Goal: Transaction & Acquisition: Purchase product/service

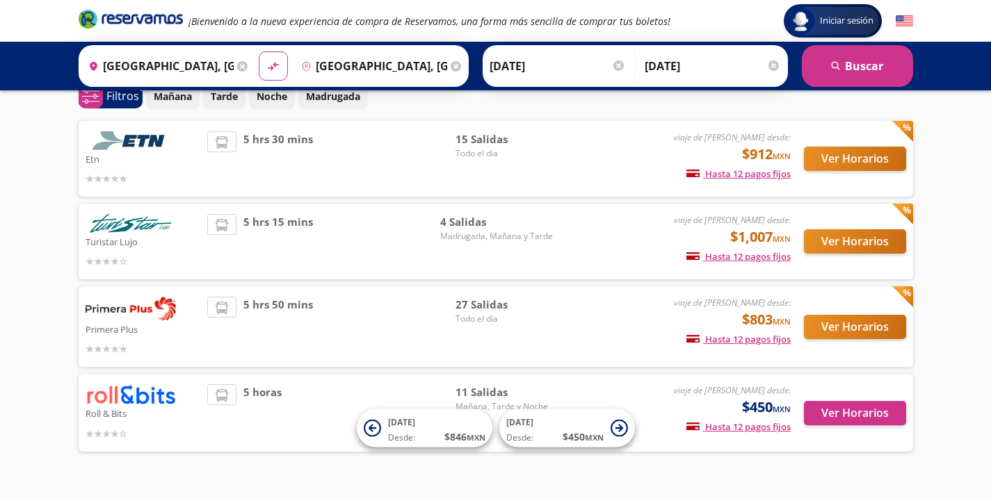
scroll to position [70, 0]
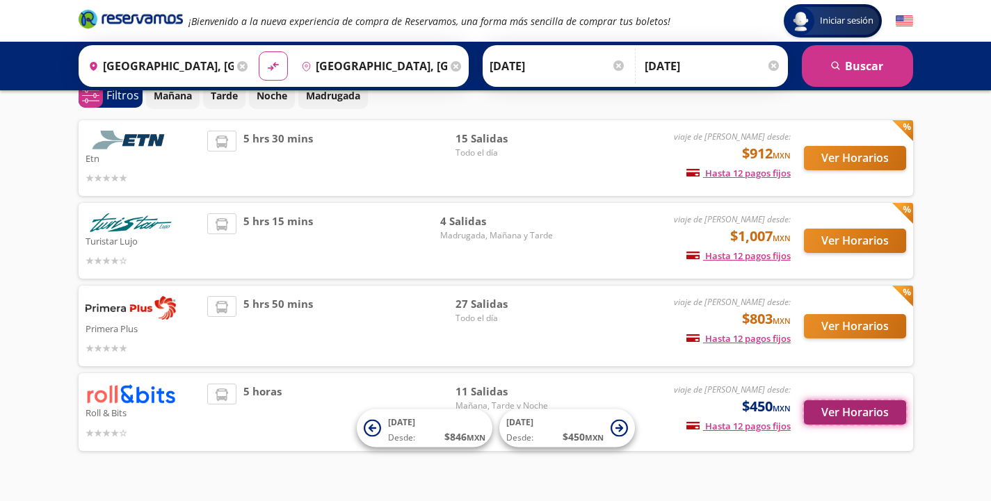
click at [855, 413] on button "Ver Horarios" at bounding box center [855, 413] width 102 height 24
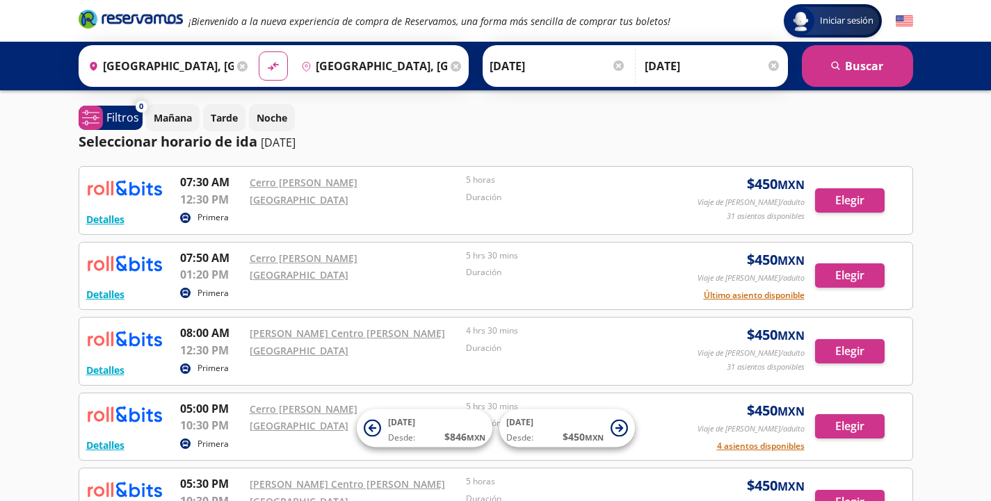
scroll to position [70, 0]
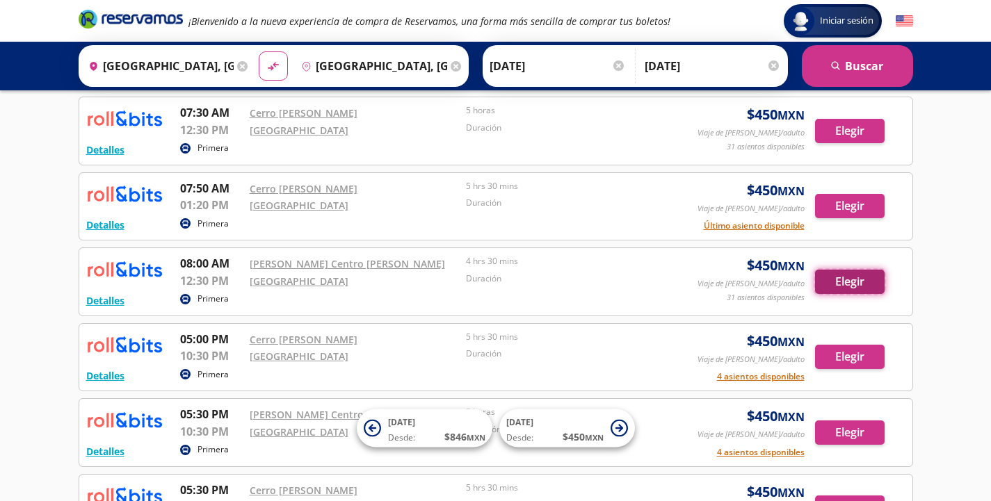
click at [851, 282] on button "Elegir" at bounding box center [850, 282] width 70 height 24
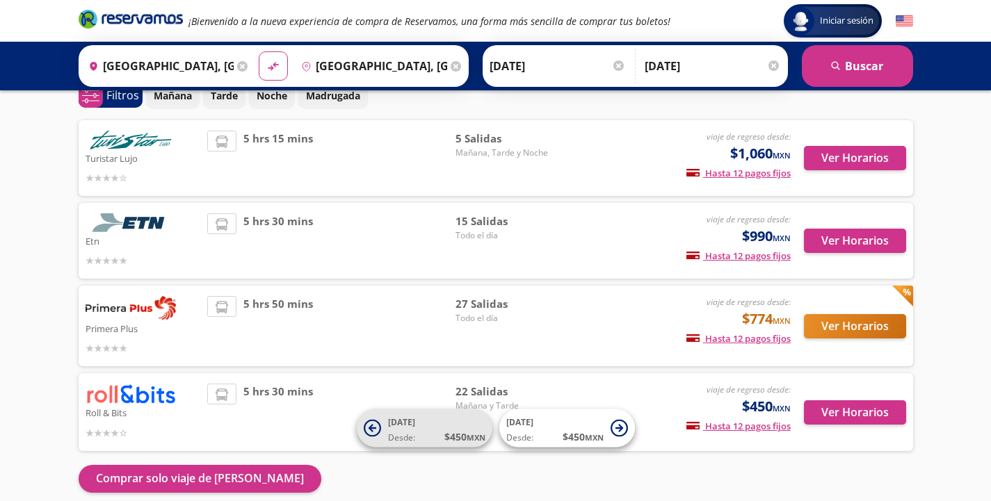
click at [371, 426] on icon at bounding box center [372, 428] width 8 height 8
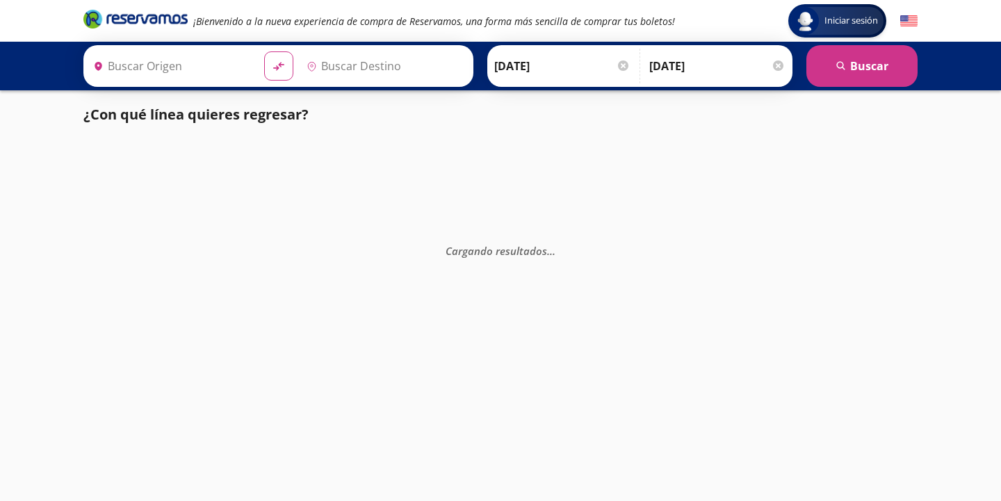
type input "[GEOGRAPHIC_DATA], [GEOGRAPHIC_DATA]"
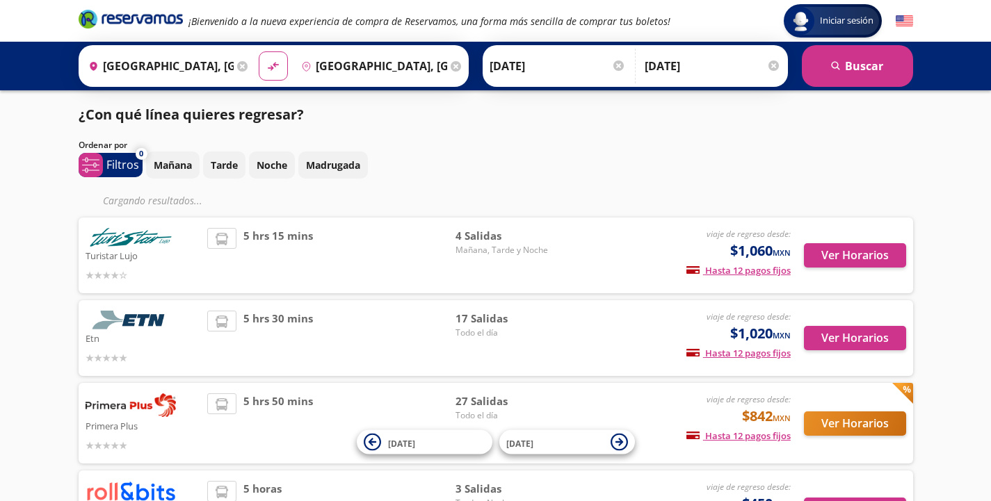
click at [552, 68] on input "[DATE]" at bounding box center [558, 66] width 136 height 35
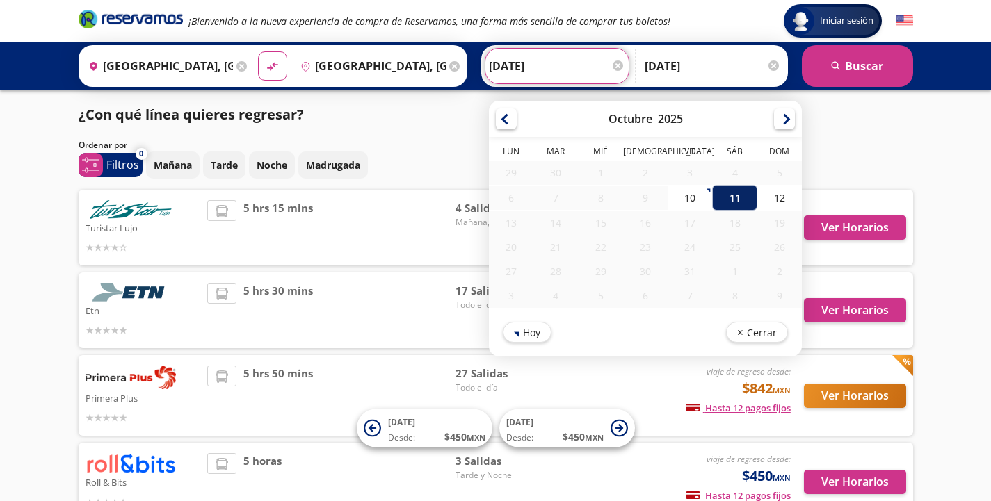
click at [738, 200] on div "11" at bounding box center [734, 198] width 45 height 26
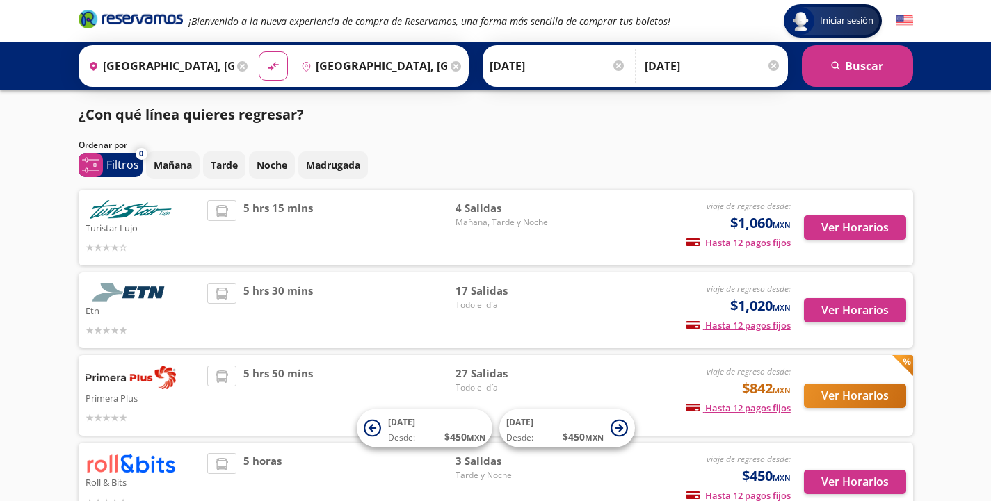
click at [971, 249] on div "Iniciar sesión Iniciar sesión ¡Bienvenido a la nueva experiencia de compra de R…" at bounding box center [495, 316] width 991 height 632
click at [511, 70] on input "[DATE]" at bounding box center [558, 66] width 136 height 35
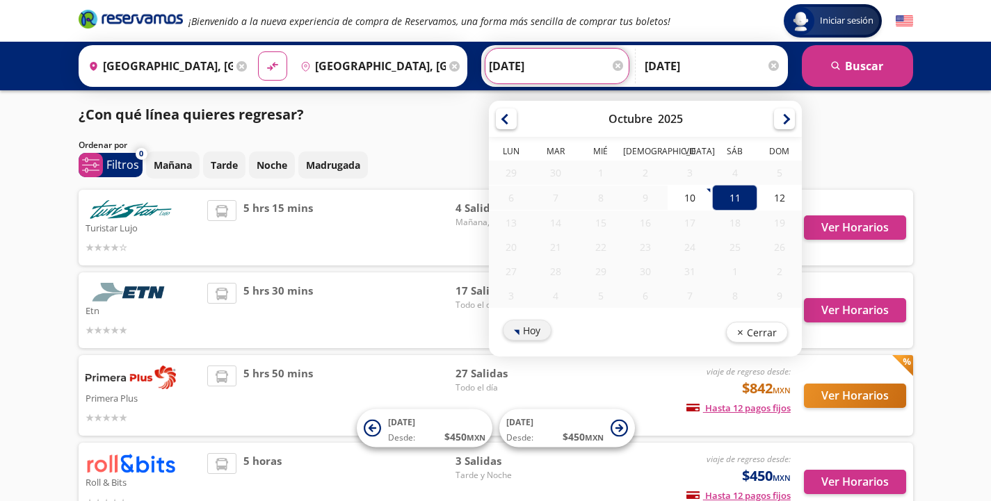
click at [517, 327] on button "Hoy" at bounding box center [527, 330] width 49 height 21
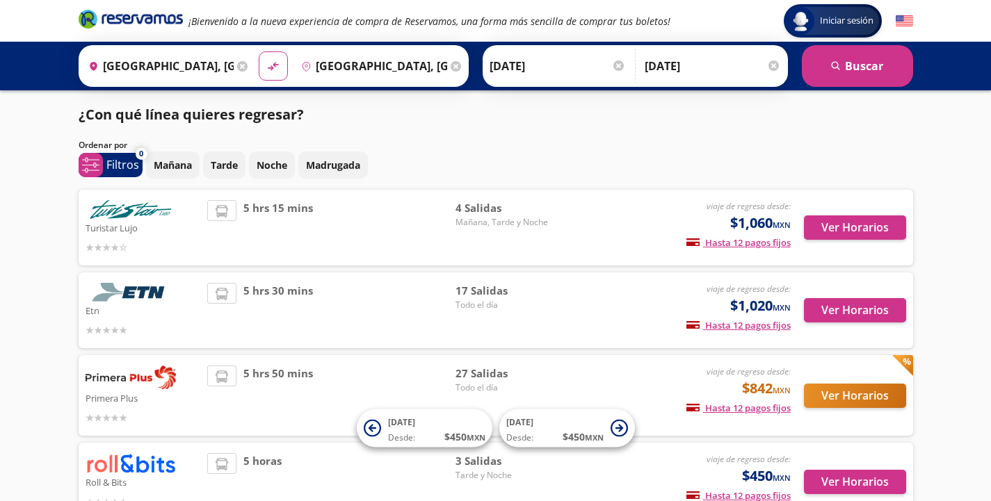
click at [647, 466] on div "viaje de regreso desde: $450 MXN Hasta 12 pagos fijos Pagos fijos en compras ma…" at bounding box center [675, 481] width 230 height 56
click at [869, 482] on button "Ver Horarios" at bounding box center [855, 482] width 102 height 24
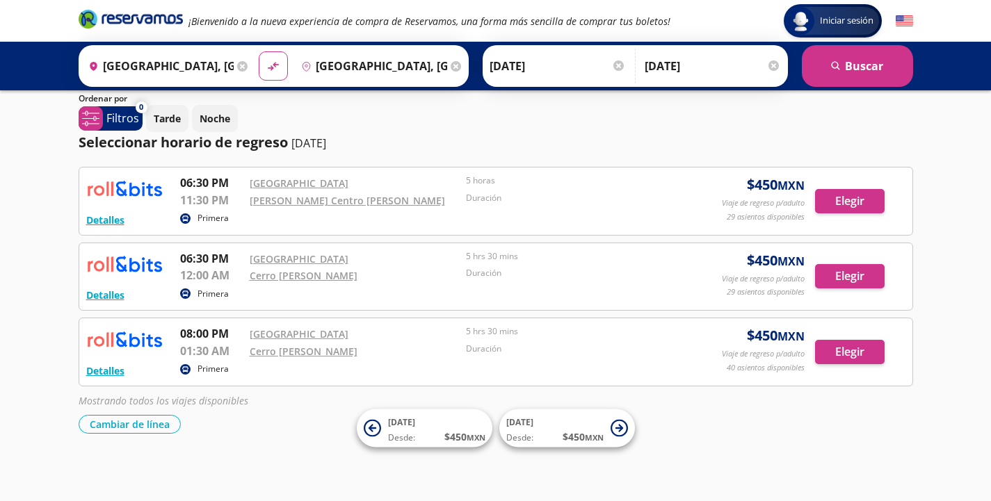
scroll to position [87, 0]
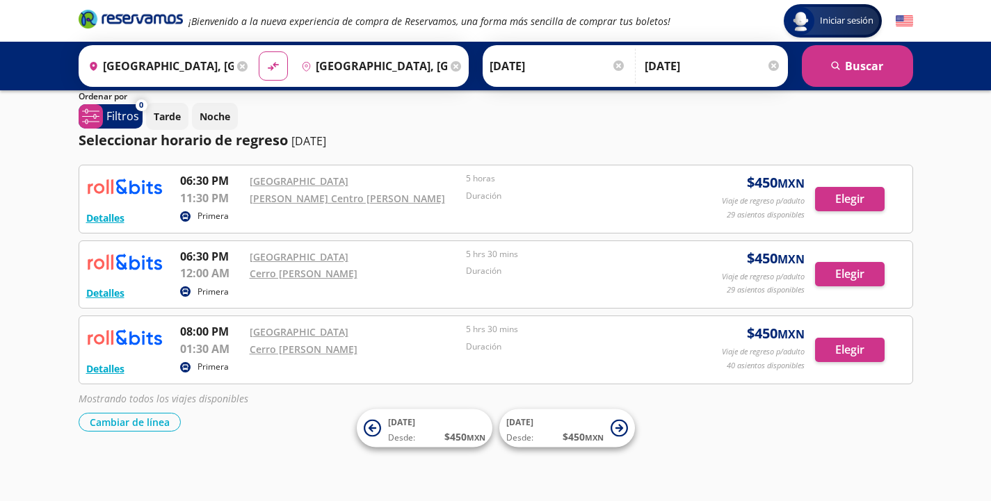
click at [599, 67] on input "[DATE]" at bounding box center [558, 66] width 136 height 35
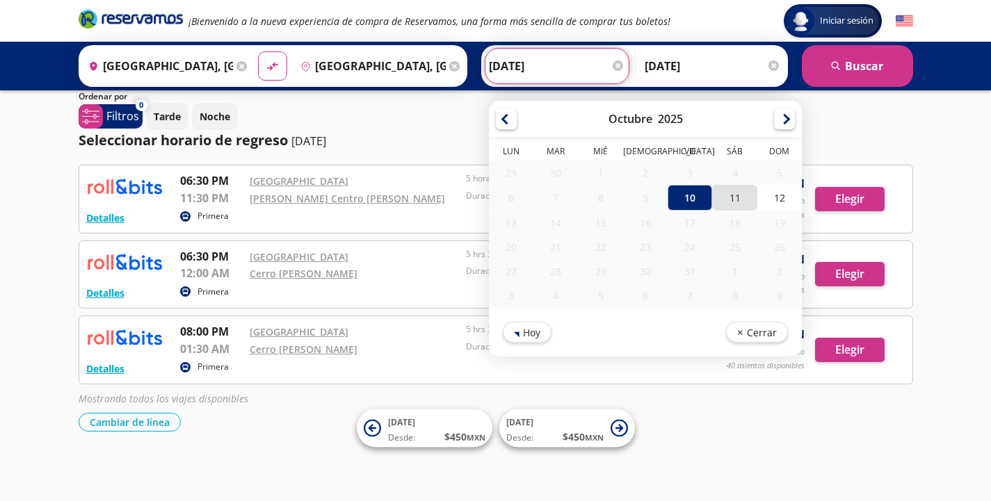
click at [729, 193] on div "11" at bounding box center [734, 198] width 45 height 26
type input "[DATE]"
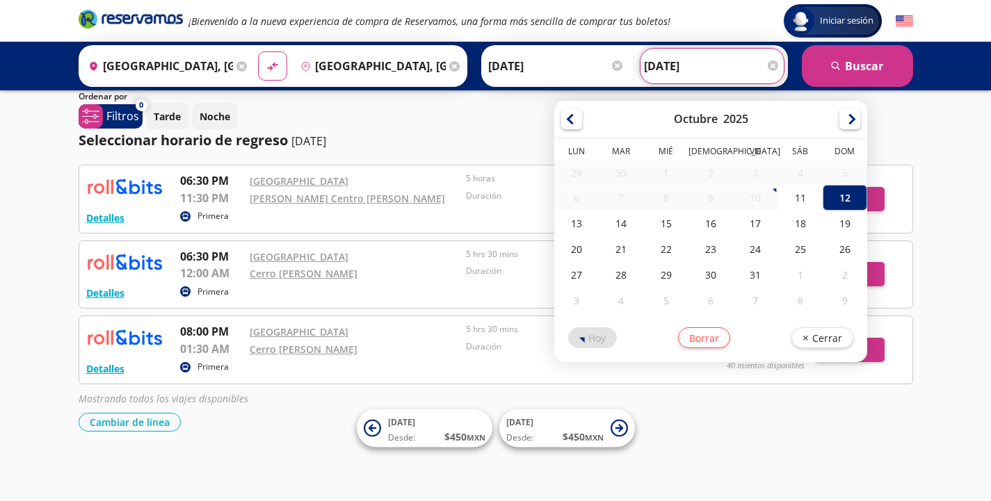
click at [748, 72] on input "[DATE]" at bounding box center [712, 66] width 136 height 35
click at [574, 221] on div "13" at bounding box center [576, 224] width 45 height 26
type input "[DATE]"
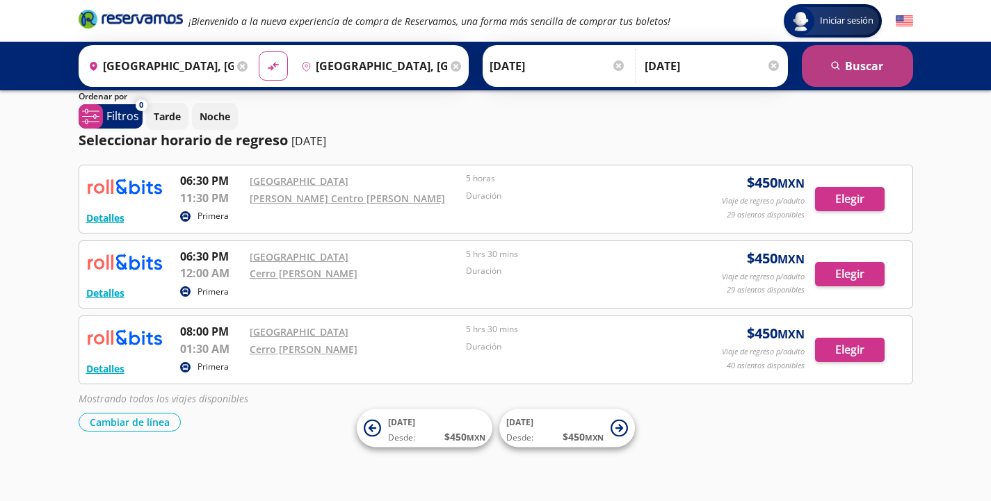
click at [858, 70] on button "search [GEOGRAPHIC_DATA]" at bounding box center [857, 66] width 111 height 42
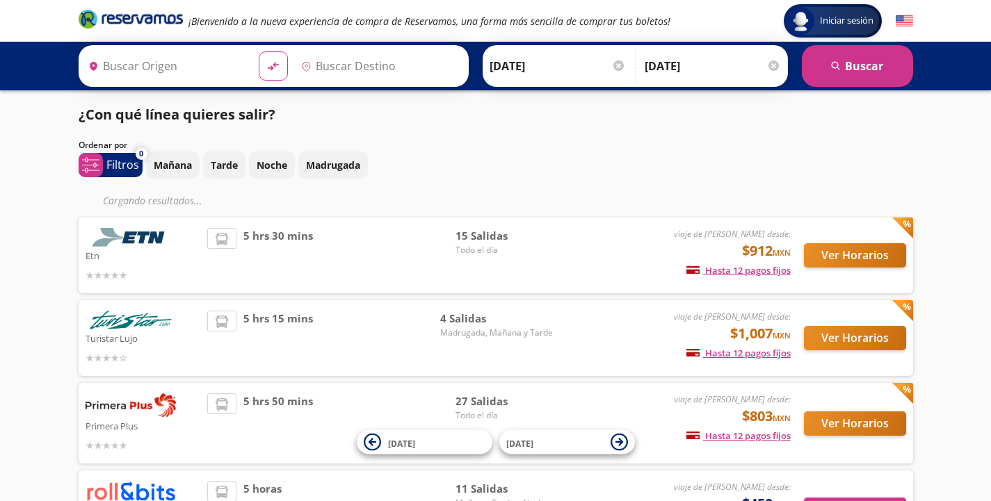
type input "[GEOGRAPHIC_DATA], [GEOGRAPHIC_DATA]"
click at [324, 477] on div "Roll & Bits viaje de [PERSON_NAME] desde: $450 MXN Hasta 12 pagos fijos Pagos f…" at bounding box center [496, 509] width 835 height 77
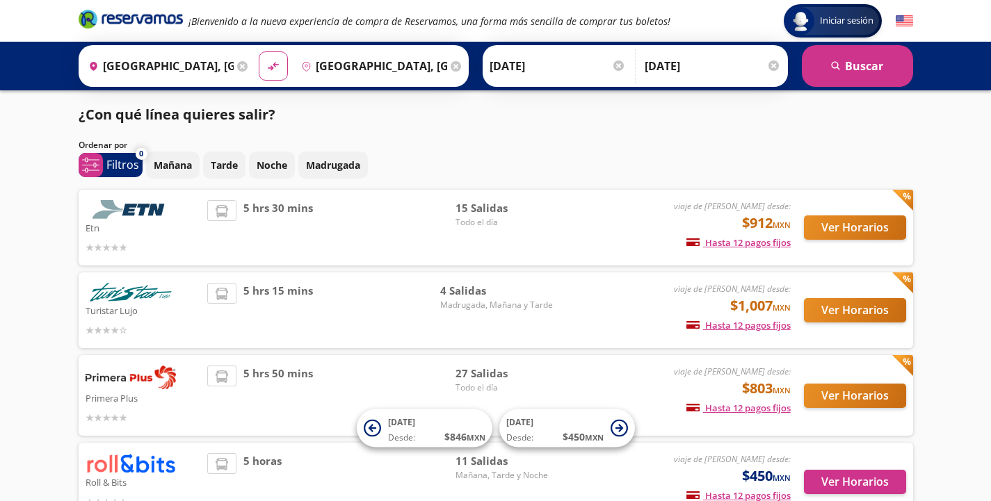
scroll to position [97, 0]
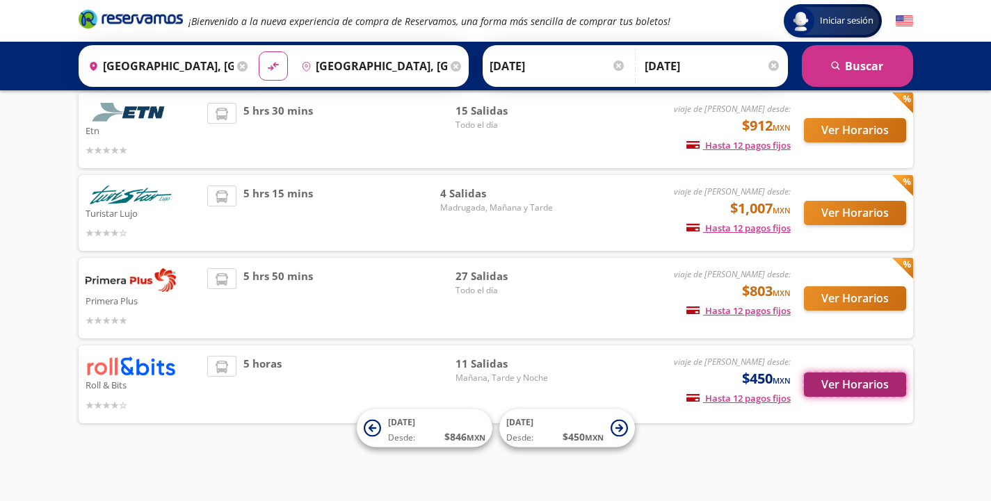
click at [838, 376] on button "Ver Horarios" at bounding box center [855, 385] width 102 height 24
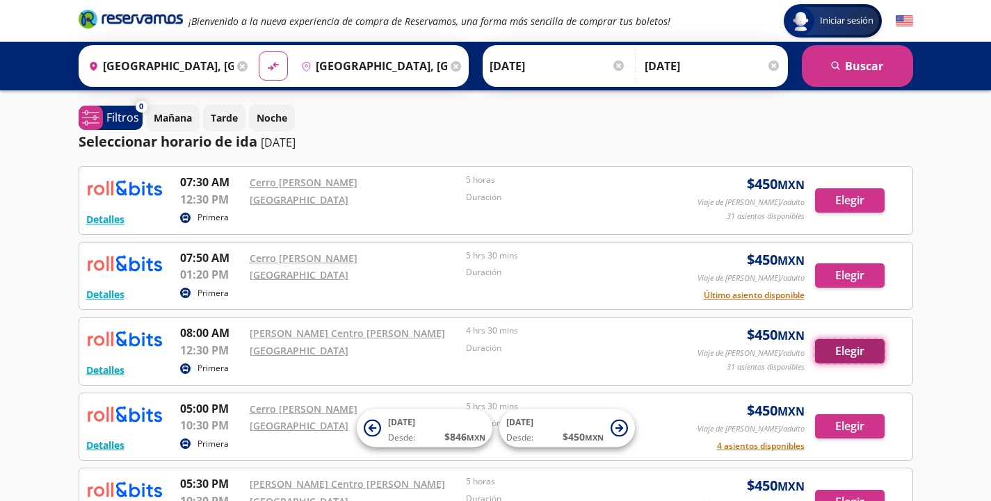
click at [864, 354] on button "Elegir" at bounding box center [850, 351] width 70 height 24
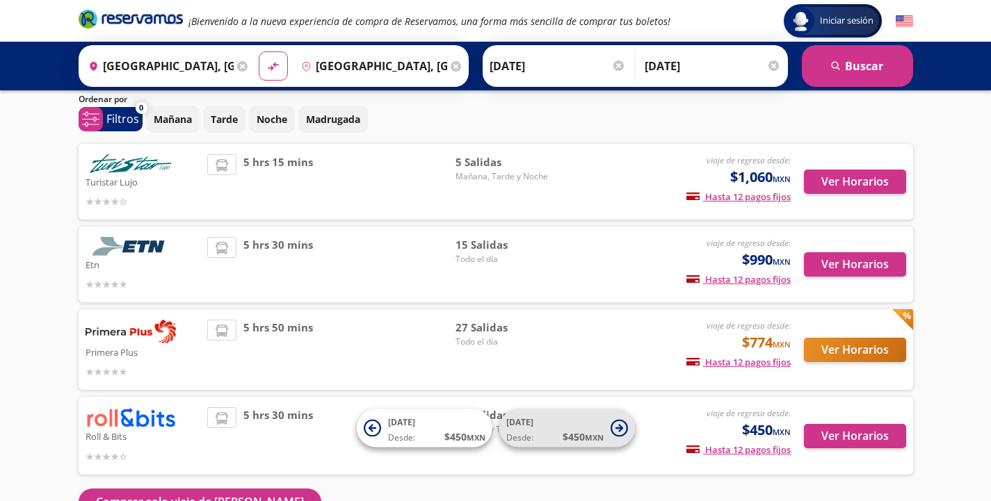
scroll to position [70, 0]
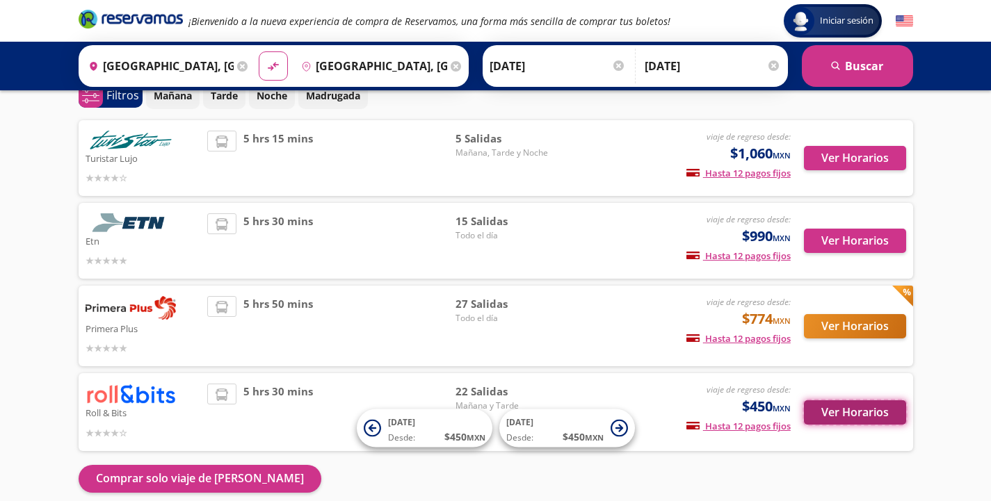
click at [864, 414] on button "Ver Horarios" at bounding box center [855, 413] width 102 height 24
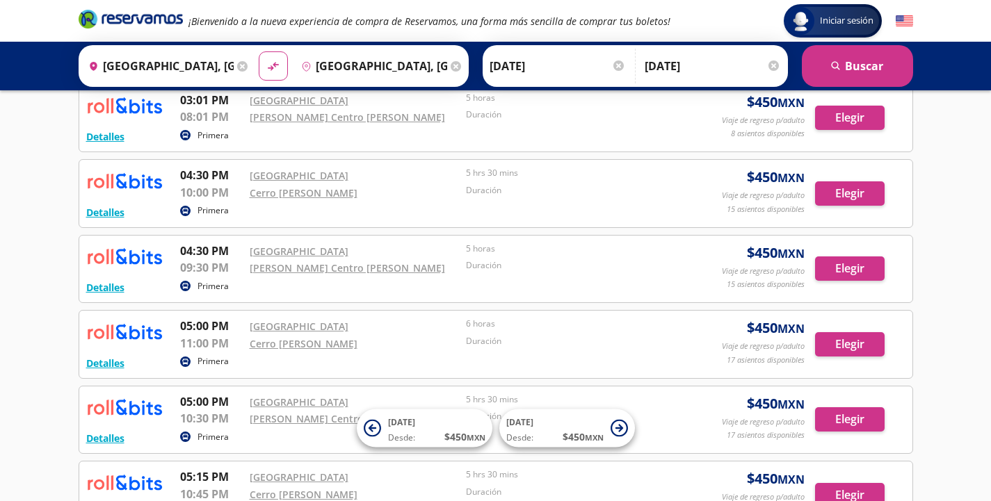
scroll to position [1152, 0]
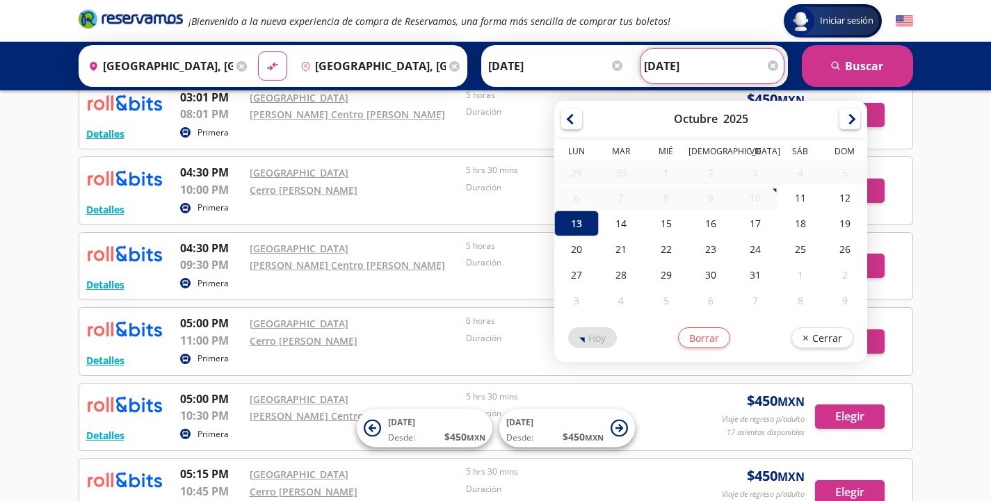
click at [704, 62] on input "[DATE]" at bounding box center [712, 66] width 136 height 35
click at [624, 225] on div "14" at bounding box center [621, 224] width 45 height 26
type input "[DATE]"
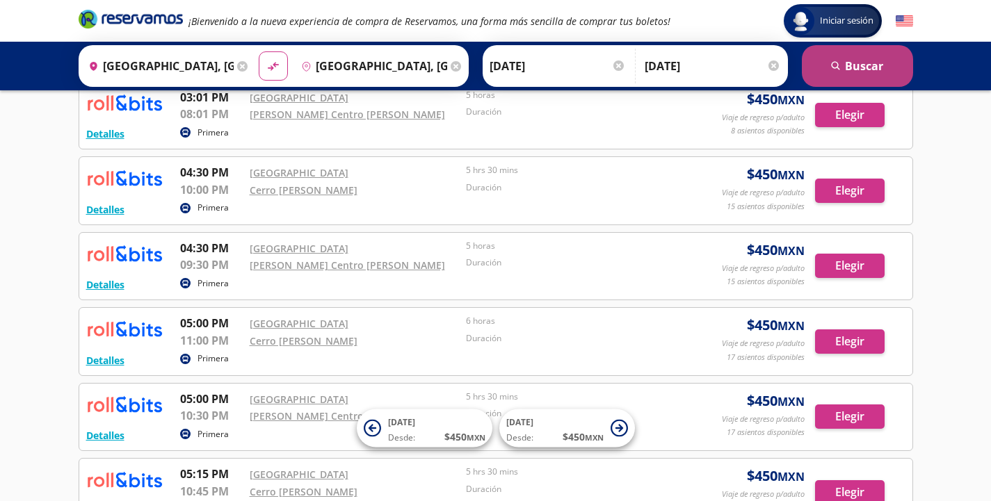
click at [859, 70] on button "search [GEOGRAPHIC_DATA]" at bounding box center [857, 66] width 111 height 42
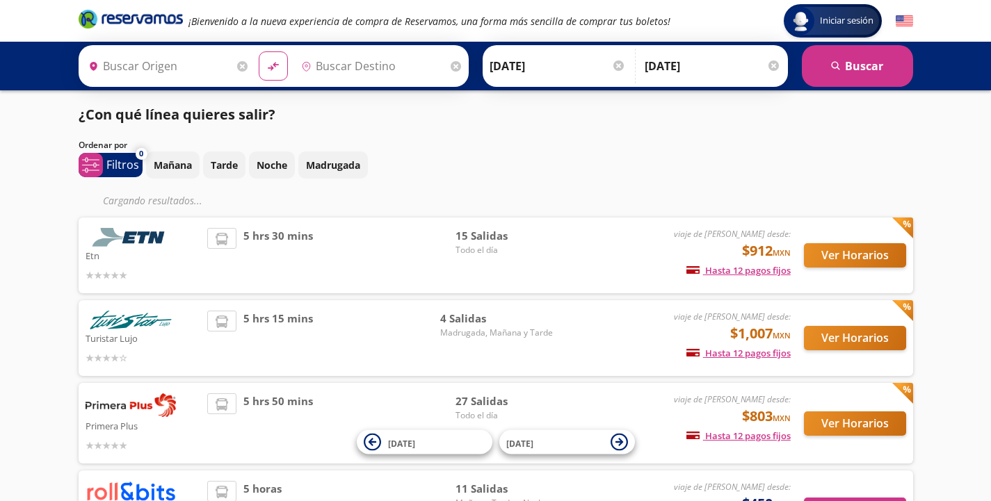
type input "[GEOGRAPHIC_DATA], [GEOGRAPHIC_DATA]"
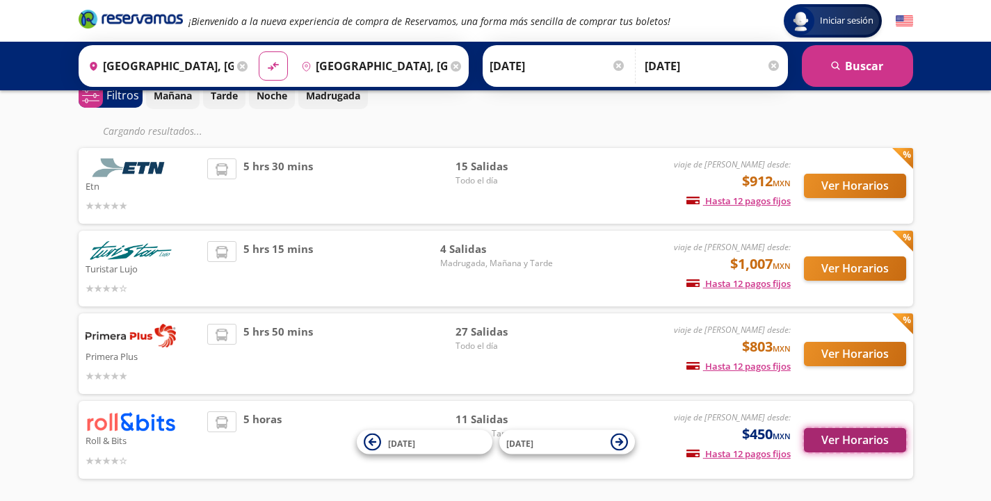
click at [855, 436] on button "Ver Horarios" at bounding box center [855, 440] width 102 height 24
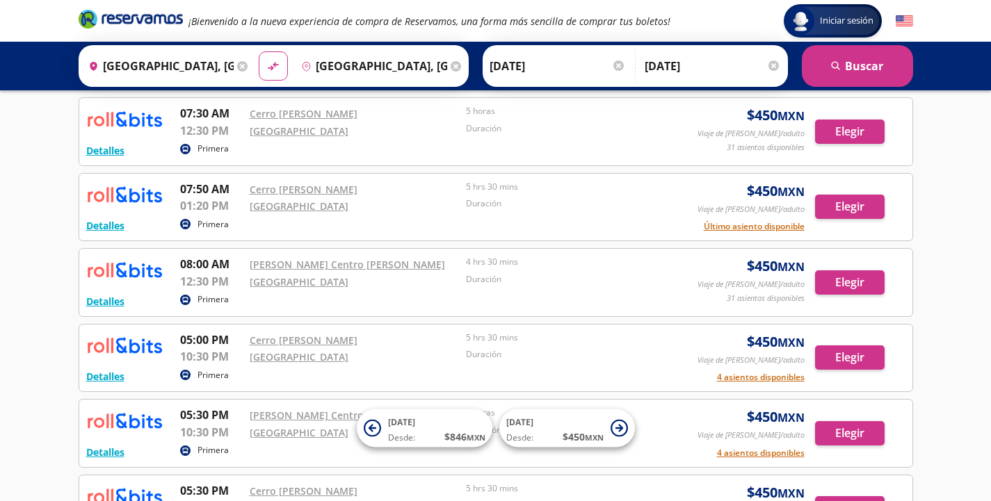
scroll to position [70, 0]
click at [845, 283] on button "Elegir" at bounding box center [850, 282] width 70 height 24
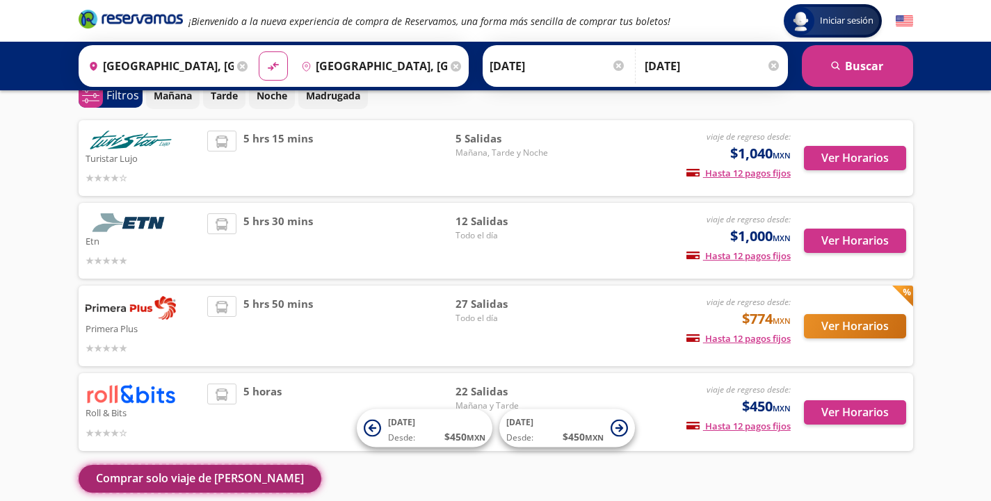
click at [174, 477] on button "Comprar solo viaje de [PERSON_NAME]" at bounding box center [200, 479] width 243 height 28
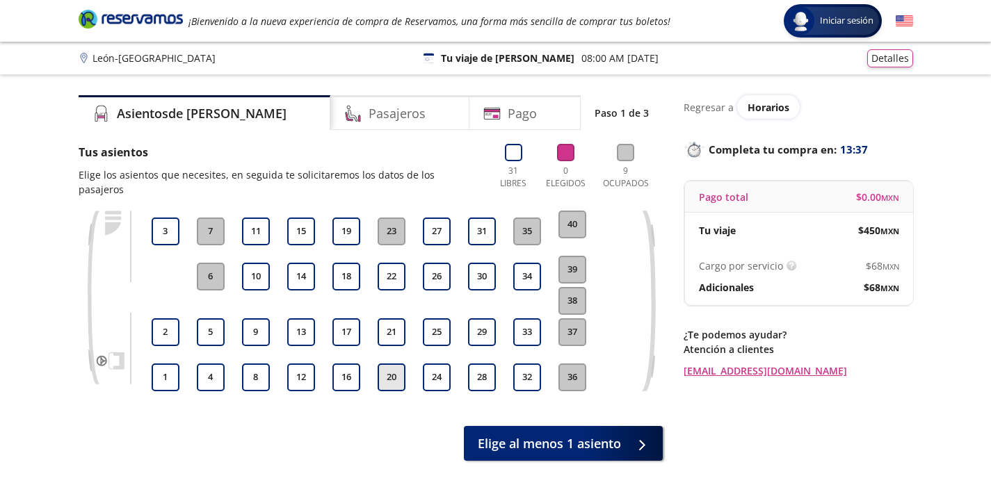
click at [394, 371] on button "20" at bounding box center [392, 378] width 28 height 28
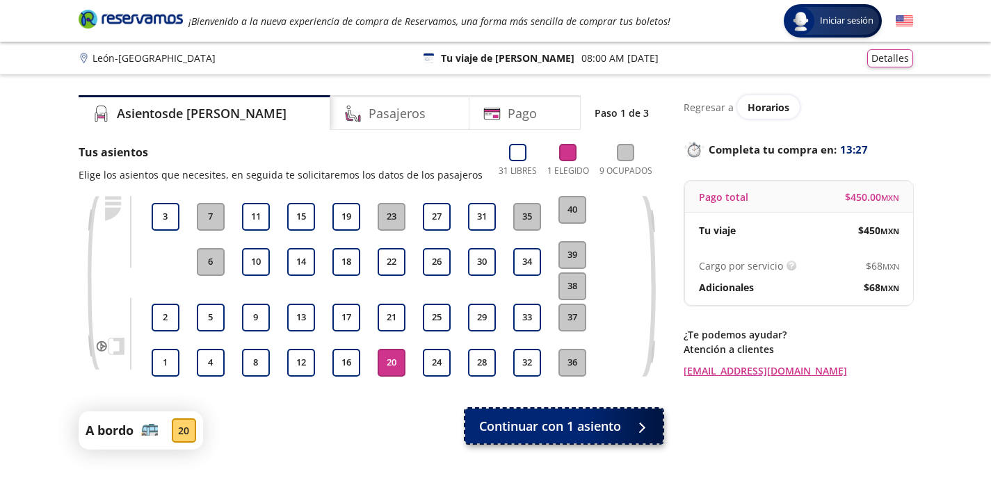
click at [538, 430] on span "Continuar con 1 asiento" at bounding box center [550, 426] width 142 height 19
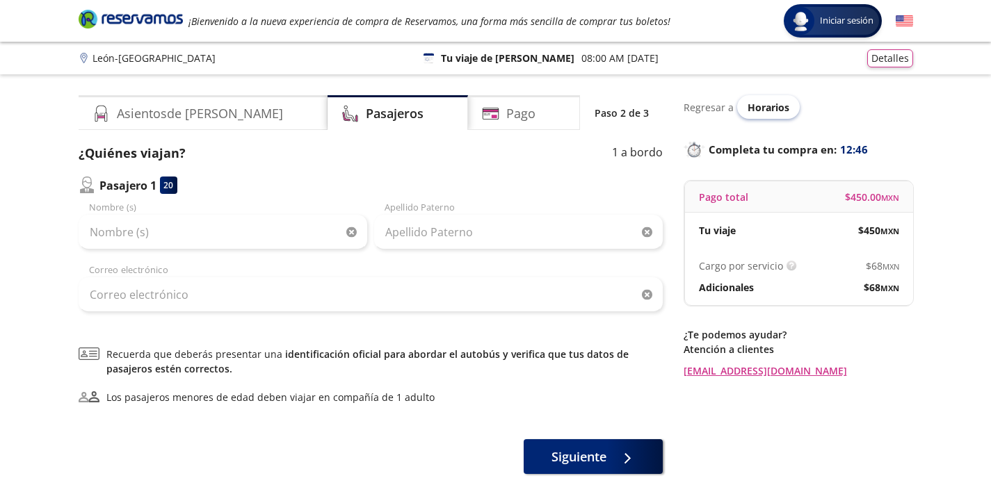
click at [760, 111] on span "Horarios" at bounding box center [769, 107] width 42 height 13
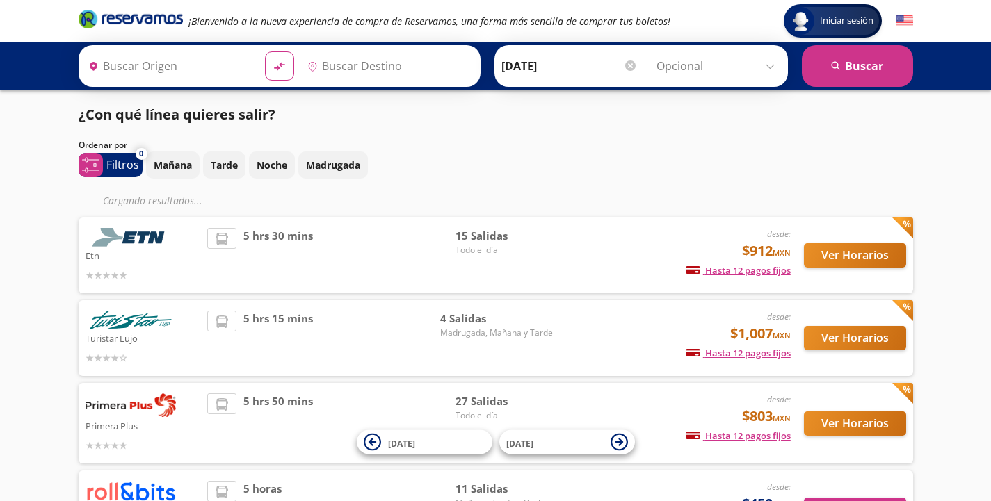
type input "[GEOGRAPHIC_DATA], [GEOGRAPHIC_DATA]"
click at [350, 486] on div "5 horas" at bounding box center [331, 509] width 248 height 56
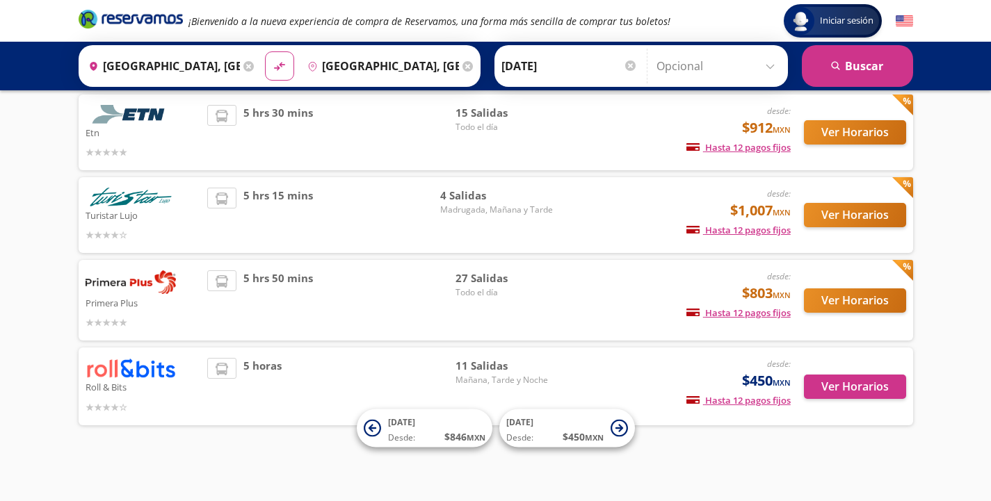
scroll to position [97, 0]
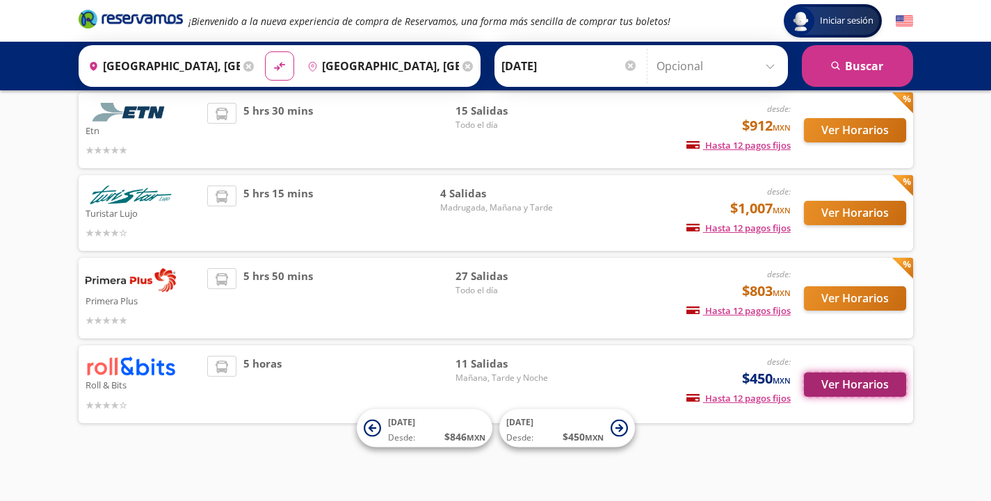
click at [828, 383] on button "Ver Horarios" at bounding box center [855, 385] width 102 height 24
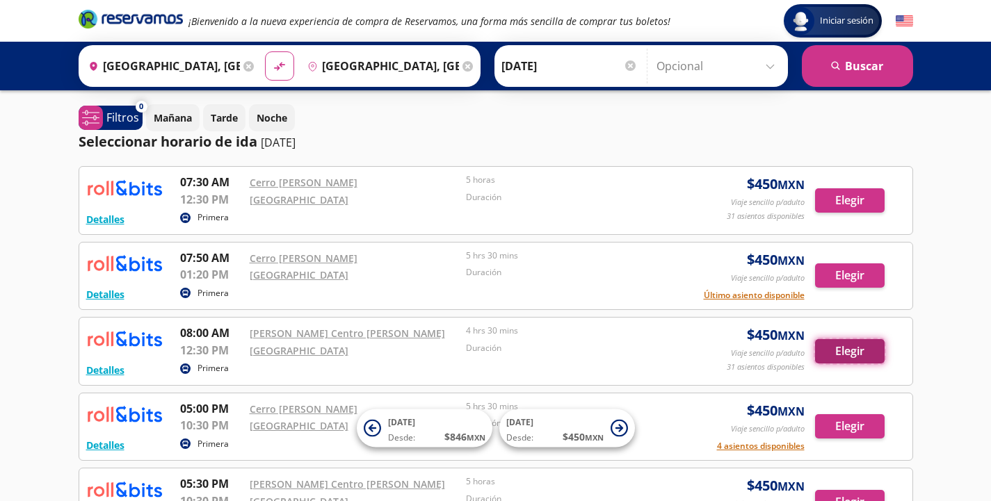
click at [837, 351] on button "Elegir" at bounding box center [850, 351] width 70 height 24
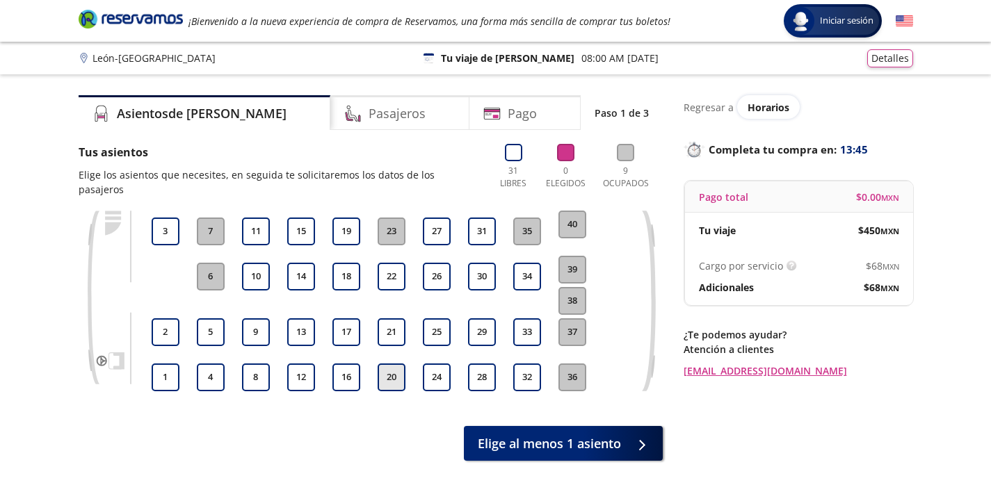
click at [399, 364] on button "20" at bounding box center [392, 378] width 28 height 28
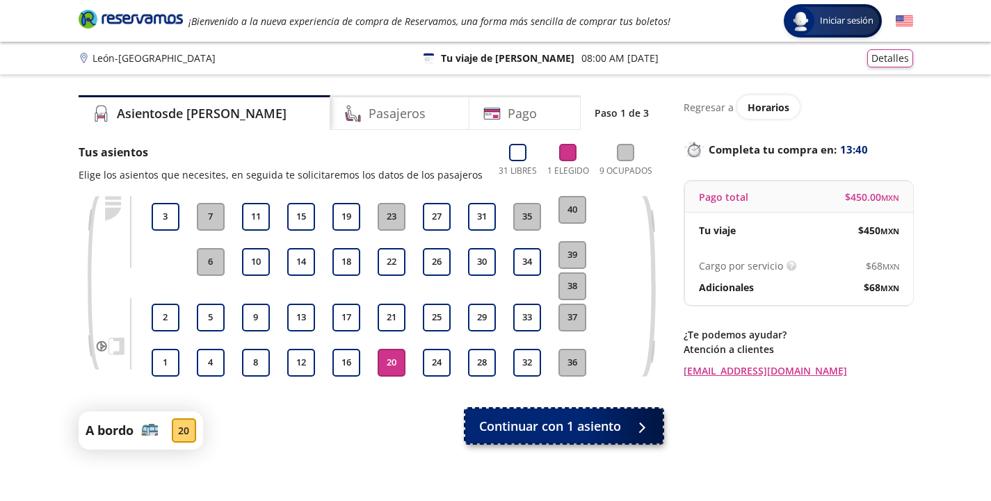
click at [595, 426] on span "Continuar con 1 asiento" at bounding box center [550, 426] width 142 height 19
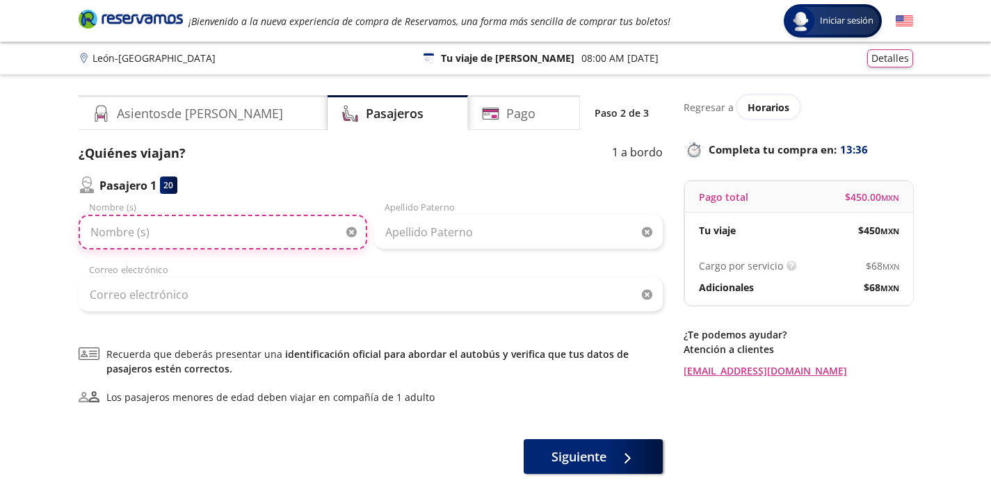
click at [136, 227] on input "Nombre (s)" at bounding box center [223, 232] width 289 height 35
type input "c"
type input "CAROLINA"
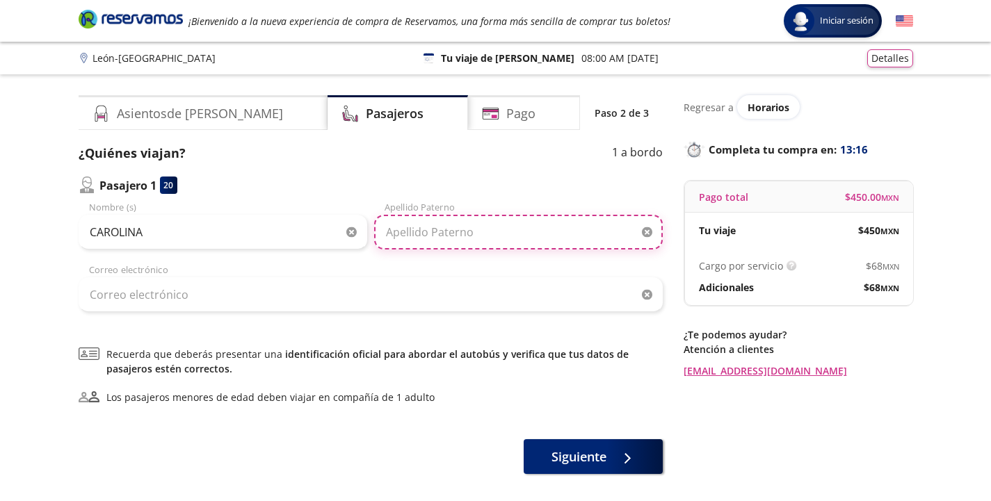
click at [389, 228] on input "Apellido Paterno" at bounding box center [518, 232] width 289 height 35
type input "[PERSON_NAME]"
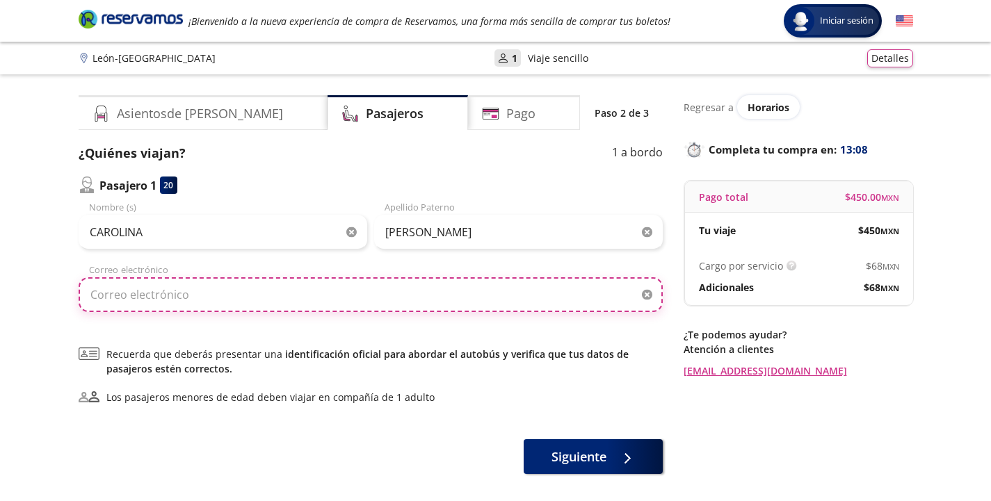
click at [122, 298] on input "Correo electrónico" at bounding box center [371, 294] width 584 height 35
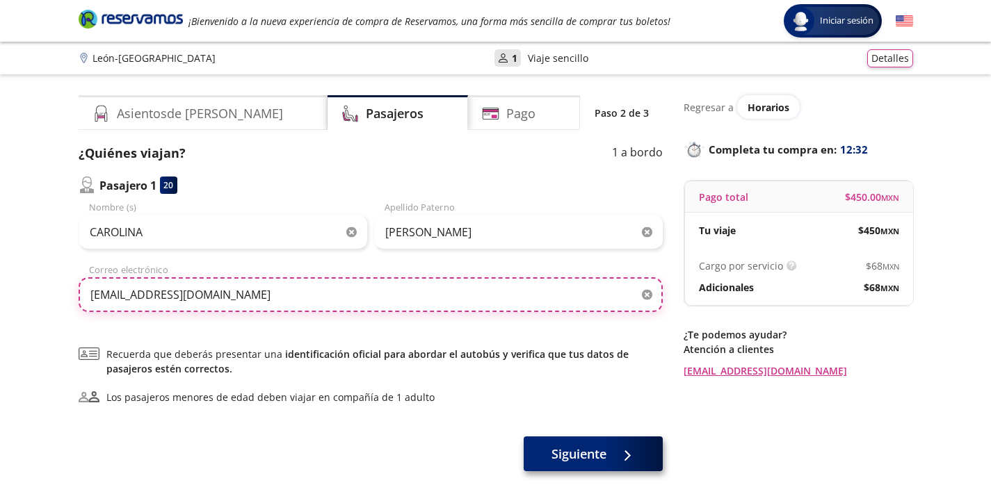
type input "[EMAIL_ADDRESS][DOMAIN_NAME]"
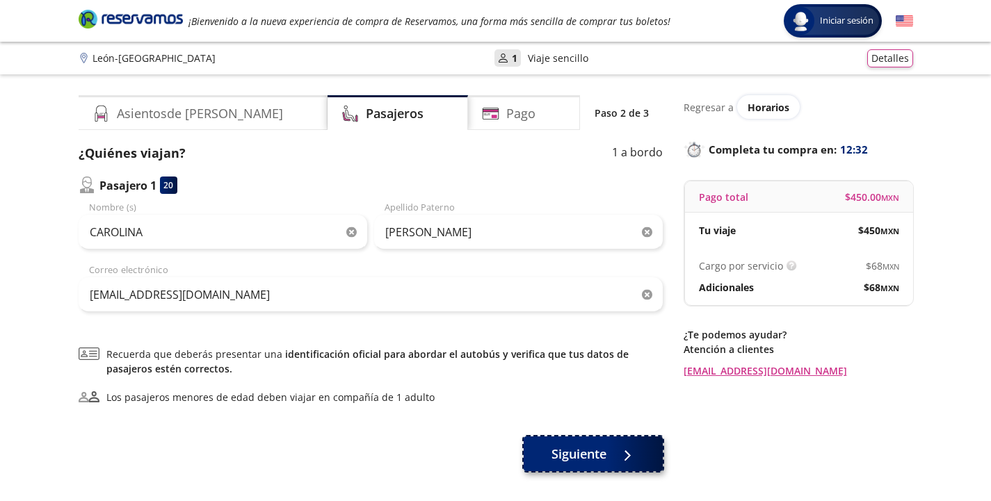
click at [598, 453] on span "Siguiente" at bounding box center [578, 454] width 55 height 19
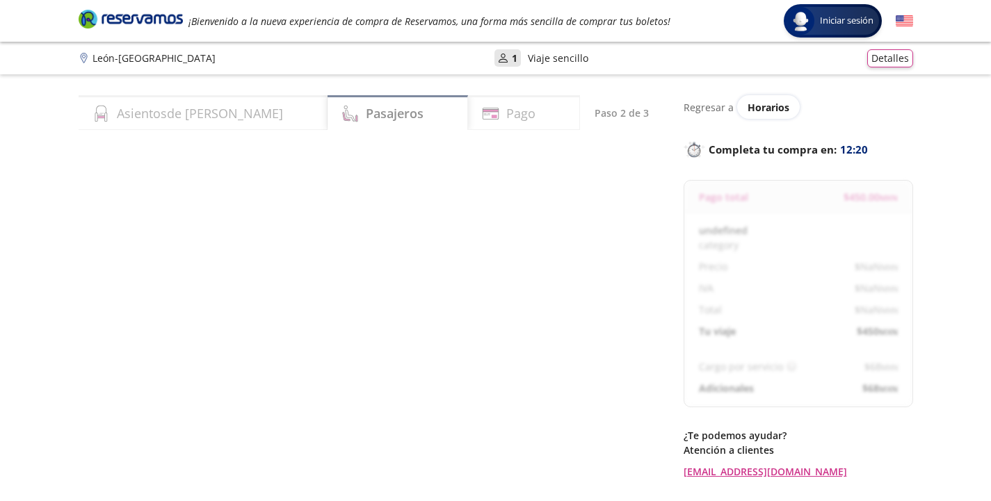
select select "MX"
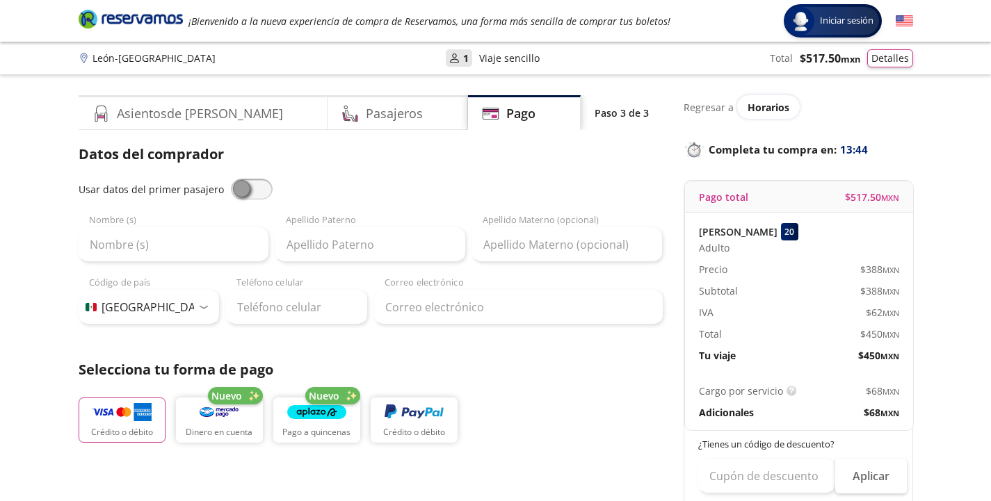
click at [239, 188] on span at bounding box center [252, 189] width 42 height 21
click at [231, 179] on input "checkbox" at bounding box center [231, 179] width 0 height 0
type input "CAROLINA"
type input "[PERSON_NAME]"
type input "[EMAIL_ADDRESS][DOMAIN_NAME]"
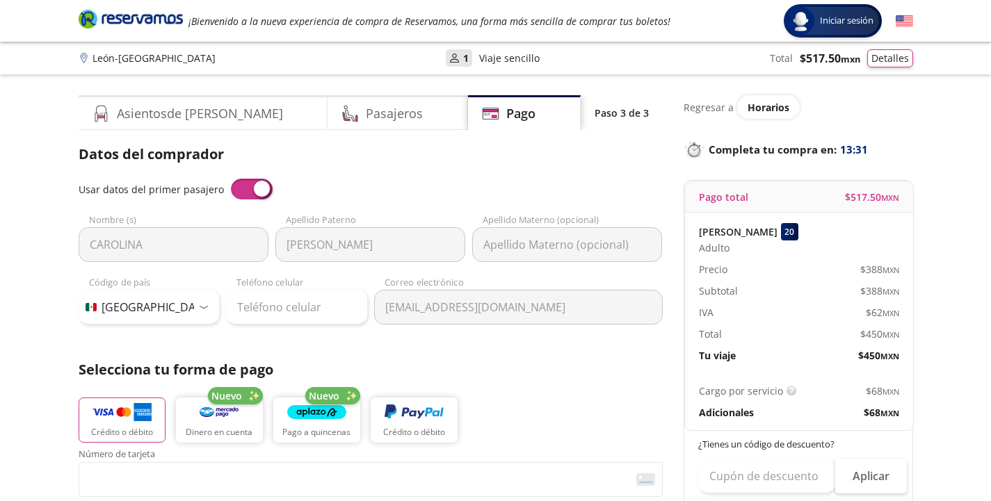
click at [251, 193] on span at bounding box center [252, 189] width 42 height 21
click at [231, 179] on input "checkbox" at bounding box center [231, 179] width 0 height 0
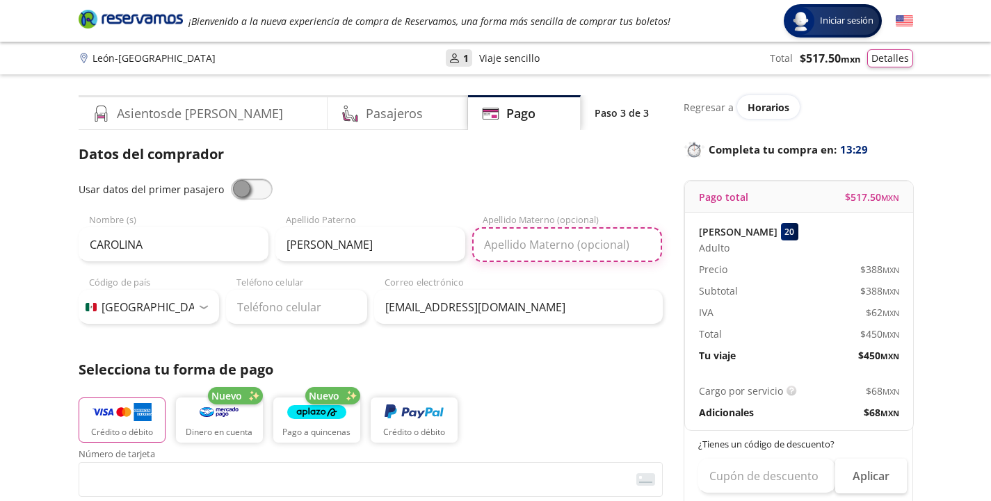
click at [501, 248] on input "Apellido Materno (opcional)" at bounding box center [567, 244] width 190 height 35
type input "[PERSON_NAME]"
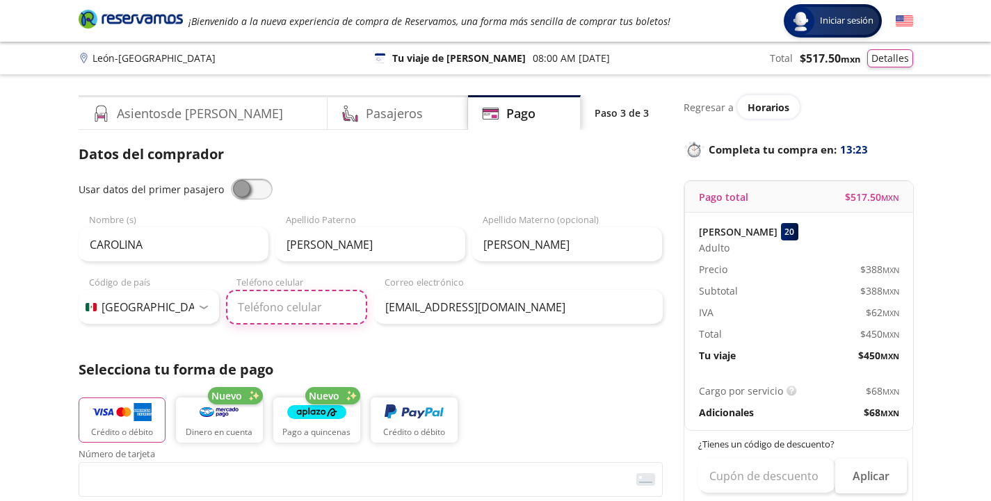
click at [250, 305] on input "Teléfono celular" at bounding box center [296, 307] width 141 height 35
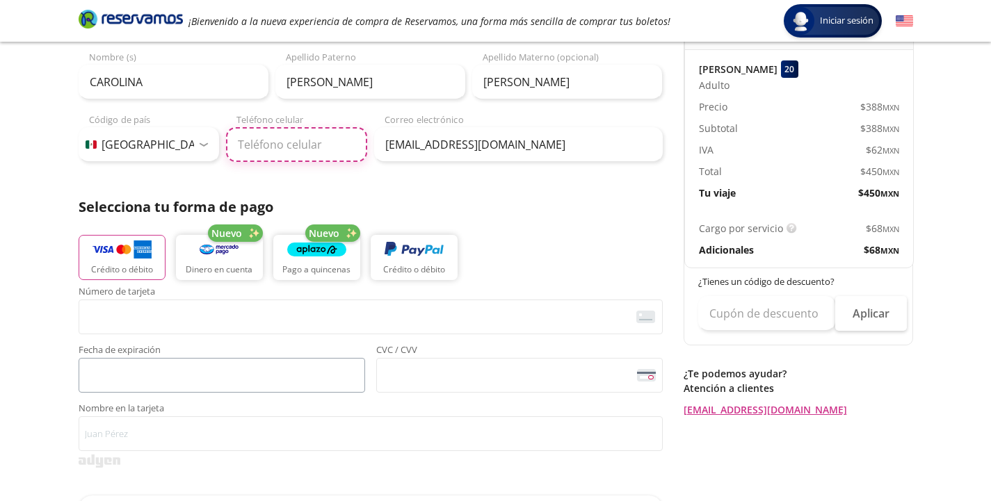
scroll to position [160, 0]
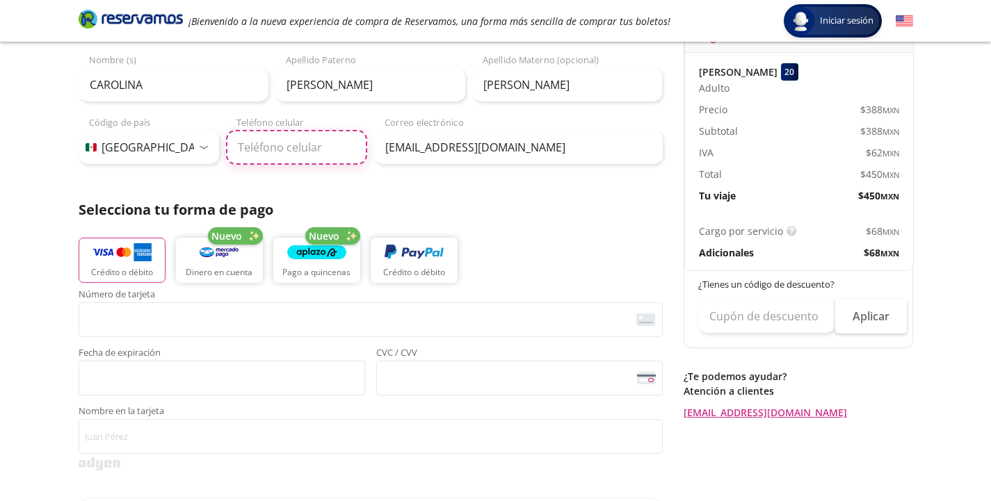
click at [264, 142] on input "Teléfono celular" at bounding box center [296, 147] width 141 height 35
type input "[PHONE_NUMBER]"
click at [111, 271] on p "Crédito o débito" at bounding box center [122, 273] width 62 height 13
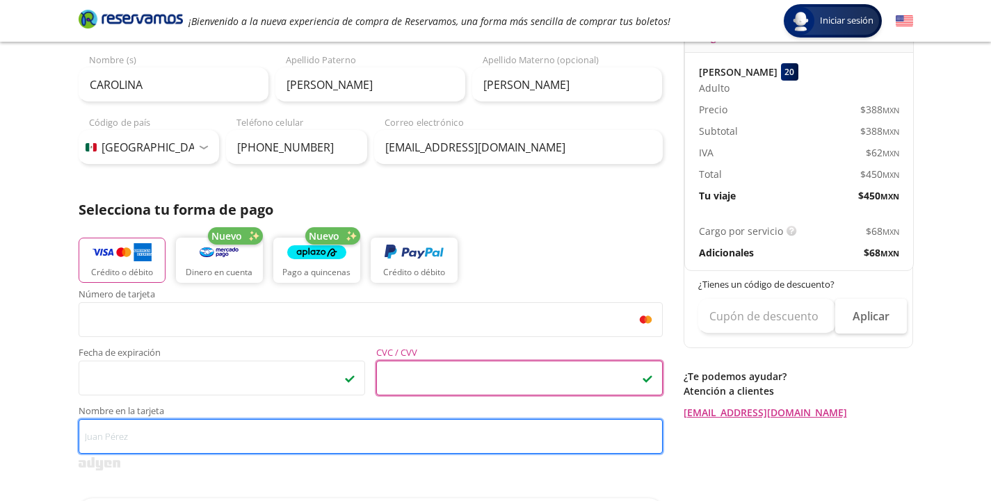
click at [110, 437] on input "Nombre en la tarjeta" at bounding box center [371, 436] width 584 height 35
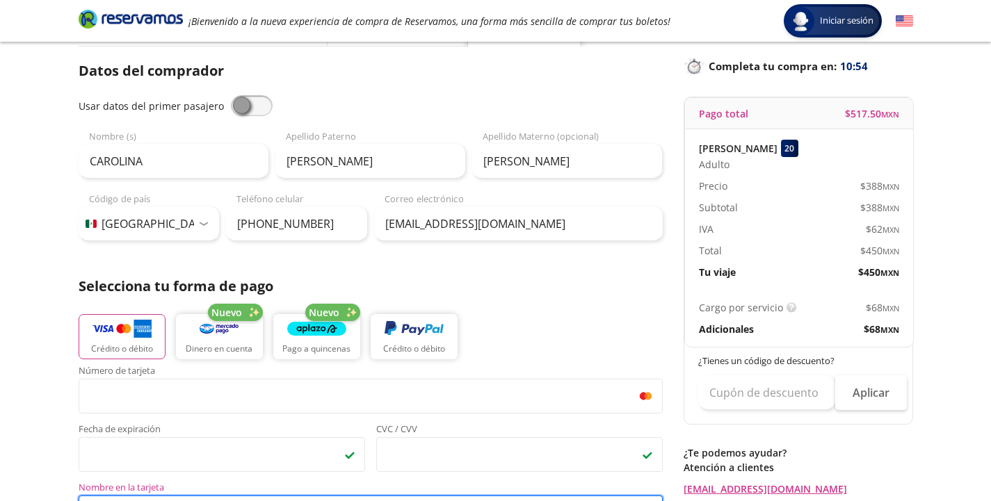
scroll to position [111, 0]
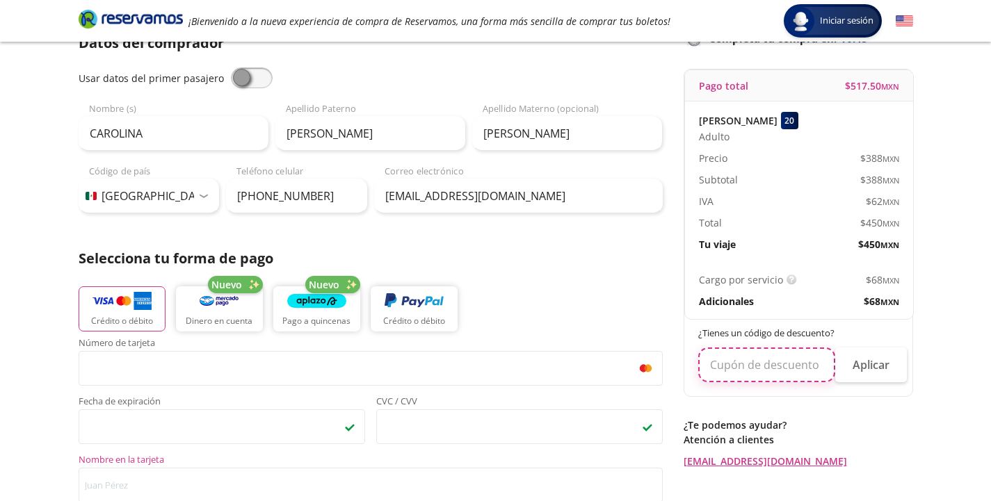
click at [775, 367] on input "text" at bounding box center [766, 365] width 137 height 35
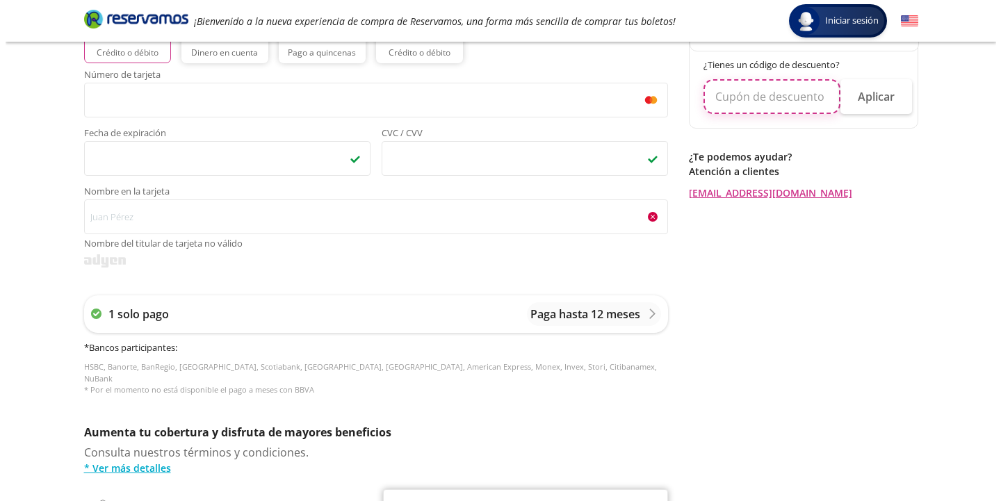
scroll to position [385, 0]
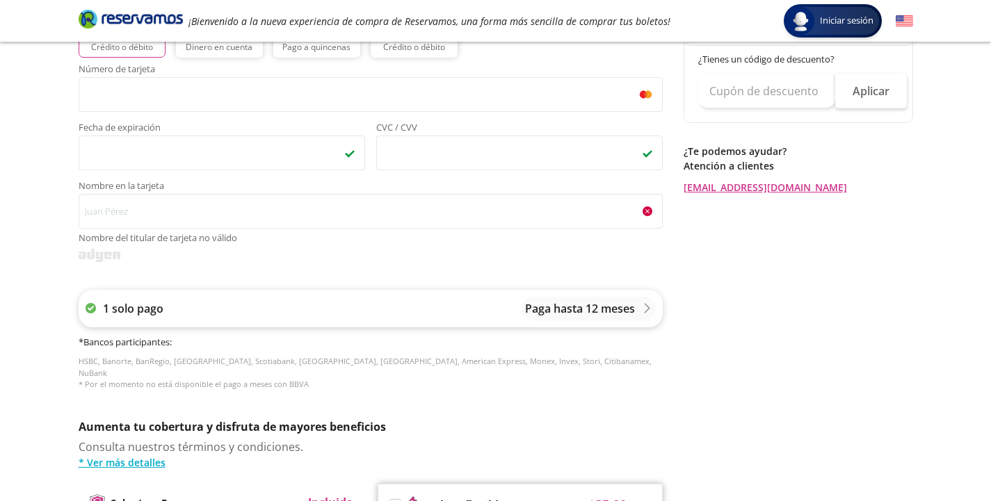
click at [570, 311] on p "Paga hasta 12 meses" at bounding box center [580, 308] width 110 height 17
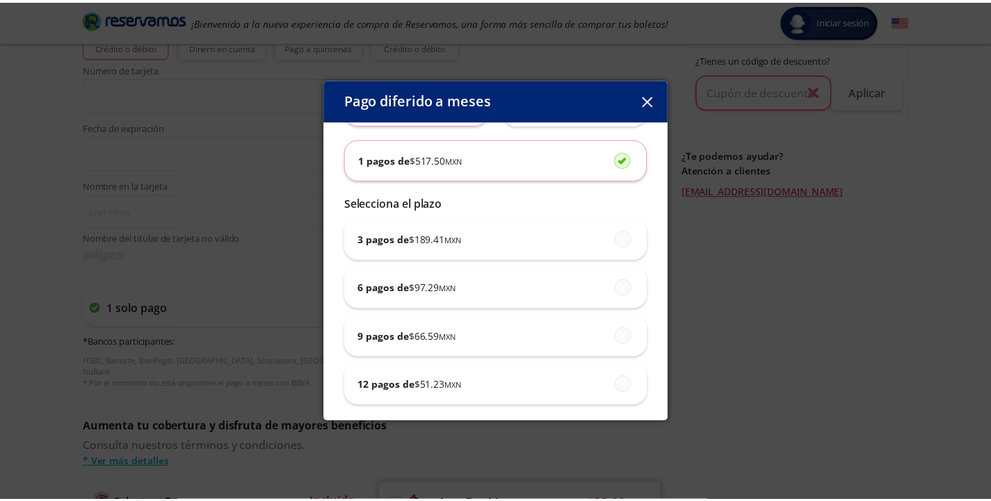
scroll to position [70, 0]
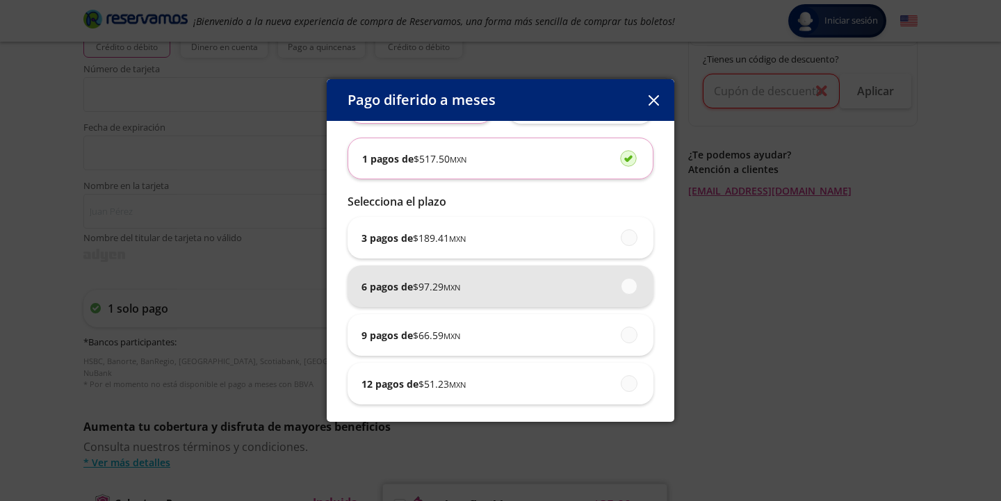
click at [630, 287] on span at bounding box center [630, 286] width 0 height 15
click at [624, 287] on input "6 pagos de $ 97.29 MXN" at bounding box center [625, 286] width 9 height 9
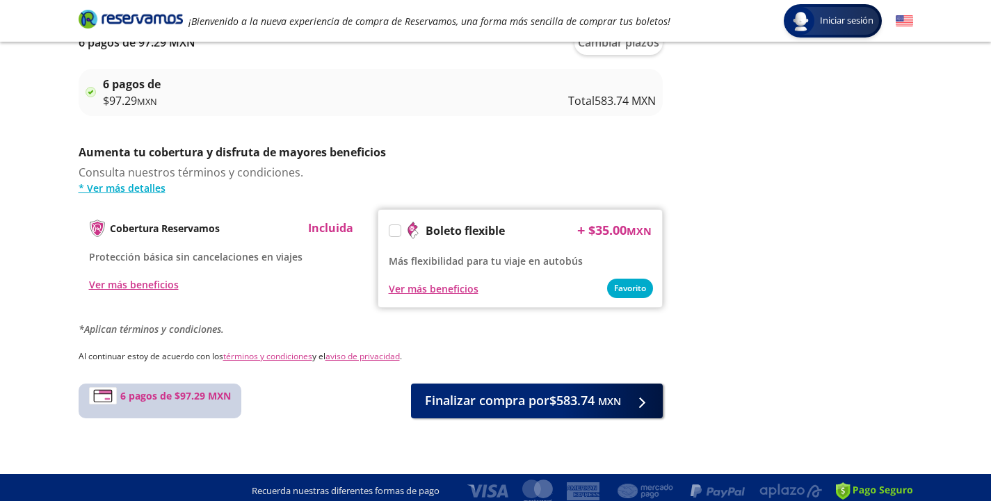
scroll to position [646, 0]
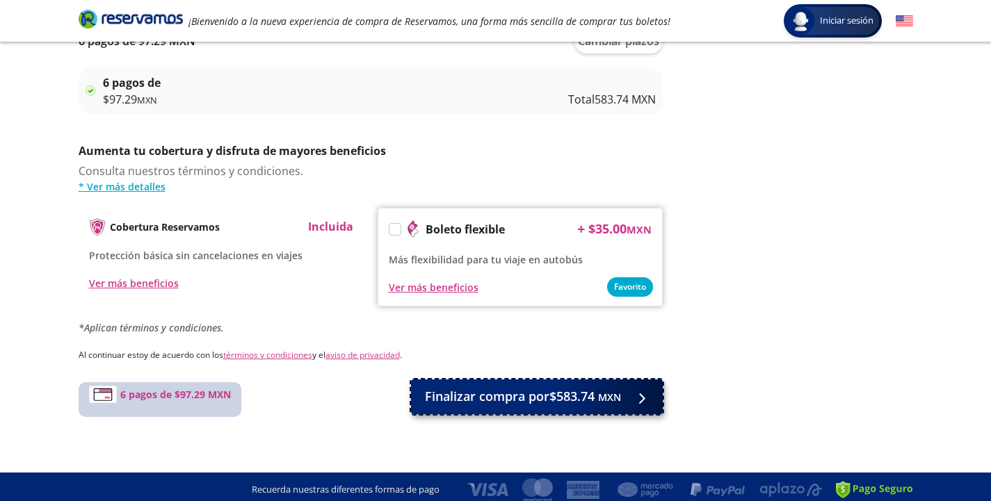
click at [524, 397] on span "Finalizar compra por $583.74 MXN" at bounding box center [523, 396] width 196 height 19
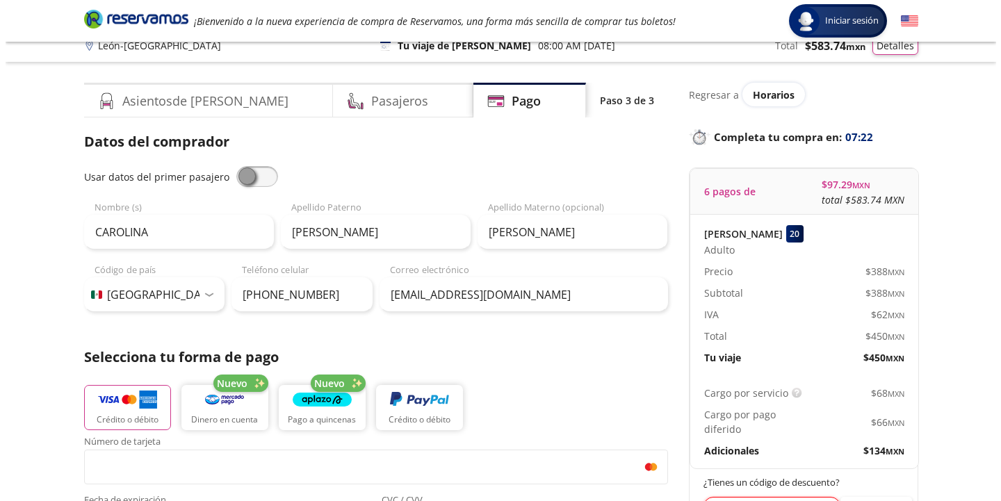
scroll to position [0, 0]
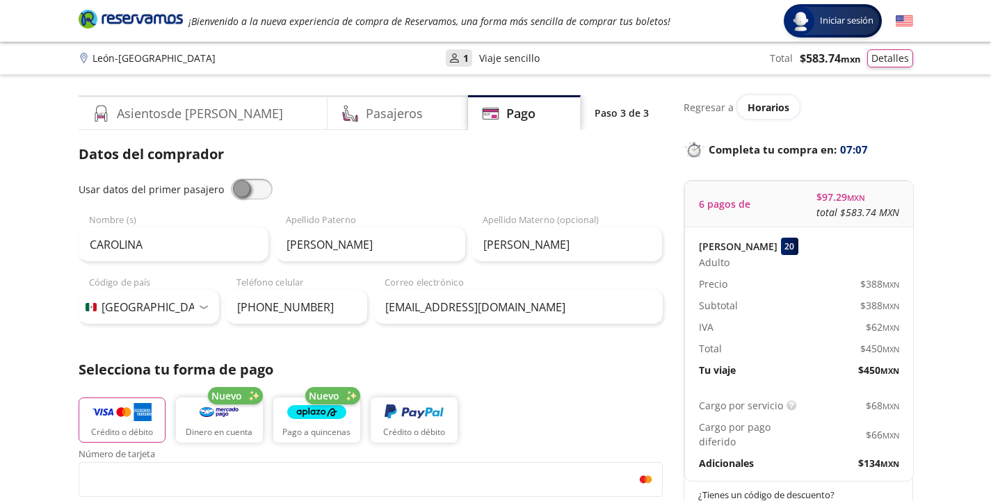
click at [469, 58] on div "User 1 Viaje sencillo" at bounding box center [493, 57] width 94 height 17
click at [494, 60] on p "Viaje sencillo" at bounding box center [509, 58] width 61 height 15
click at [450, 49] on div "[PERSON_NAME] - [GEOGRAPHIC_DATA] User 1 Viaje sencillo Total $ 583.74 MXN Deta…" at bounding box center [496, 58] width 835 height 18
click at [894, 57] on button "Detalles" at bounding box center [890, 56] width 46 height 18
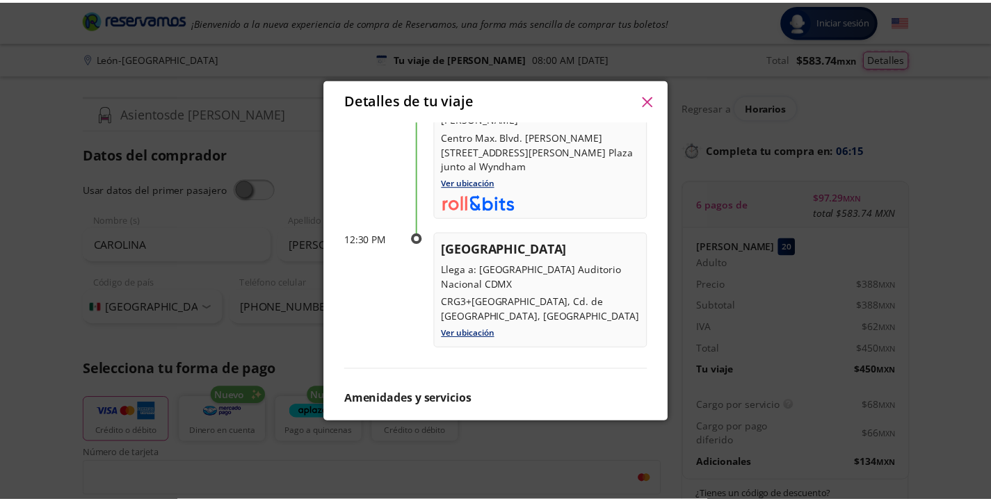
scroll to position [181, 0]
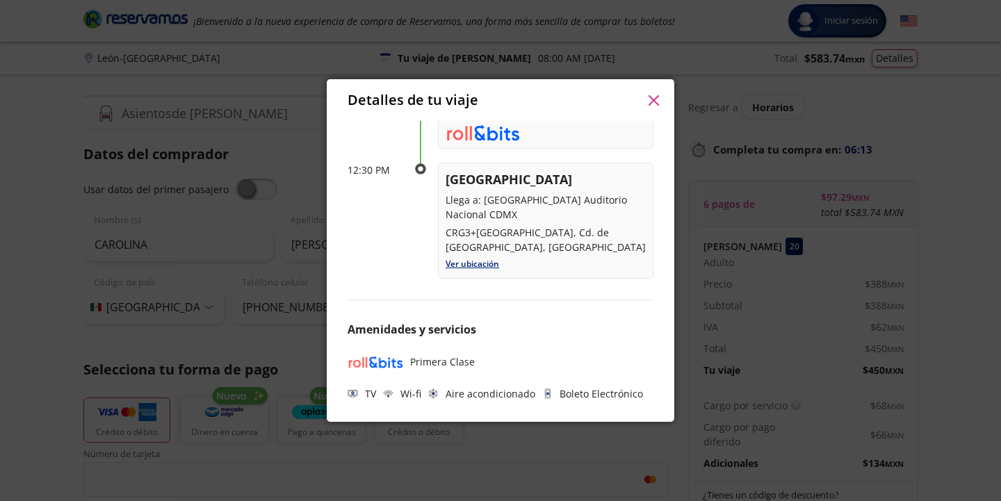
click at [660, 100] on button "button" at bounding box center [653, 100] width 21 height 21
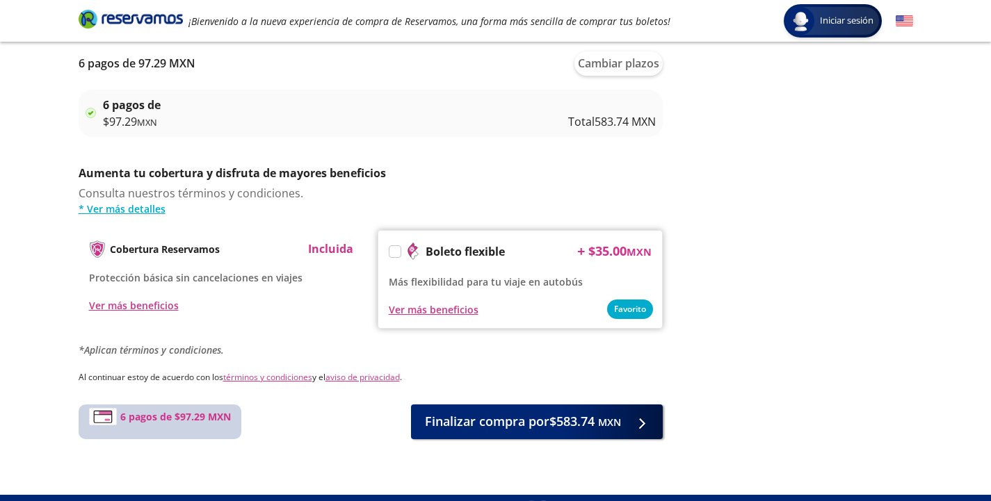
scroll to position [629, 0]
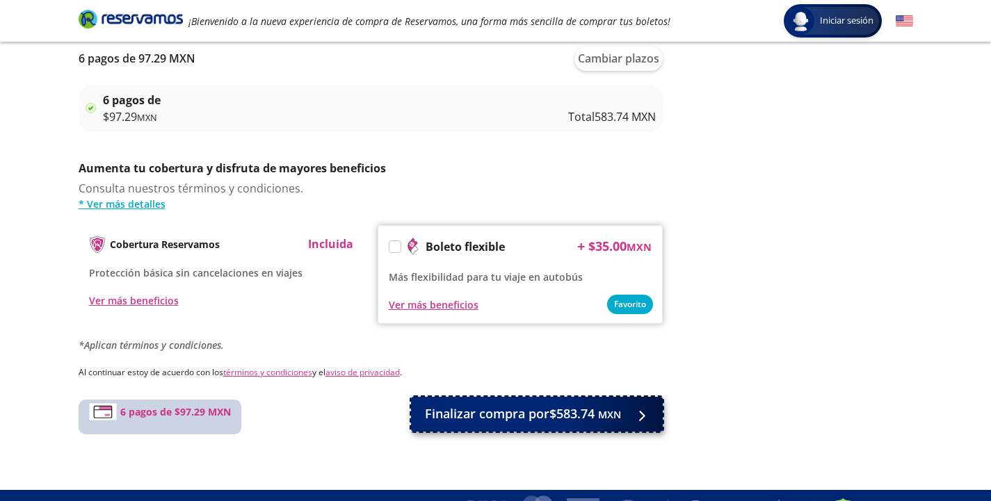
click at [634, 416] on div at bounding box center [638, 413] width 21 height 17
click at [638, 414] on icon at bounding box center [632, 416] width 10 height 10
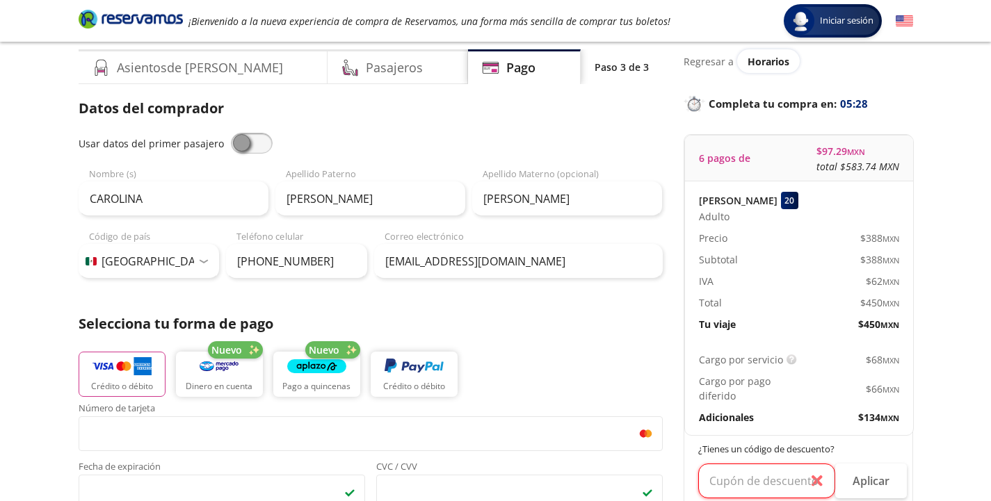
scroll to position [45, 0]
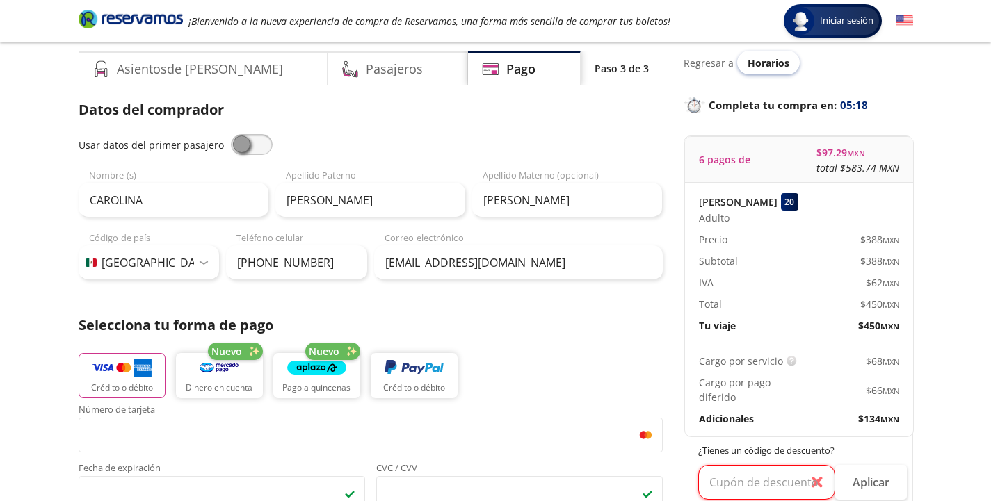
click at [752, 65] on span "Horarios" at bounding box center [769, 62] width 42 height 13
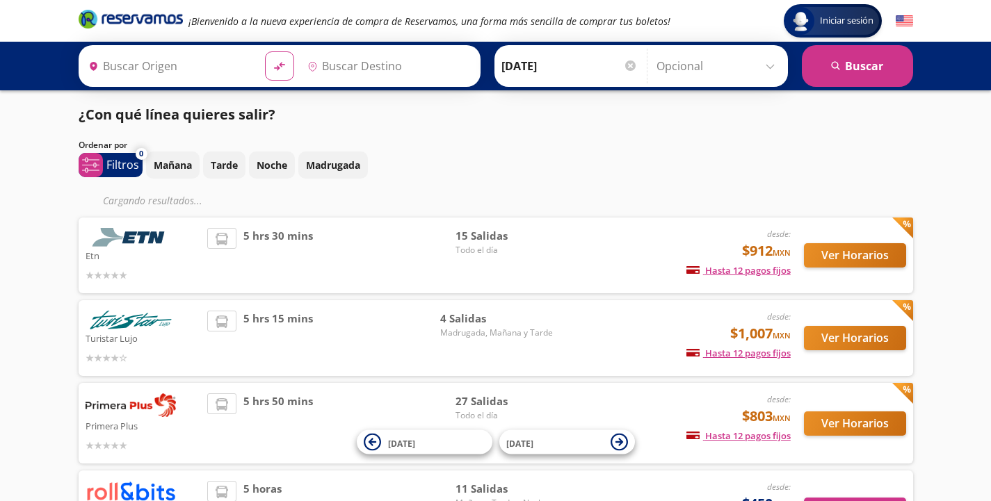
type input "[GEOGRAPHIC_DATA], [GEOGRAPHIC_DATA]"
click at [706, 62] on input "Opcional" at bounding box center [718, 66] width 124 height 35
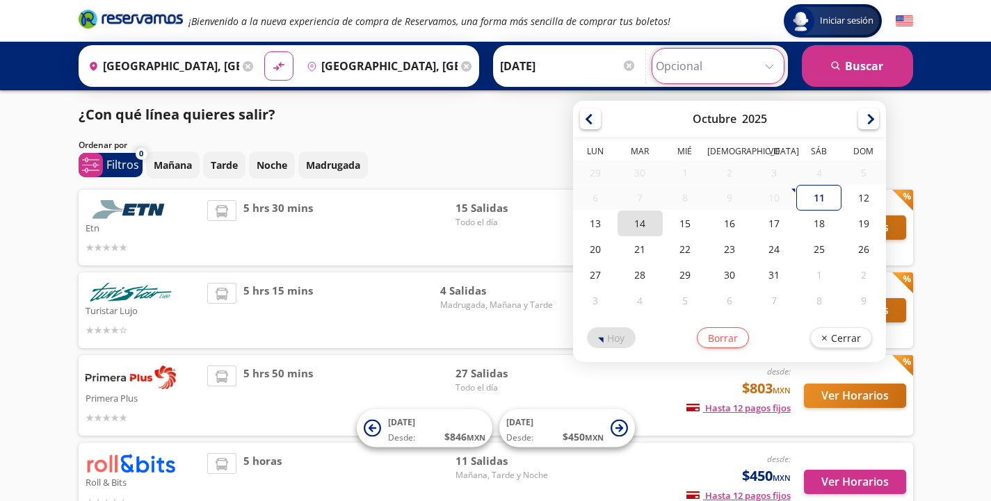
click at [636, 221] on div "14" at bounding box center [640, 224] width 45 height 26
type input "[DATE]"
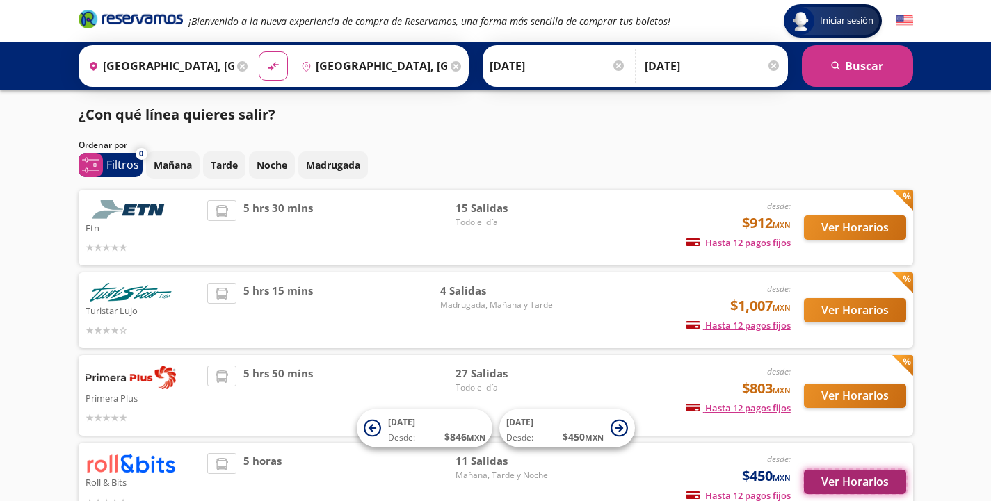
click at [834, 478] on button "Ver Horarios" at bounding box center [855, 482] width 102 height 24
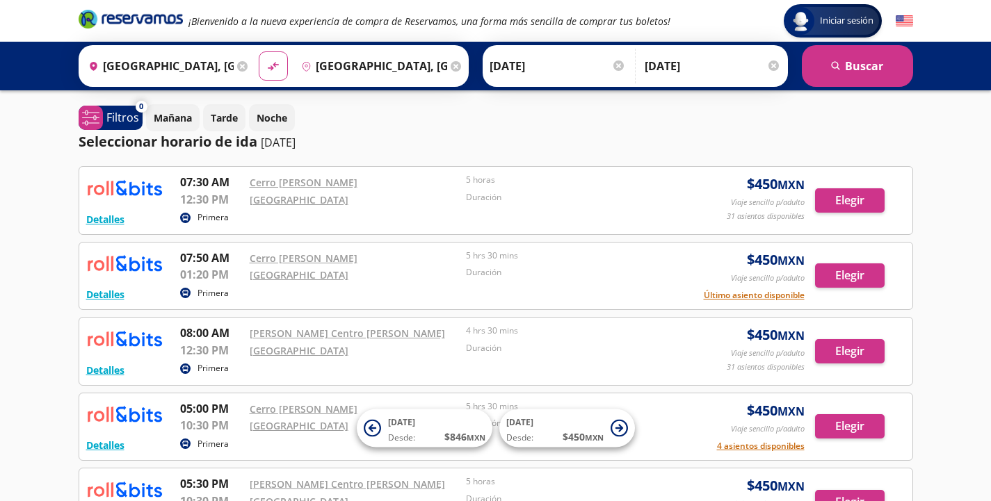
click at [615, 65] on div at bounding box center [618, 66] width 10 height 10
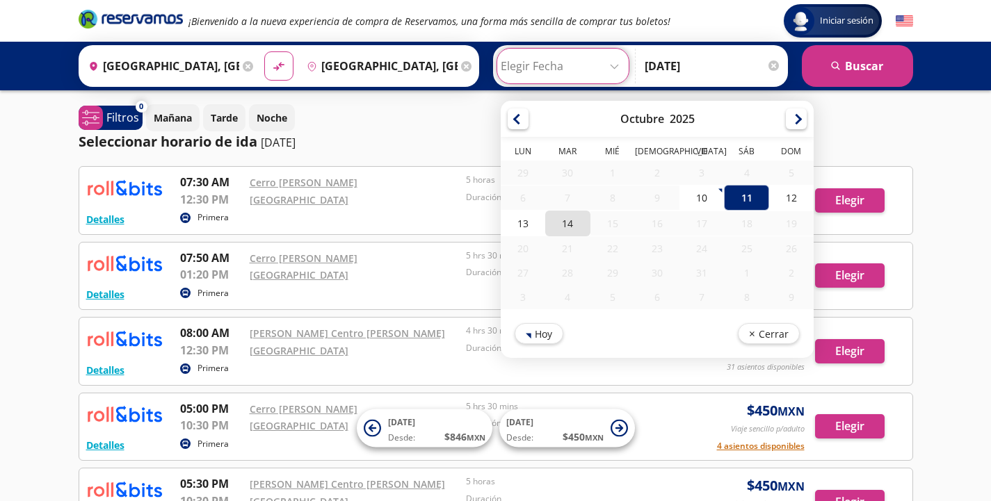
click at [561, 219] on div "14" at bounding box center [567, 224] width 45 height 26
type input "[DATE]"
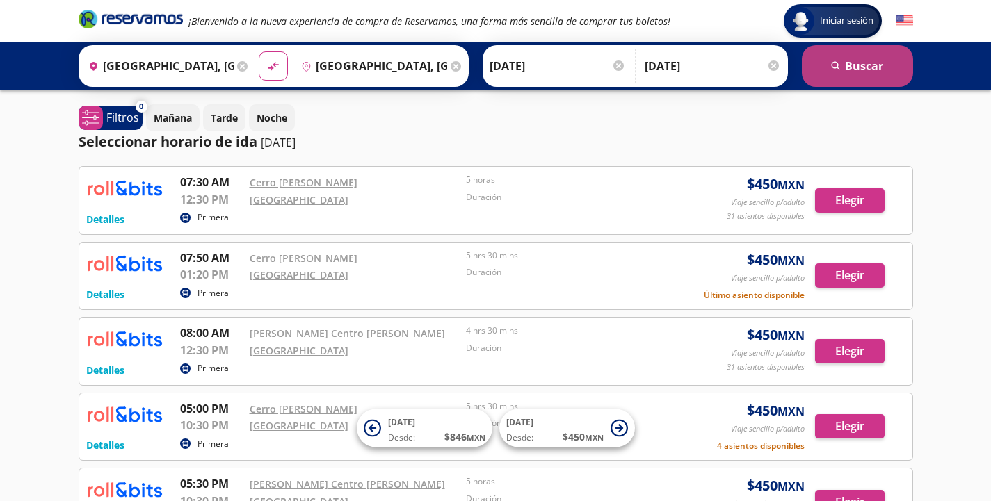
click at [855, 70] on button "search [GEOGRAPHIC_DATA]" at bounding box center [857, 66] width 111 height 42
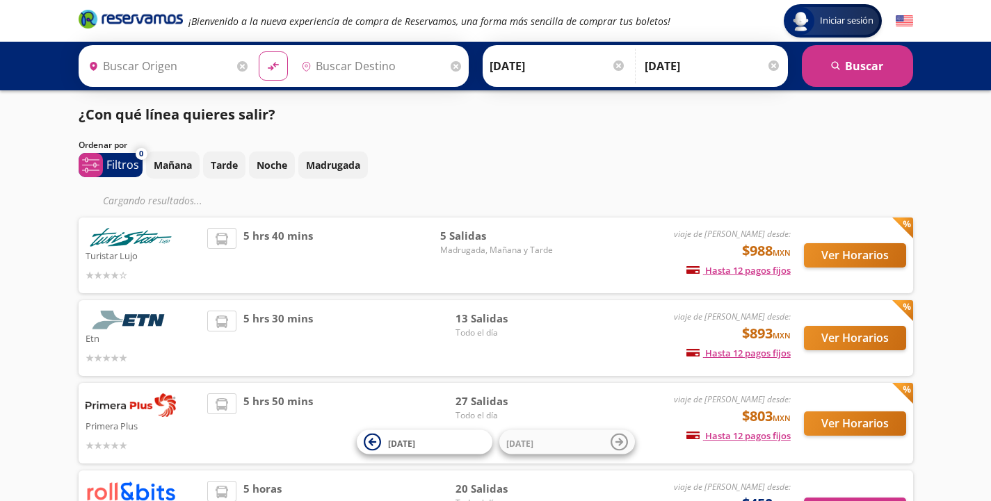
type input "[GEOGRAPHIC_DATA], [GEOGRAPHIC_DATA]"
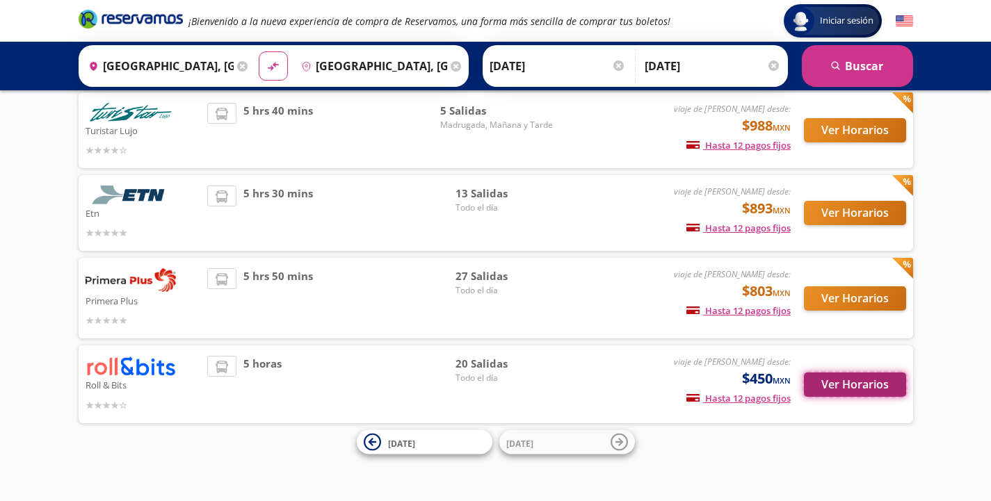
click at [867, 388] on button "Ver Horarios" at bounding box center [855, 385] width 102 height 24
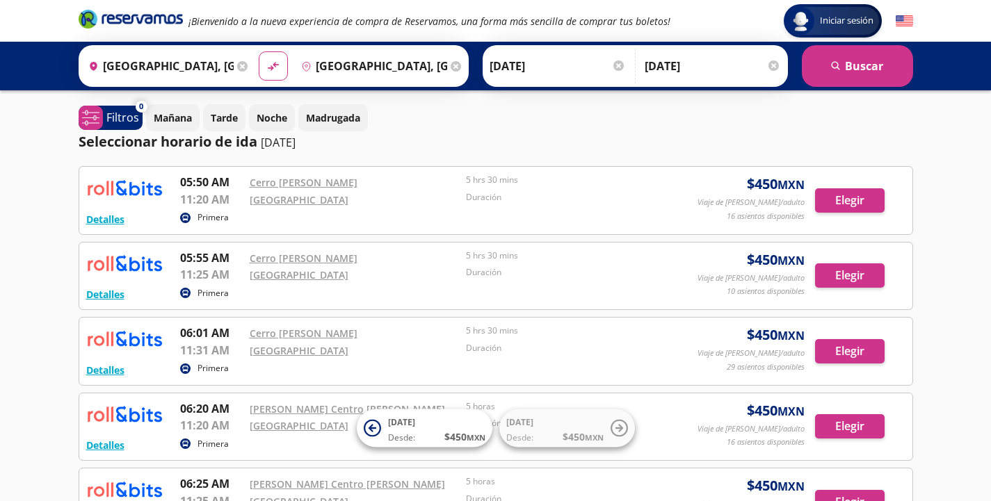
click at [241, 65] on icon at bounding box center [242, 66] width 10 height 10
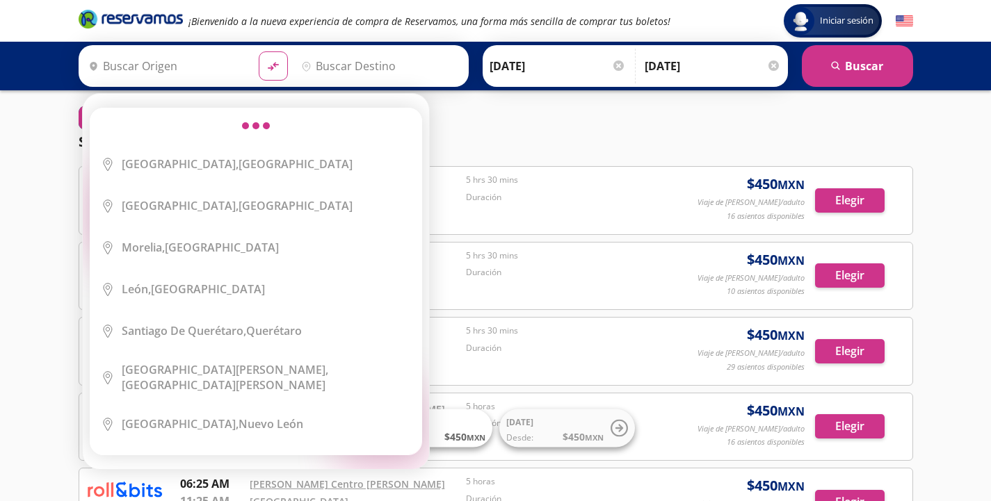
click at [235, 128] on div at bounding box center [255, 125] width 331 height 35
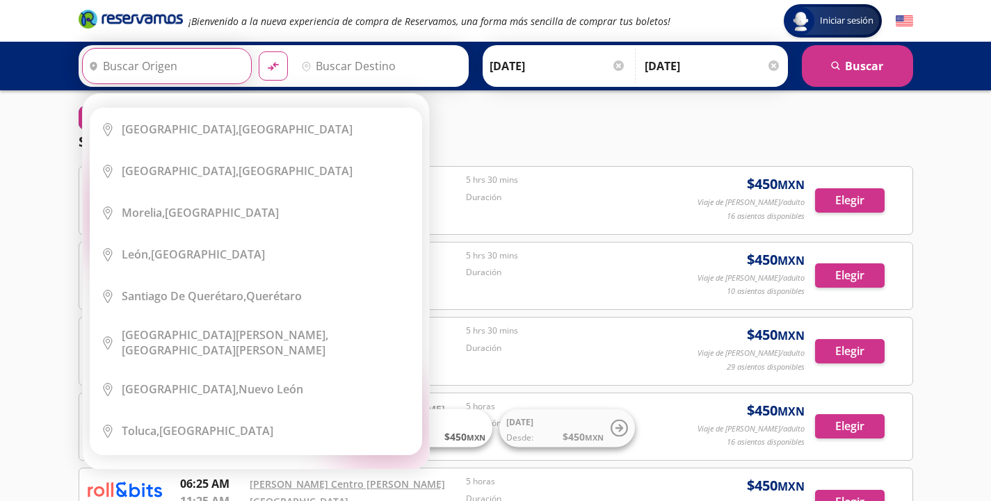
click at [140, 69] on input "Origen" at bounding box center [166, 66] width 166 height 35
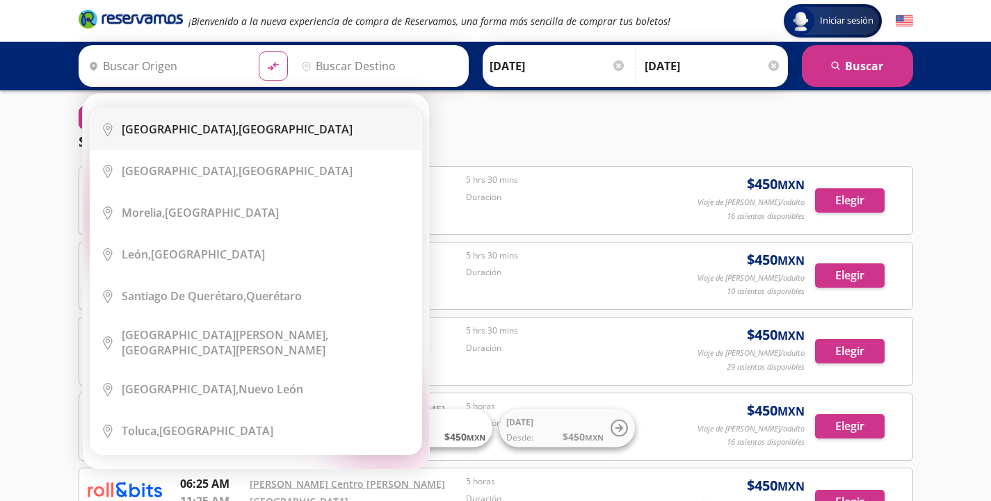
click at [152, 126] on b "[GEOGRAPHIC_DATA]," at bounding box center [180, 129] width 117 height 15
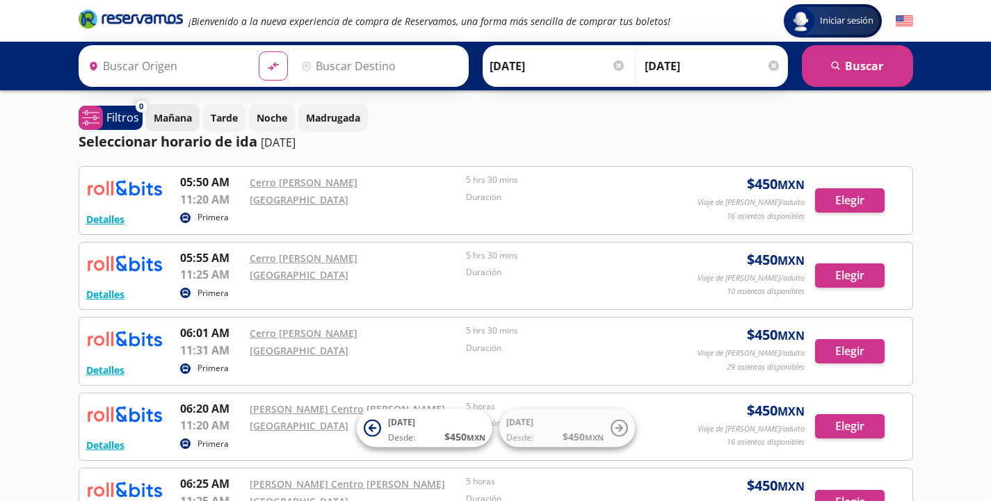
type input "[GEOGRAPHIC_DATA], [GEOGRAPHIC_DATA]"
click at [328, 68] on input "Destino" at bounding box center [379, 66] width 166 height 35
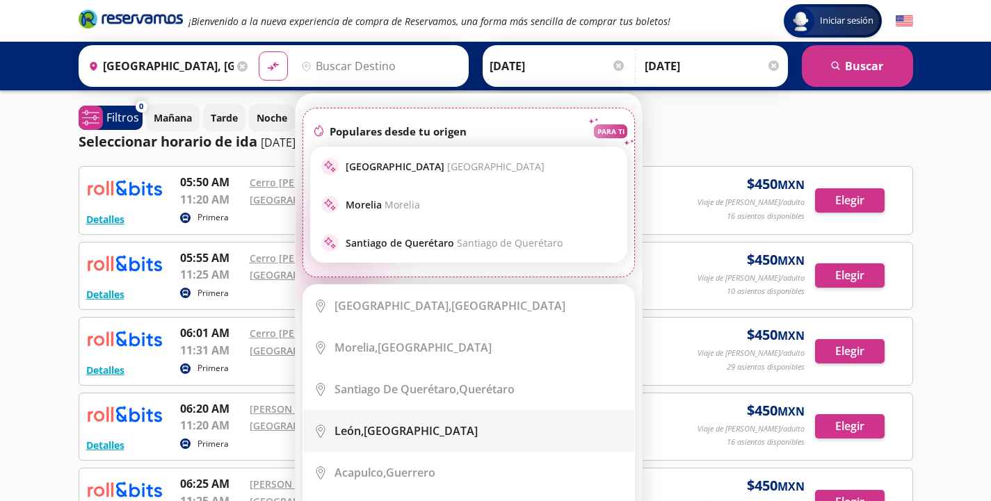
click at [391, 438] on div "[GEOGRAPHIC_DATA], [GEOGRAPHIC_DATA]" at bounding box center [406, 431] width 143 height 15
type input "[GEOGRAPHIC_DATA], [GEOGRAPHIC_DATA]"
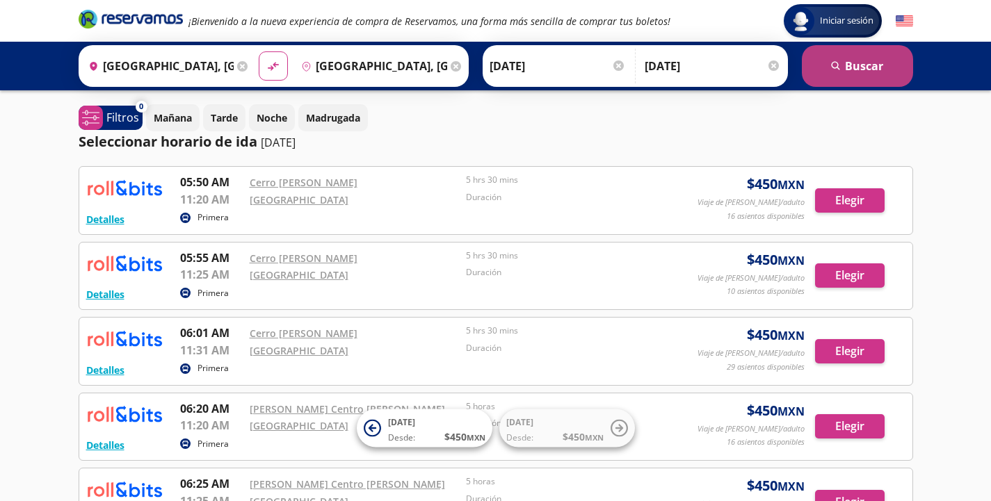
click at [867, 72] on button "search [GEOGRAPHIC_DATA]" at bounding box center [857, 66] width 111 height 42
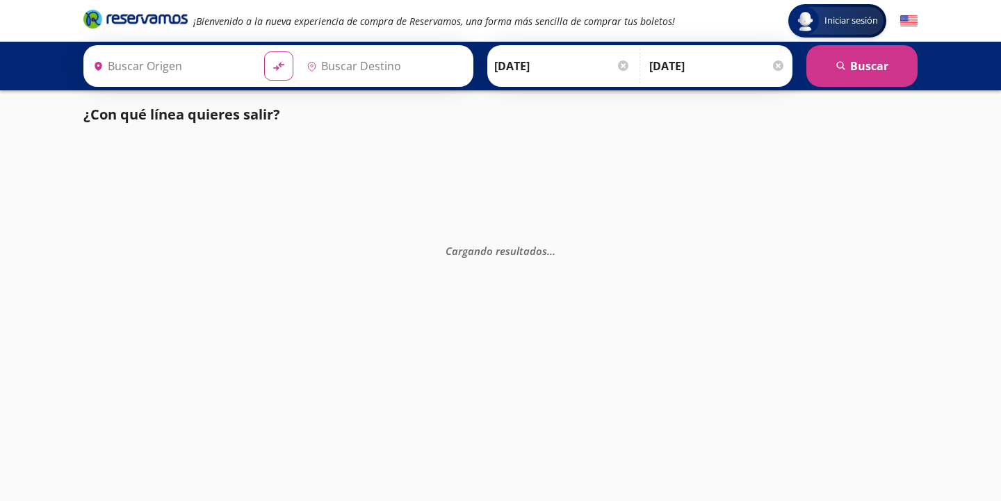
type input "[GEOGRAPHIC_DATA], [GEOGRAPHIC_DATA]"
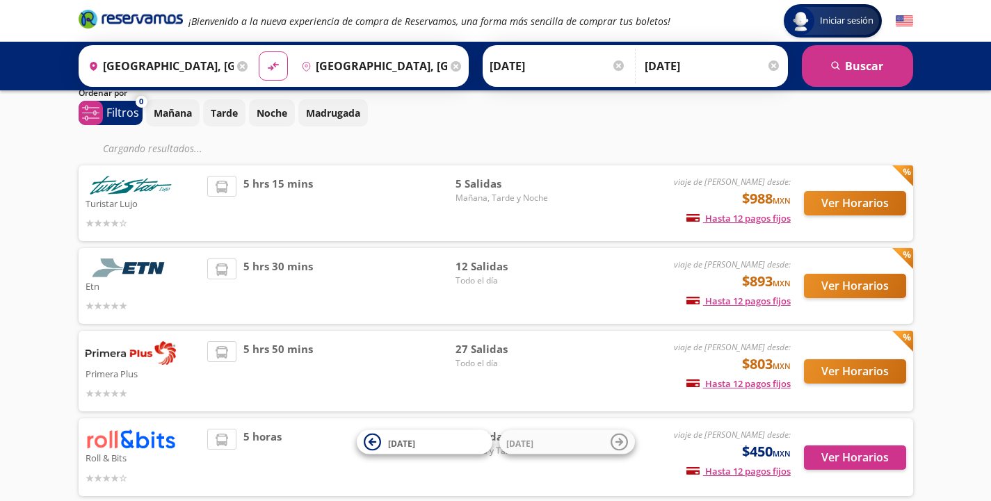
scroll to position [125, 0]
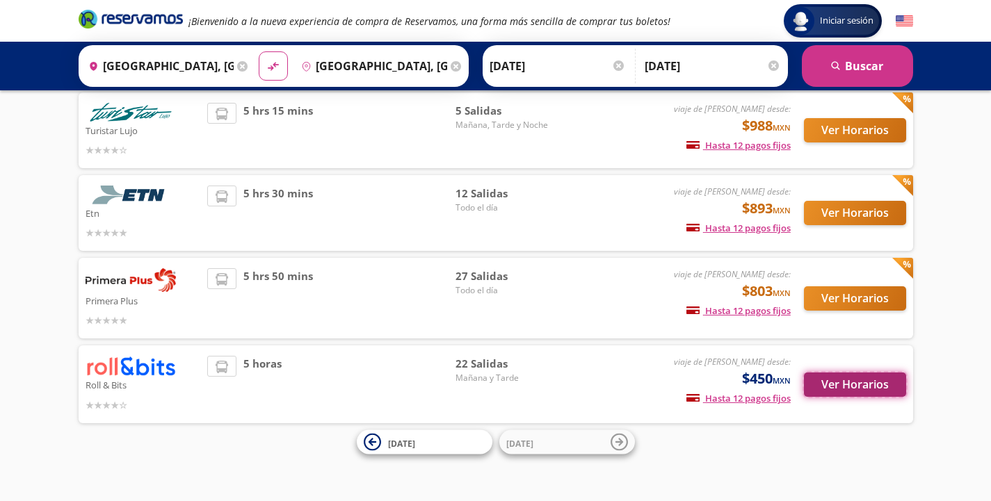
click at [849, 380] on button "Ver Horarios" at bounding box center [855, 385] width 102 height 24
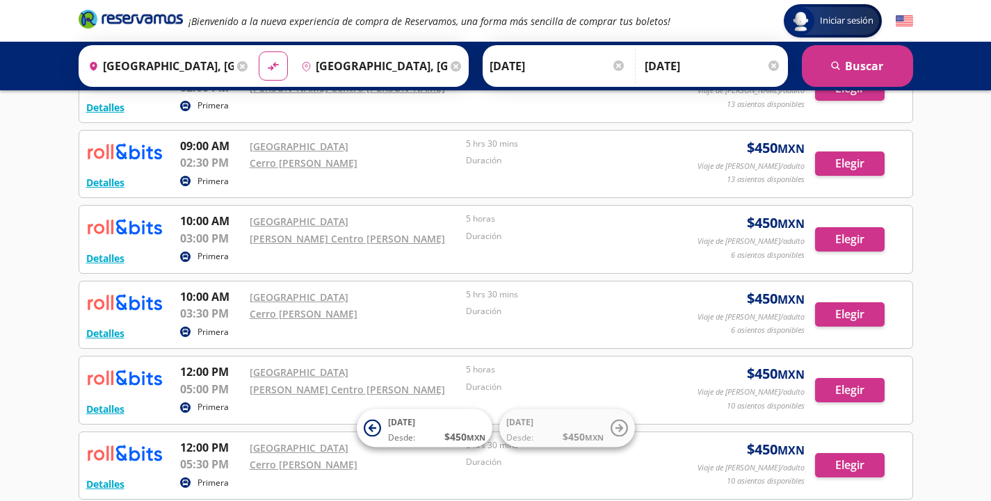
scroll to position [575, 0]
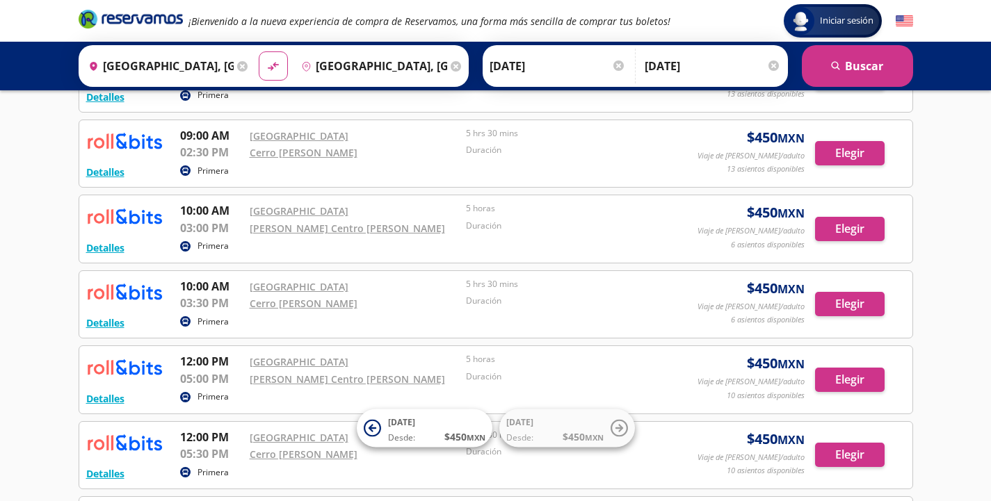
click at [619, 65] on div at bounding box center [618, 66] width 10 height 10
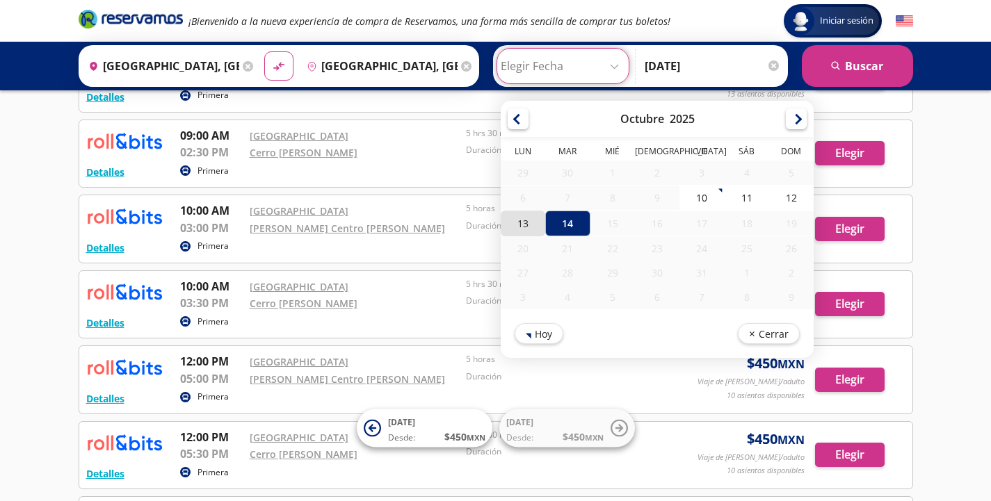
click at [522, 223] on div "13" at bounding box center [523, 224] width 45 height 26
type input "[DATE]"
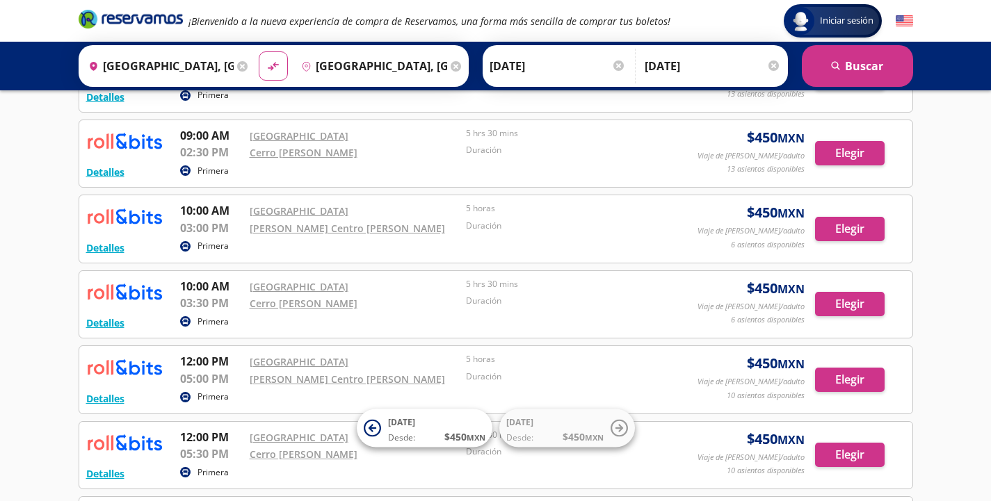
click at [774, 65] on div at bounding box center [773, 66] width 10 height 10
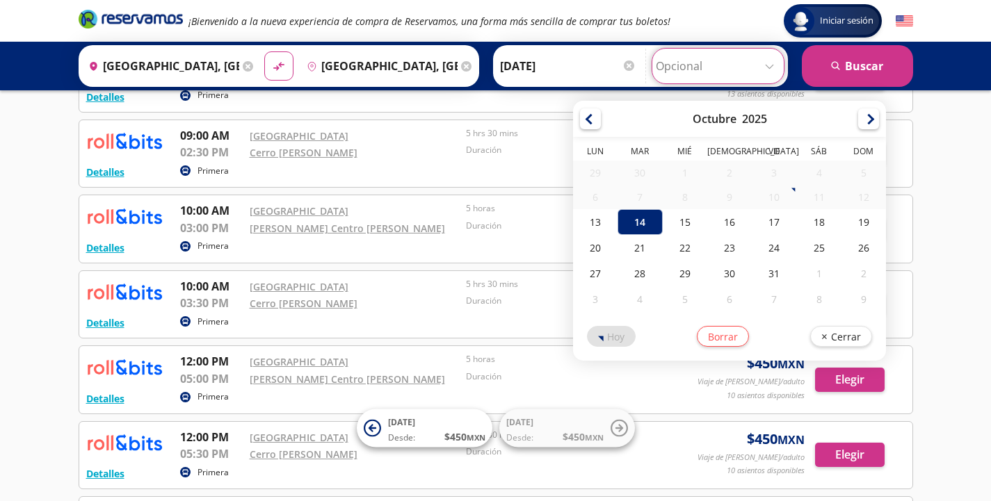
click at [709, 58] on input "Opcional" at bounding box center [718, 66] width 124 height 35
click at [600, 219] on div "13" at bounding box center [595, 222] width 45 height 26
type input "[DATE]"
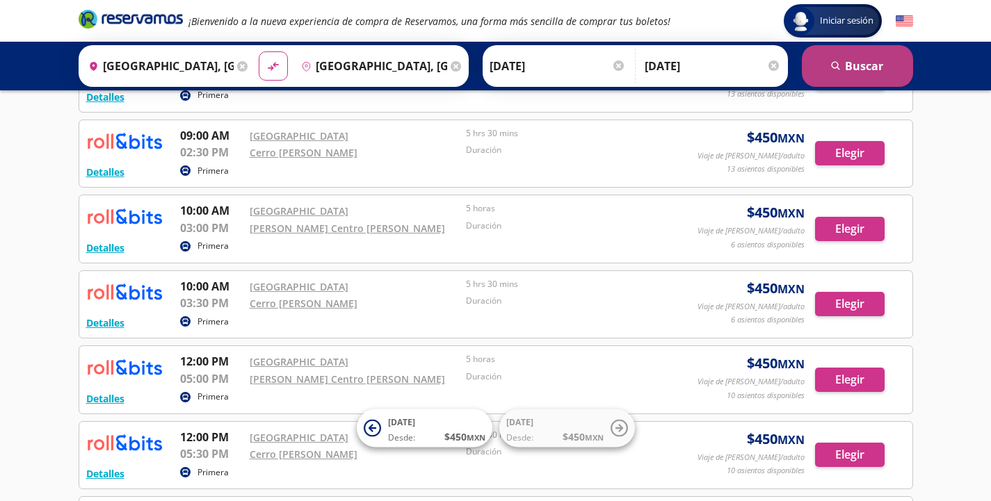
click at [855, 67] on button "search [GEOGRAPHIC_DATA]" at bounding box center [857, 66] width 111 height 42
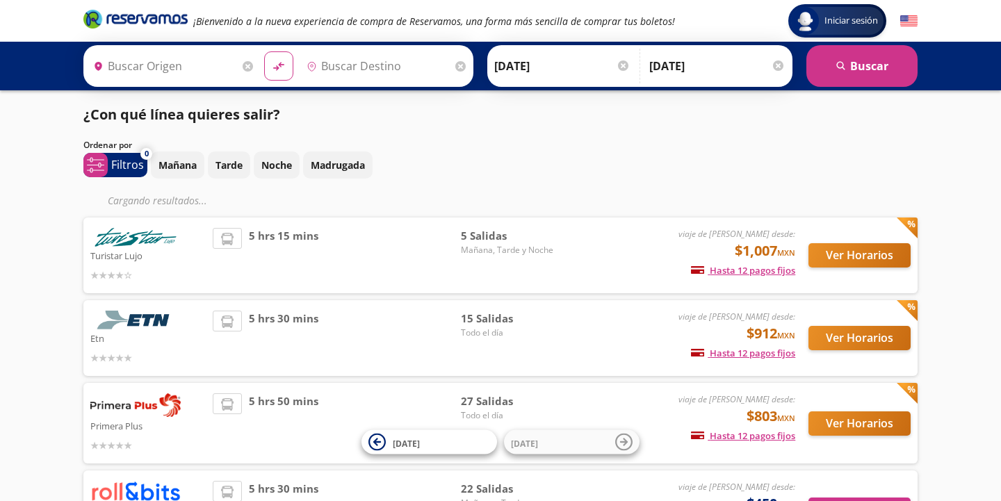
type input "[GEOGRAPHIC_DATA], [GEOGRAPHIC_DATA]"
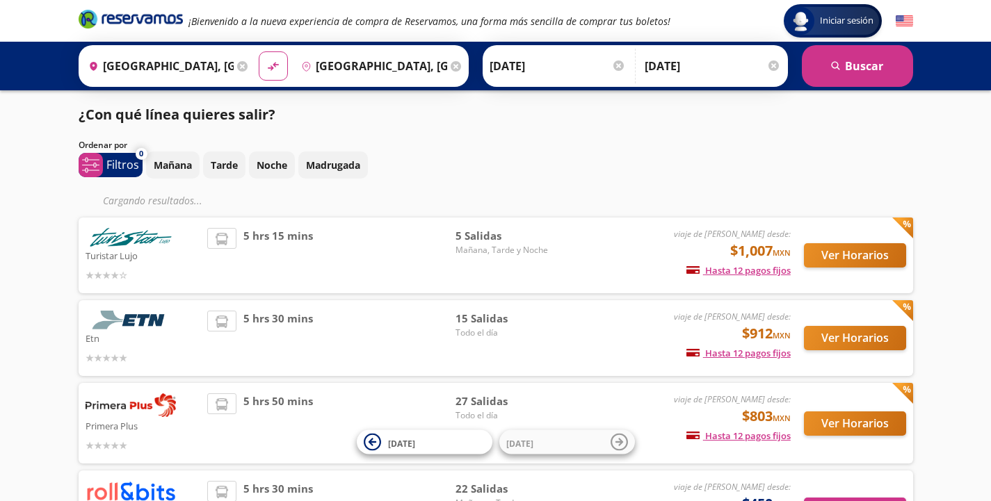
click at [577, 60] on input "[DATE]" at bounding box center [558, 66] width 136 height 35
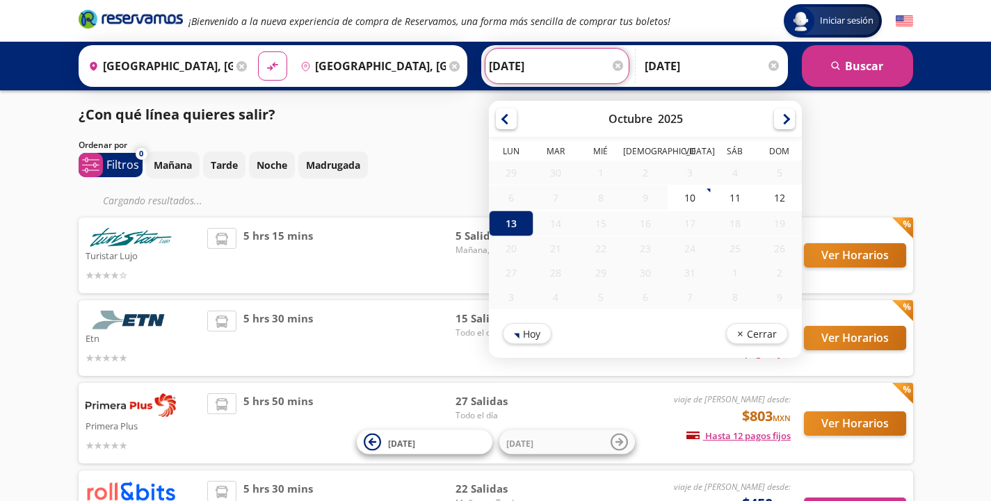
click at [624, 67] on div "[PERSON_NAME] [DATE] Elige tu fecha de [PERSON_NAME] Octubre 2025 Lun Mar [PERS…" at bounding box center [557, 66] width 145 height 36
click at [617, 63] on div at bounding box center [618, 66] width 10 height 10
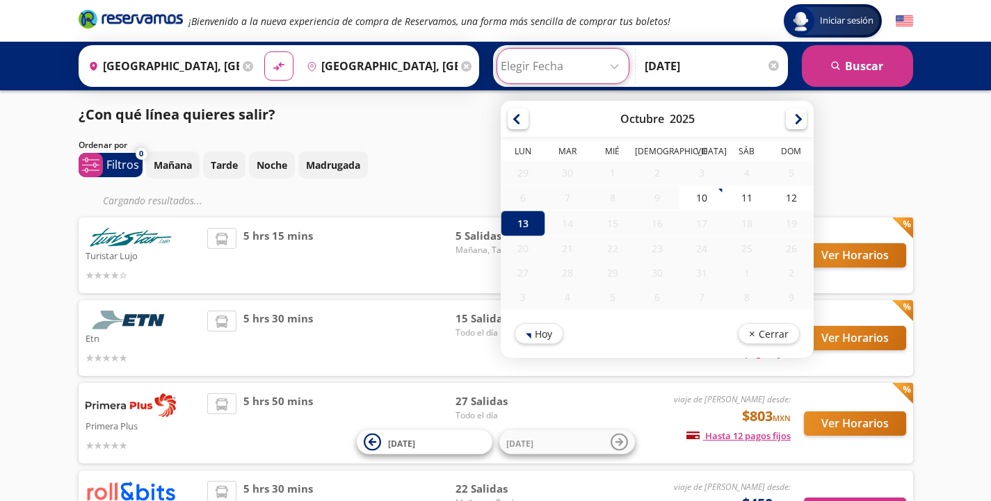
click at [777, 63] on div at bounding box center [773, 66] width 10 height 10
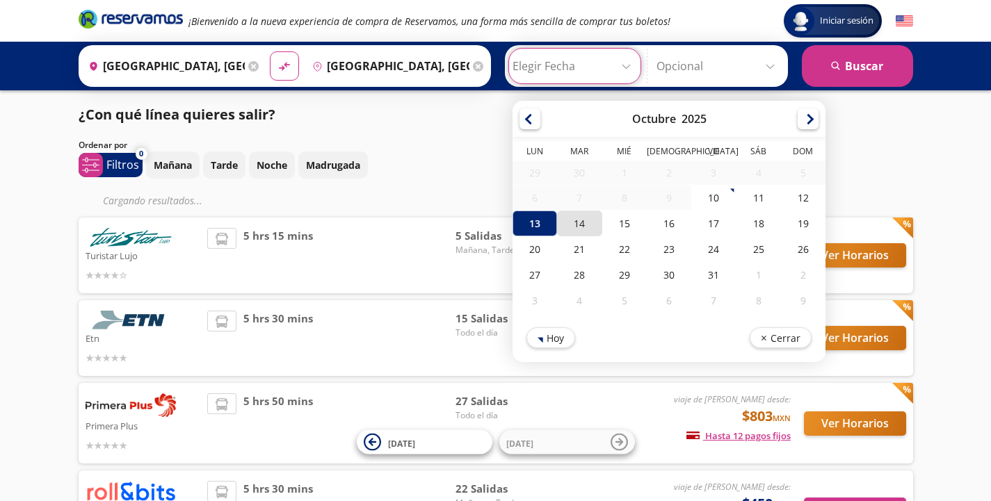
click at [572, 225] on div "14" at bounding box center [579, 224] width 45 height 26
type input "[DATE]"
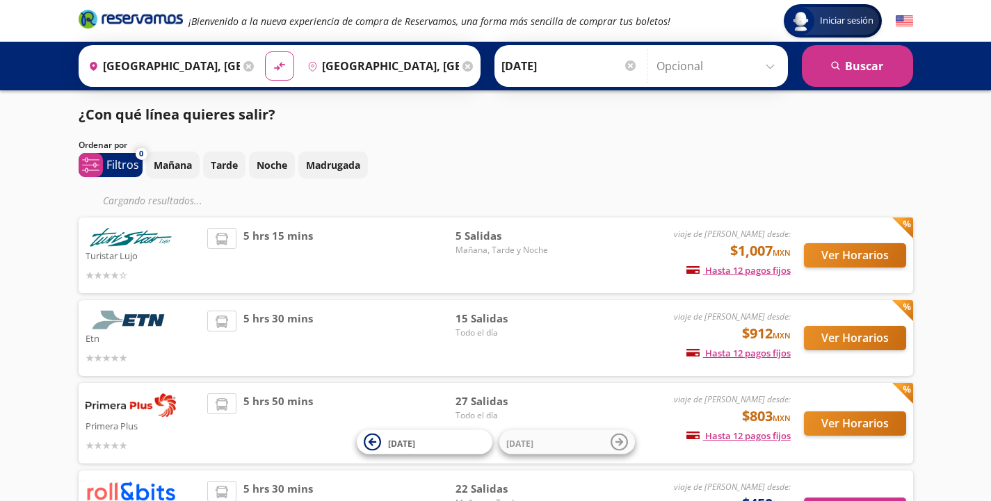
click at [721, 56] on input "Opcional" at bounding box center [718, 66] width 124 height 35
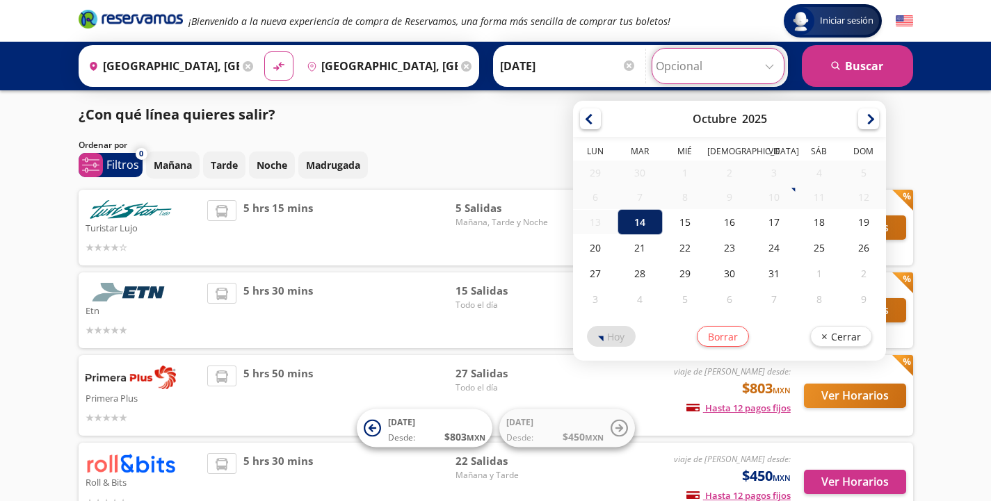
click at [627, 221] on div "14" at bounding box center [640, 222] width 45 height 26
type input "[DATE]"
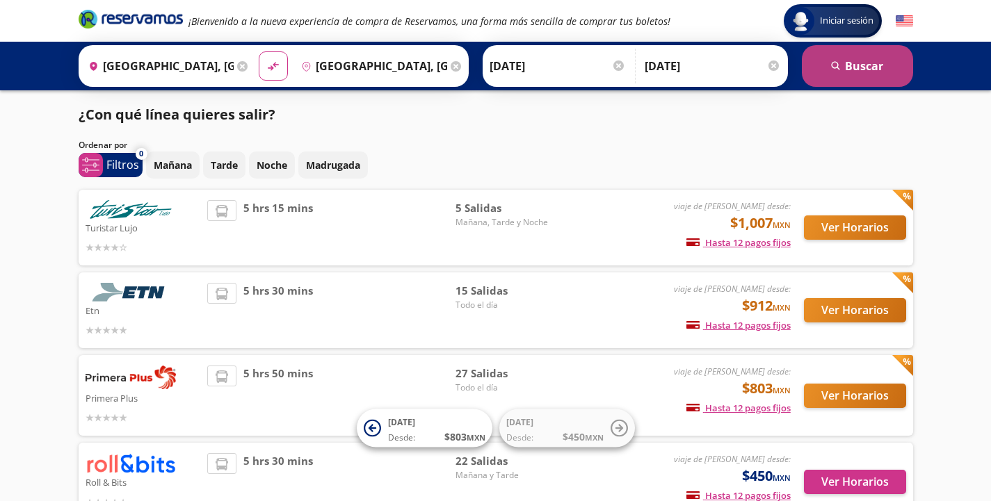
click at [857, 62] on button "search [GEOGRAPHIC_DATA]" at bounding box center [857, 66] width 111 height 42
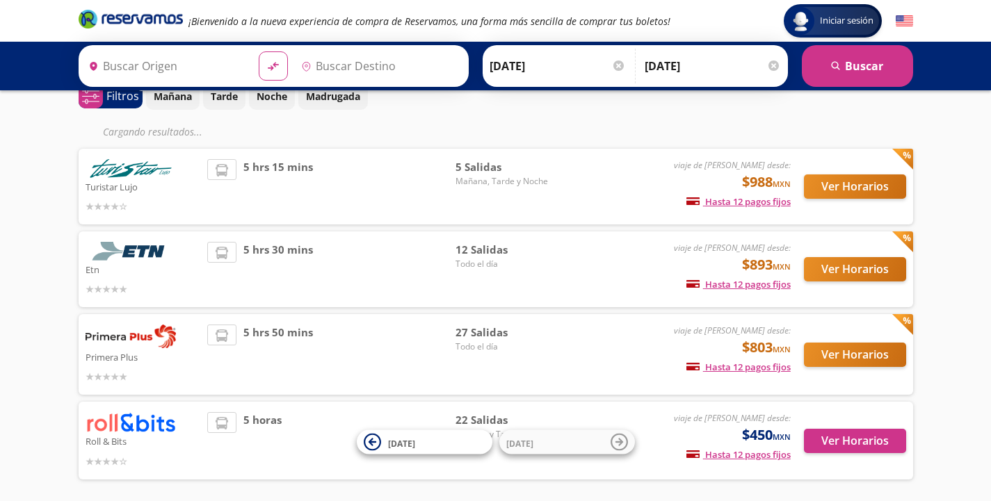
type input "[GEOGRAPHIC_DATA], [GEOGRAPHIC_DATA]"
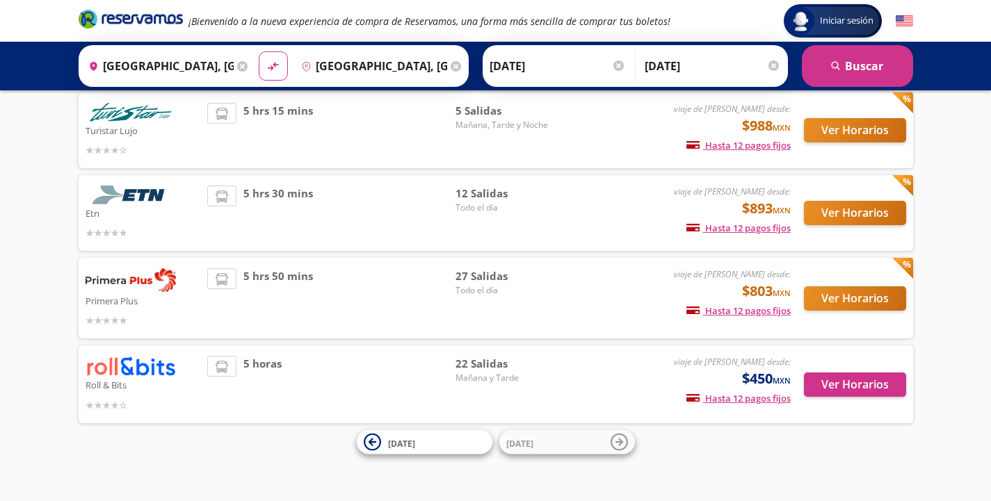
scroll to position [56, 0]
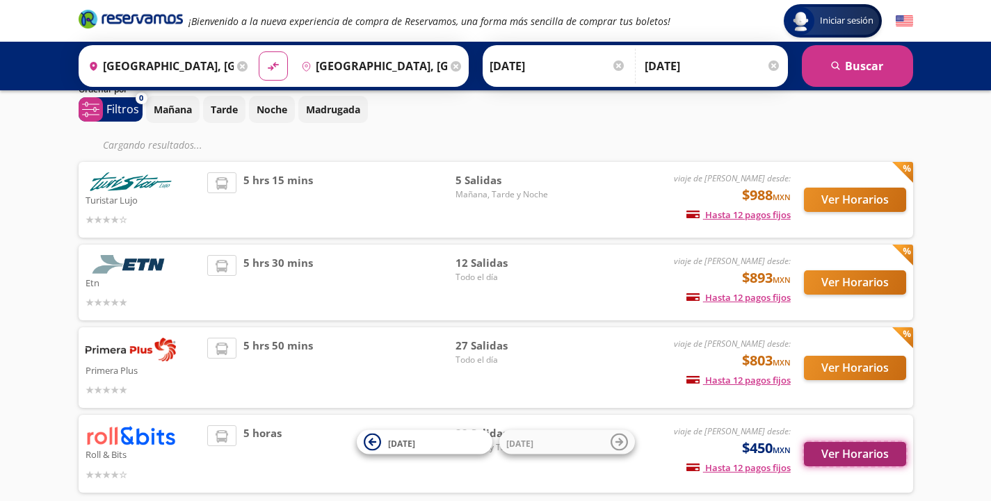
click at [847, 462] on button "Ver Horarios" at bounding box center [855, 454] width 102 height 24
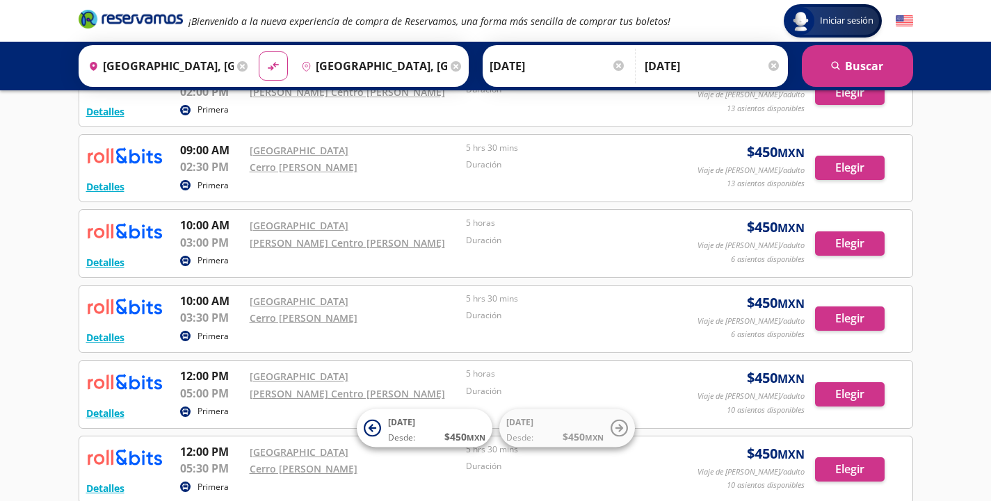
scroll to position [563, 0]
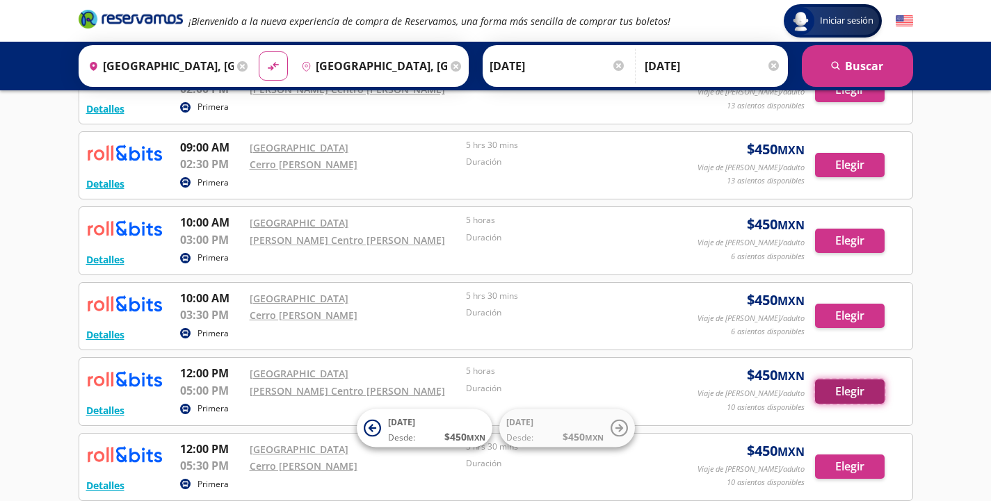
click at [835, 392] on button "Elegir" at bounding box center [850, 392] width 70 height 24
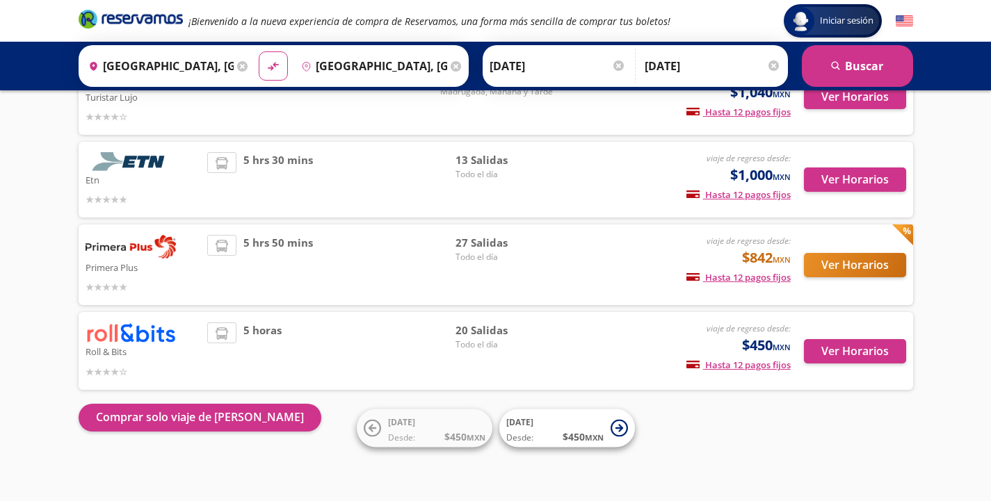
scroll to position [131, 0]
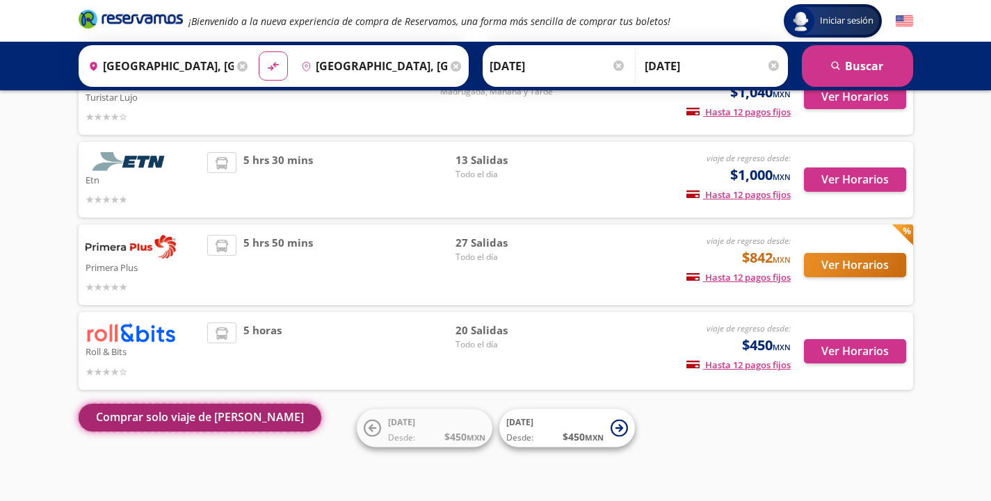
click at [168, 419] on button "Comprar solo viaje de [PERSON_NAME]" at bounding box center [200, 418] width 243 height 28
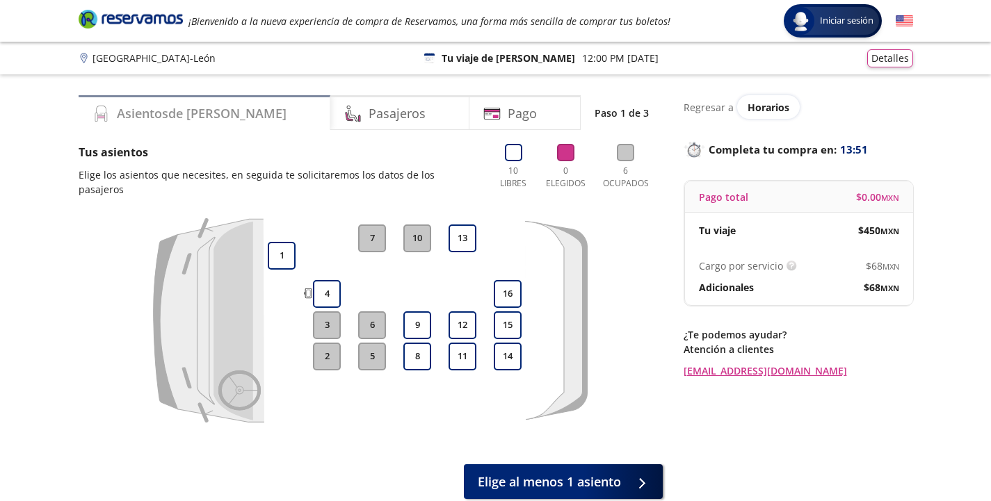
click at [254, 116] on div "Asientos de [PERSON_NAME]" at bounding box center [205, 112] width 252 height 35
click at [468, 225] on button "13" at bounding box center [463, 239] width 28 height 28
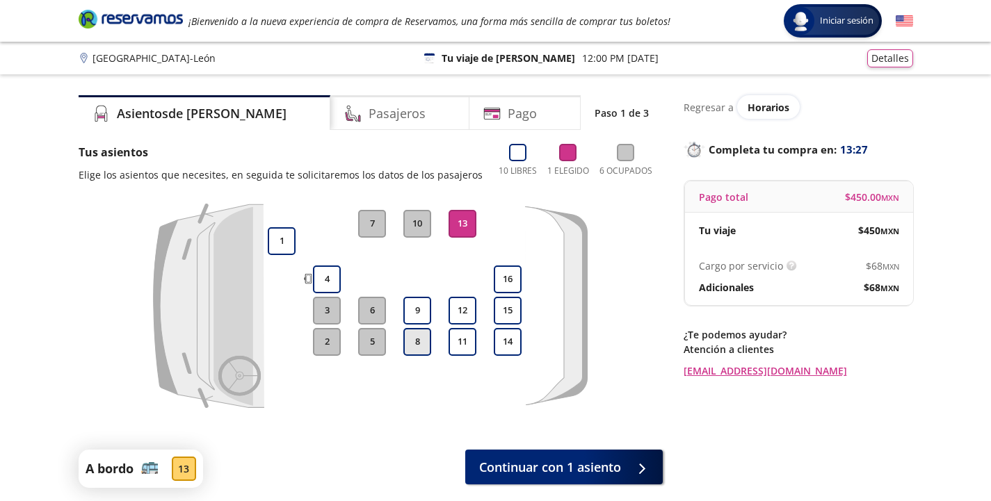
click at [421, 337] on button "8" at bounding box center [417, 342] width 28 height 28
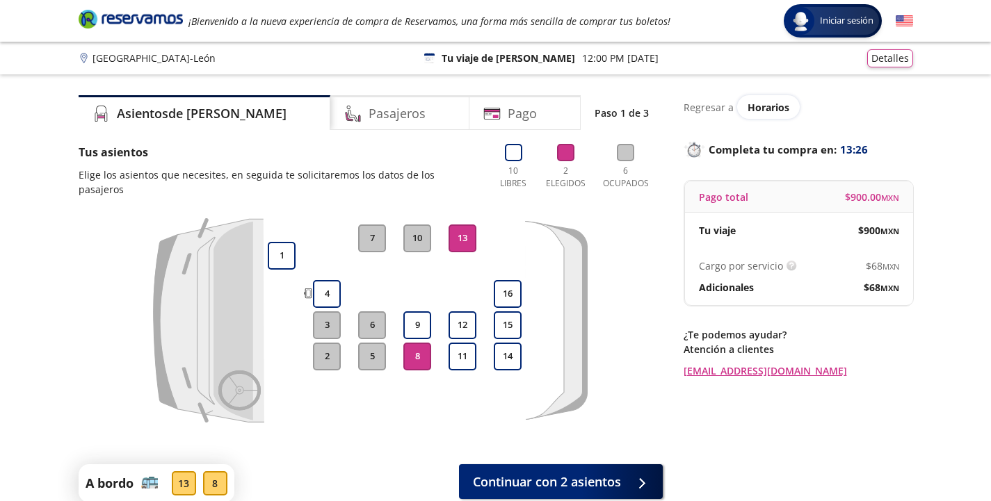
click at [456, 225] on button "13" at bounding box center [463, 239] width 28 height 28
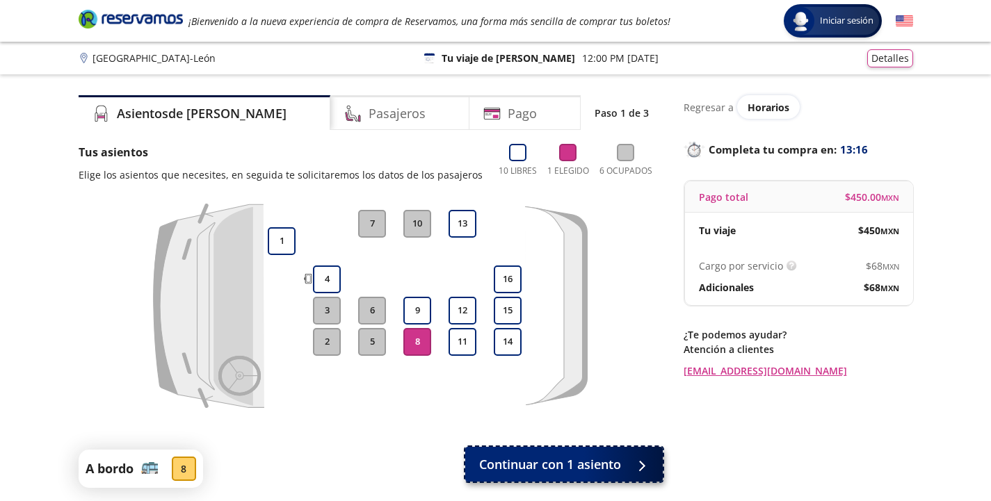
click at [578, 465] on span "Continuar con 1 asiento" at bounding box center [550, 465] width 142 height 19
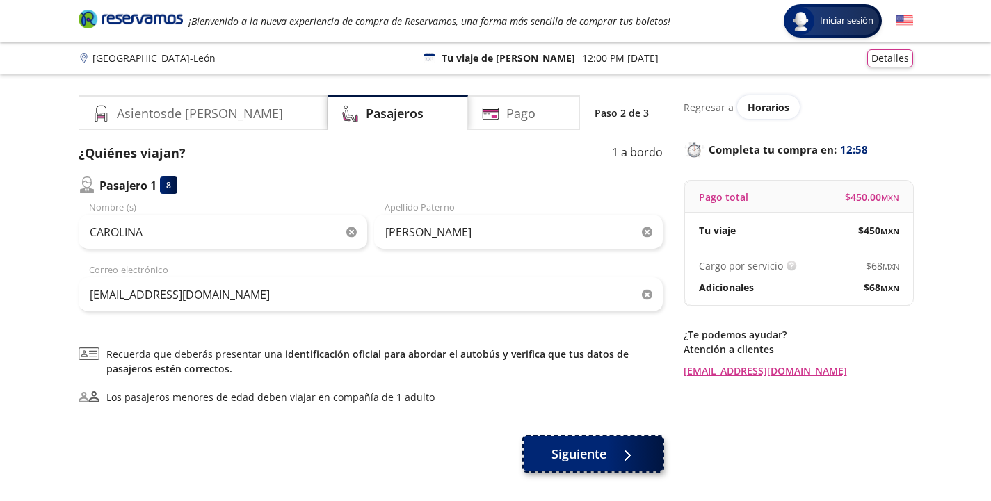
click at [606, 449] on span "Siguiente" at bounding box center [578, 454] width 55 height 19
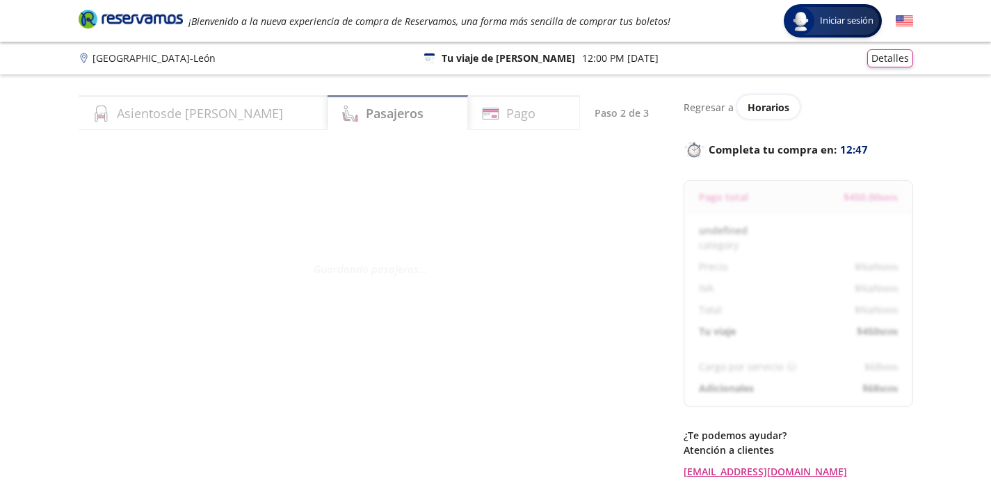
select select "MX"
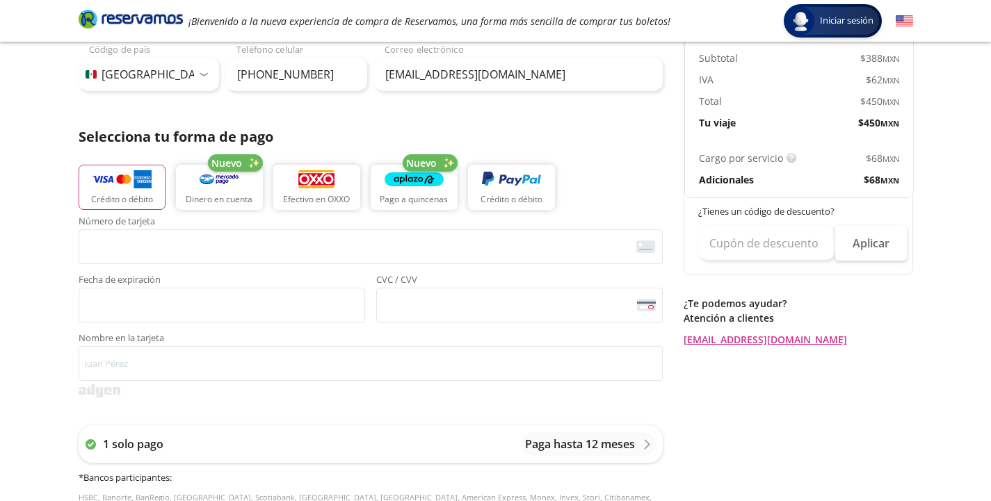
scroll to position [235, 0]
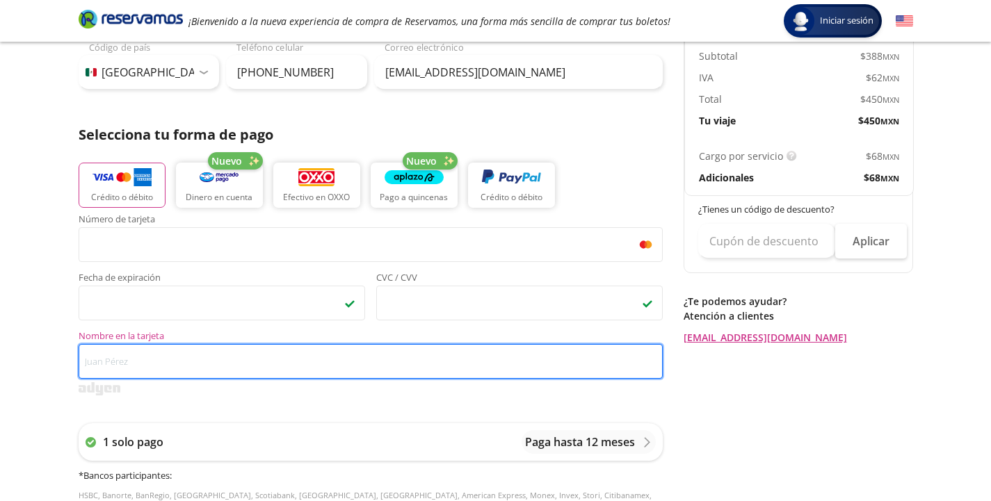
click at [131, 368] on input "Nombre en la tarjeta" at bounding box center [371, 361] width 584 height 35
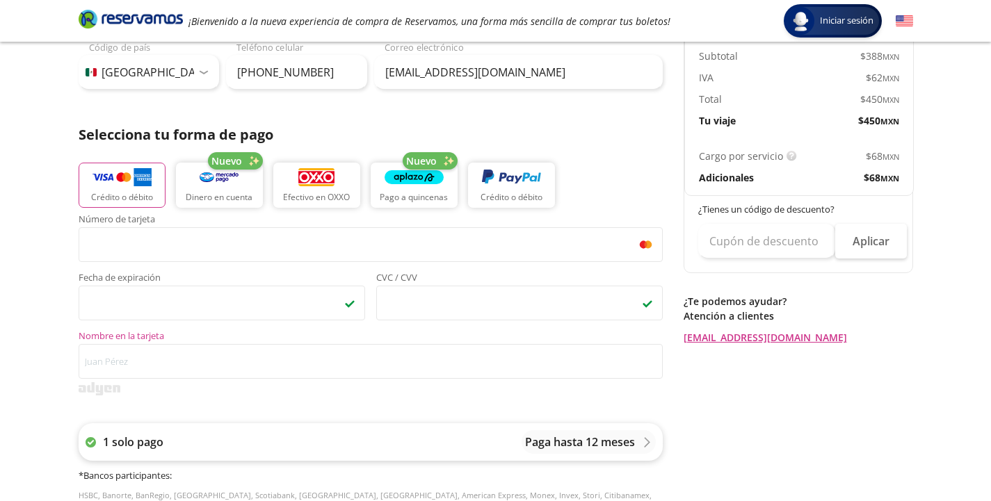
click at [638, 446] on div "Paga hasta 12 meses" at bounding box center [589, 442] width 134 height 24
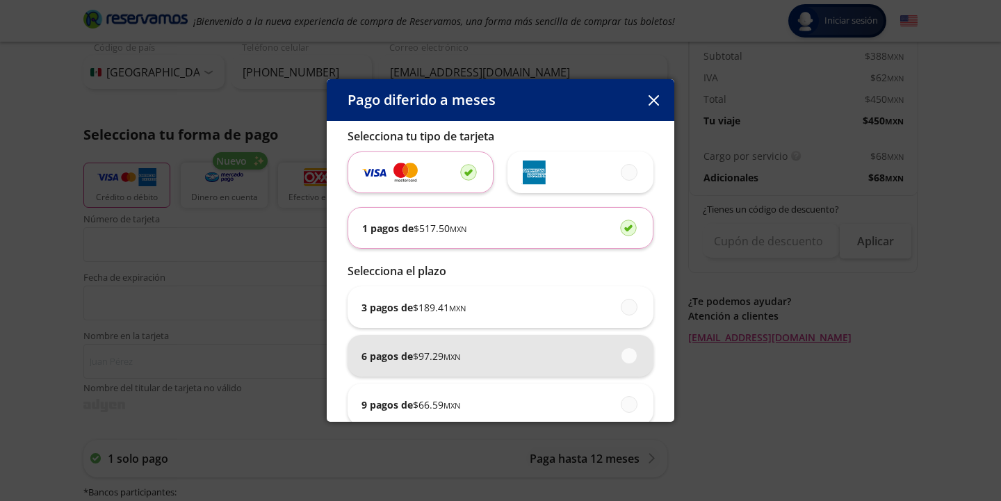
click at [630, 359] on span at bounding box center [630, 355] width 0 height 15
click at [623, 359] on input "6 pagos de $ 97.29 MXN" at bounding box center [625, 355] width 9 height 9
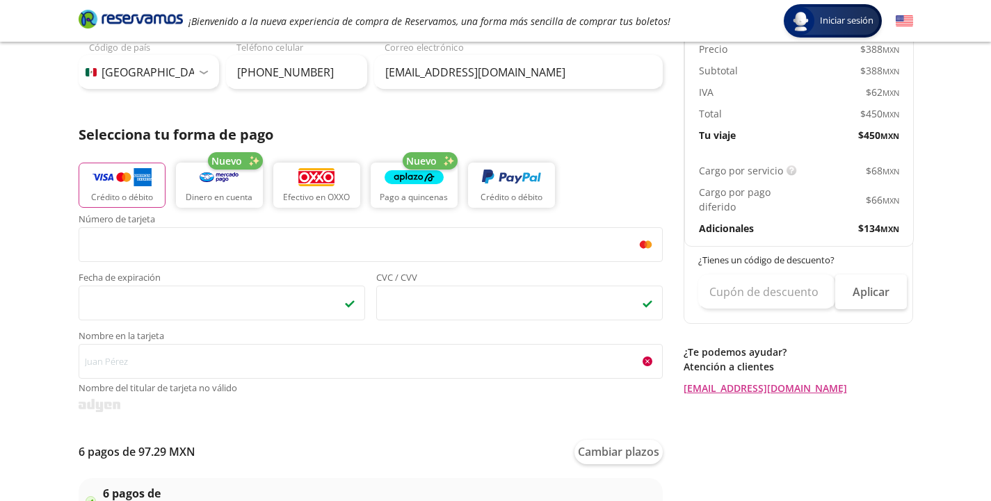
click at [751, 264] on p "¿Tienes un código de descuento?" at bounding box center [799, 261] width 202 height 14
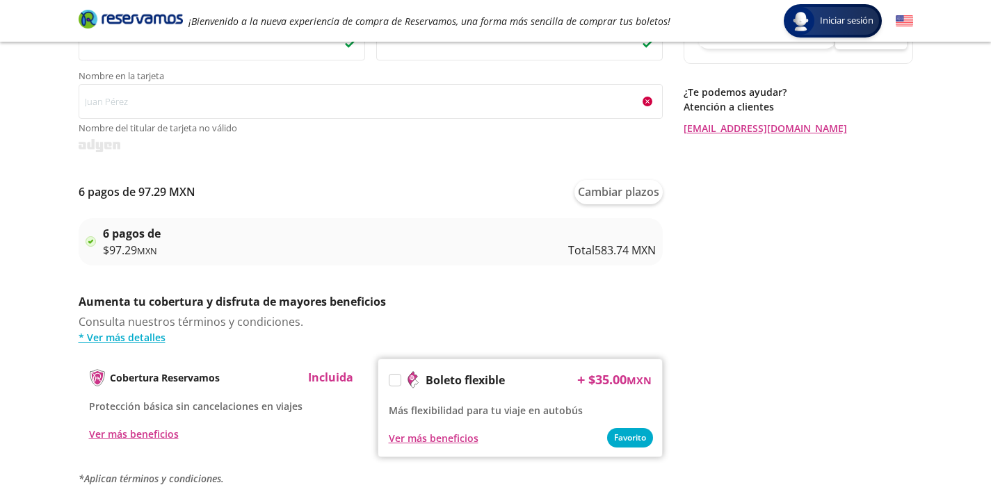
scroll to position [465, 0]
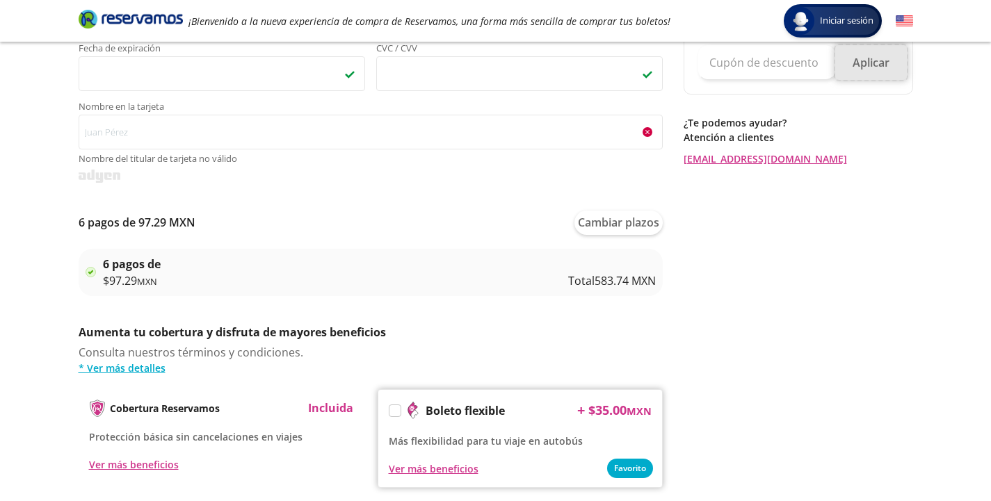
click at [884, 72] on button "Aplicar" at bounding box center [871, 62] width 72 height 35
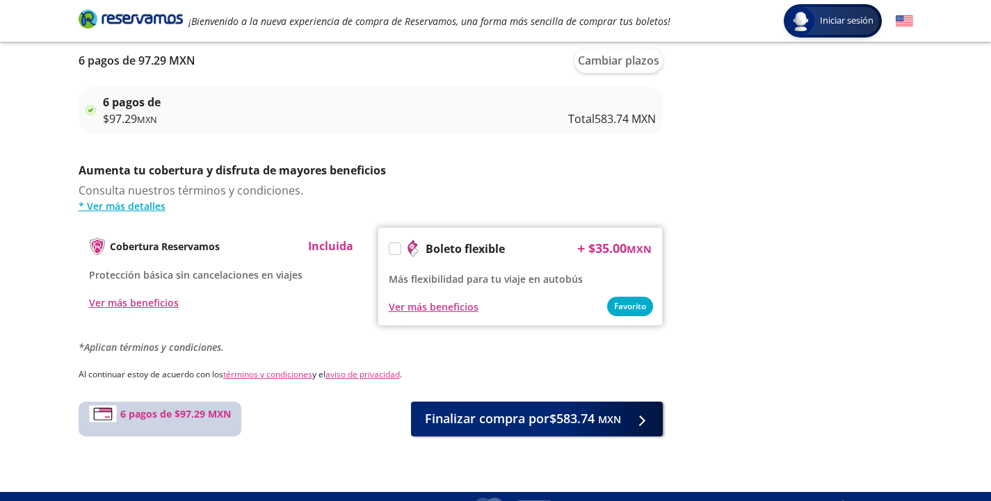
scroll to position [652, 0]
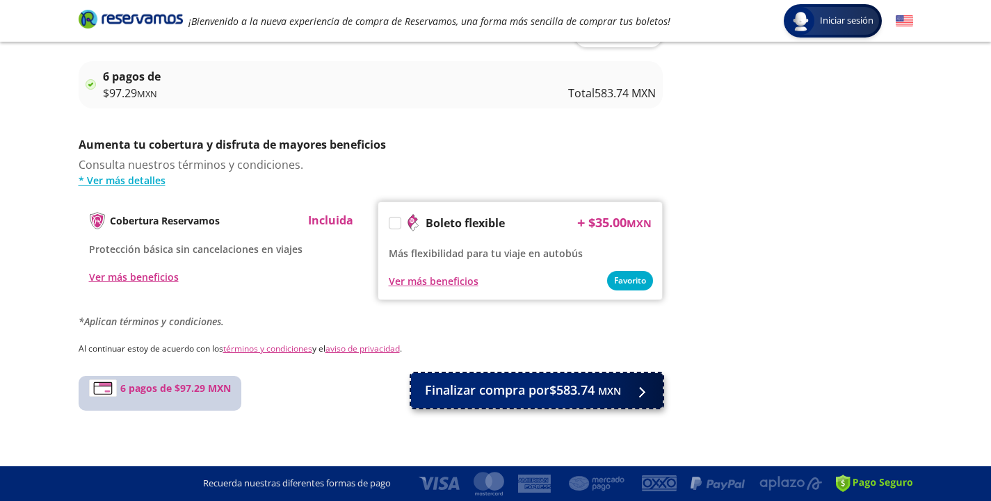
click at [558, 394] on span "Finalizar compra por $583.74 MXN" at bounding box center [523, 390] width 196 height 19
click at [588, 397] on span "Finalizar compra por $583.74 MXN" at bounding box center [523, 390] width 196 height 19
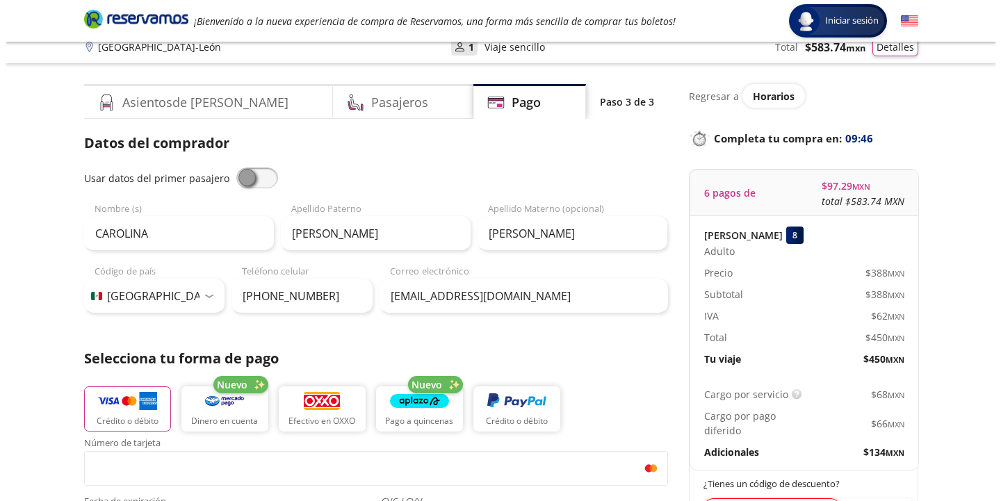
scroll to position [0, 0]
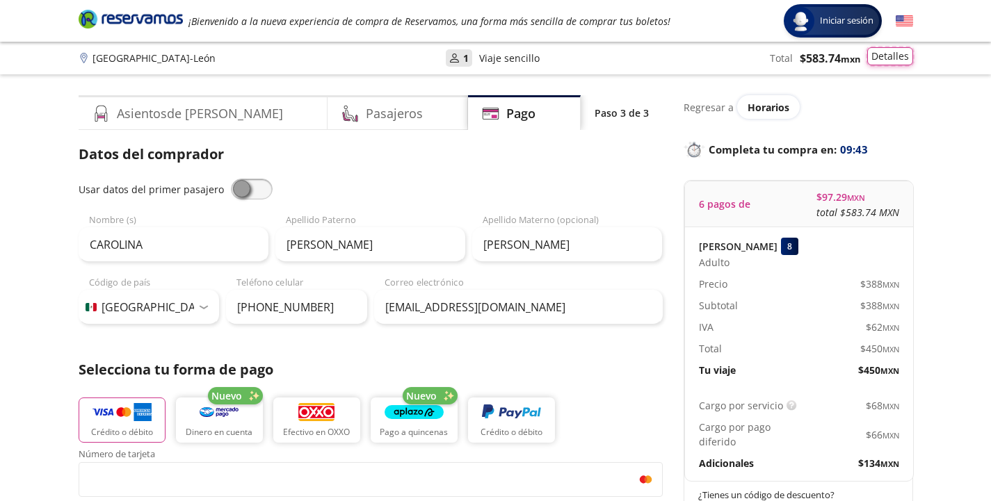
click at [890, 52] on button "Detalles" at bounding box center [890, 56] width 46 height 18
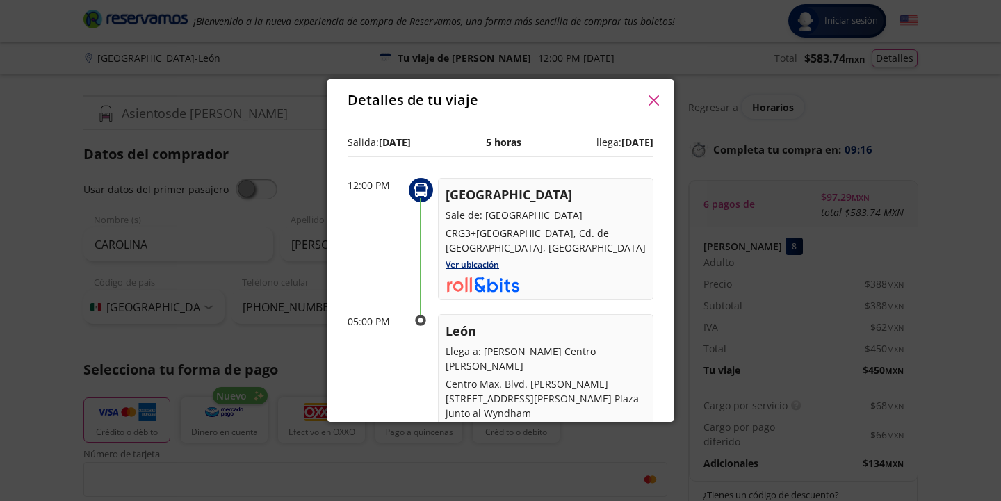
click at [657, 100] on icon "button" at bounding box center [654, 100] width 10 height 10
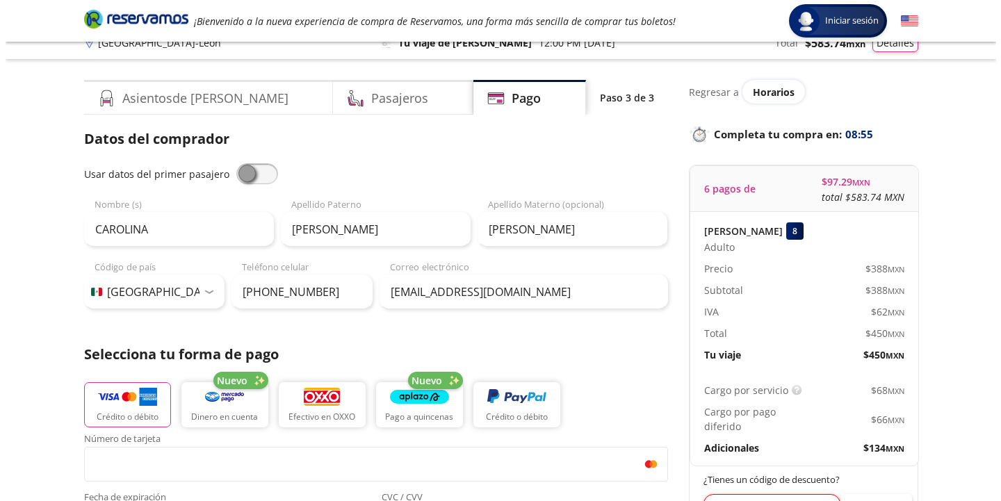
scroll to position [7, 0]
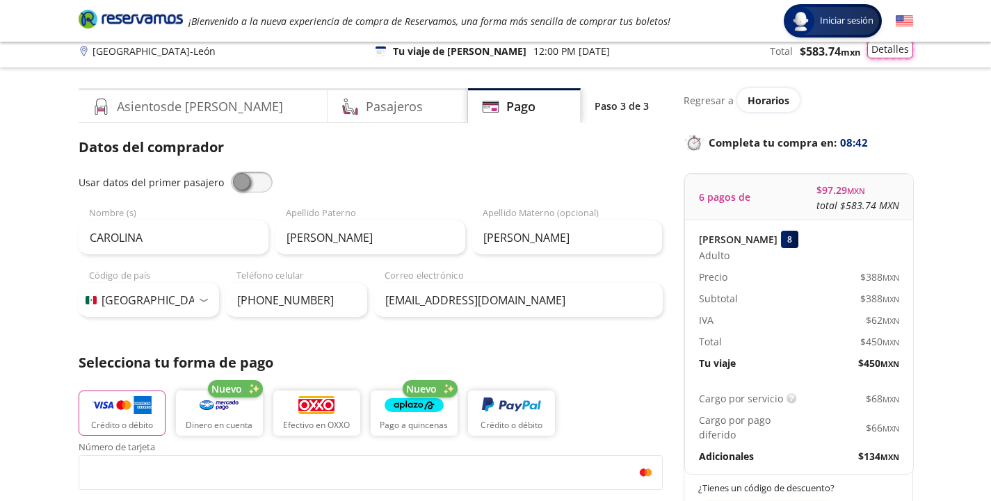
click at [901, 49] on button "Detalles" at bounding box center [890, 49] width 46 height 18
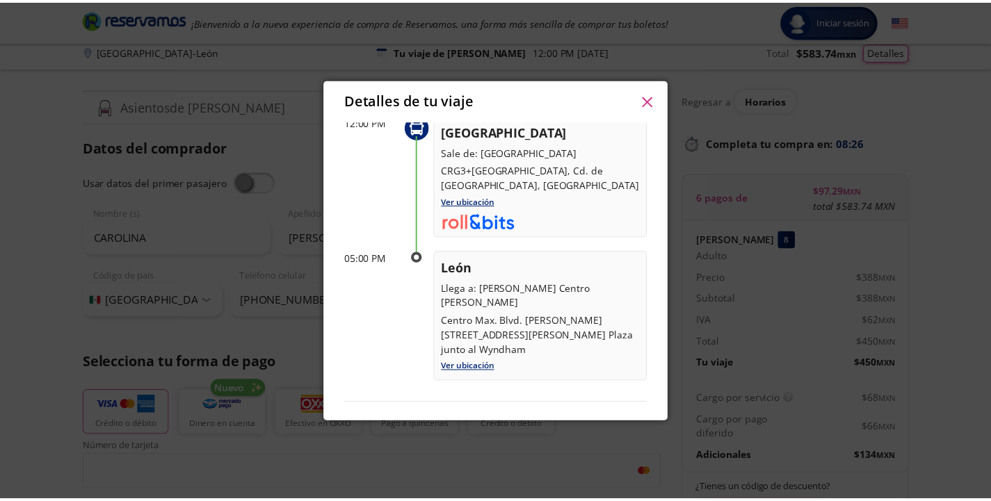
scroll to position [68, 0]
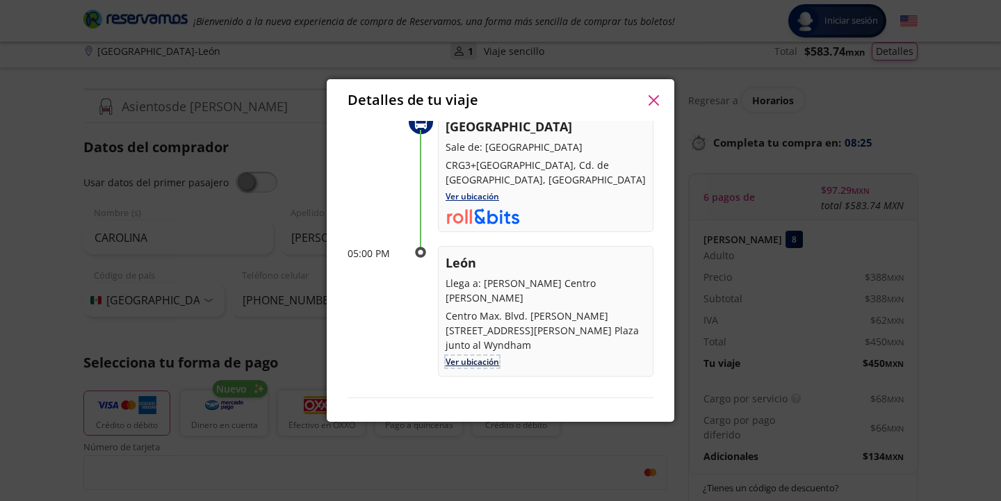
click at [457, 368] on link "Ver ubicación" at bounding box center [473, 362] width 54 height 12
drag, startPoint x: 960, startPoint y: 300, endPoint x: 917, endPoint y: 300, distance: 43.1
click at [961, 300] on div "Detalles de tu viaje 6 pagos de $ 97.29 MXN total $583.74 MXN [PERSON_NAME][GEO…" at bounding box center [500, 250] width 1001 height 501
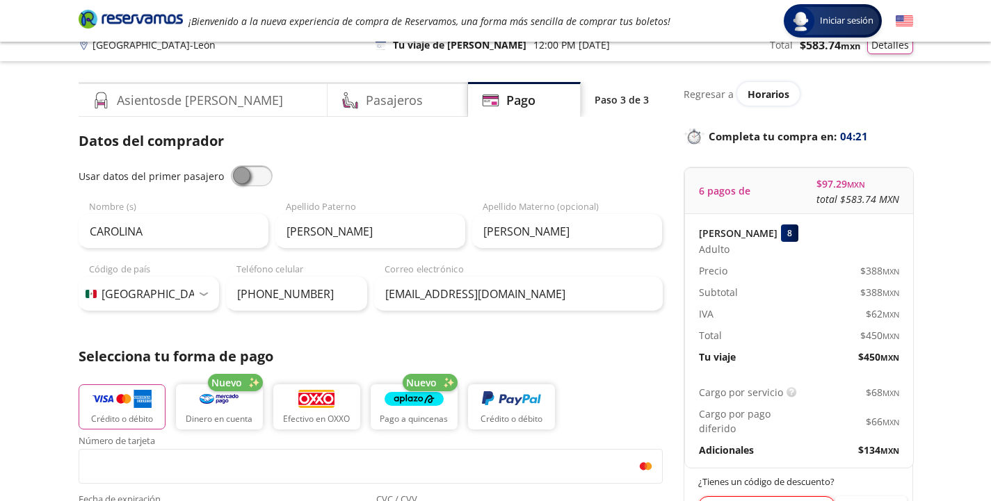
scroll to position [0, 0]
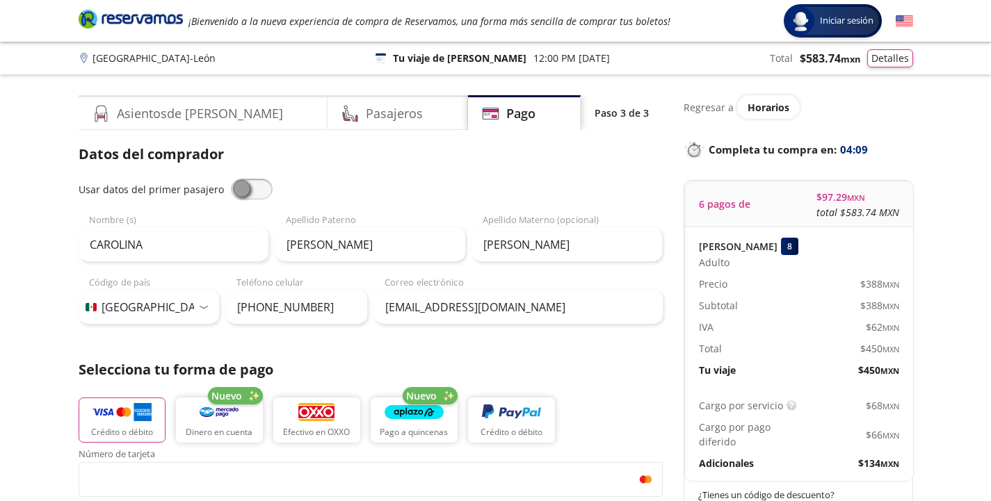
select select "MX"
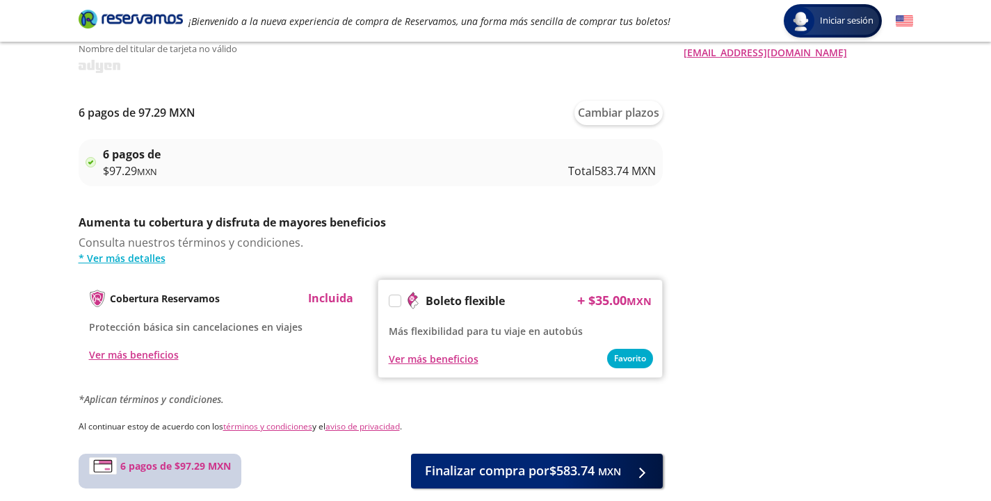
scroll to position [578, 0]
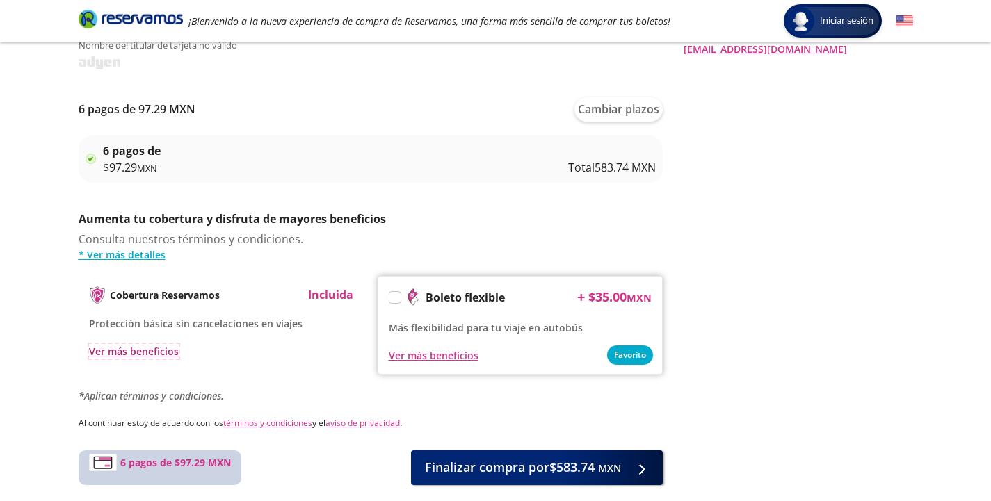
click at [147, 354] on div "Ver más beneficios" at bounding box center [134, 351] width 90 height 15
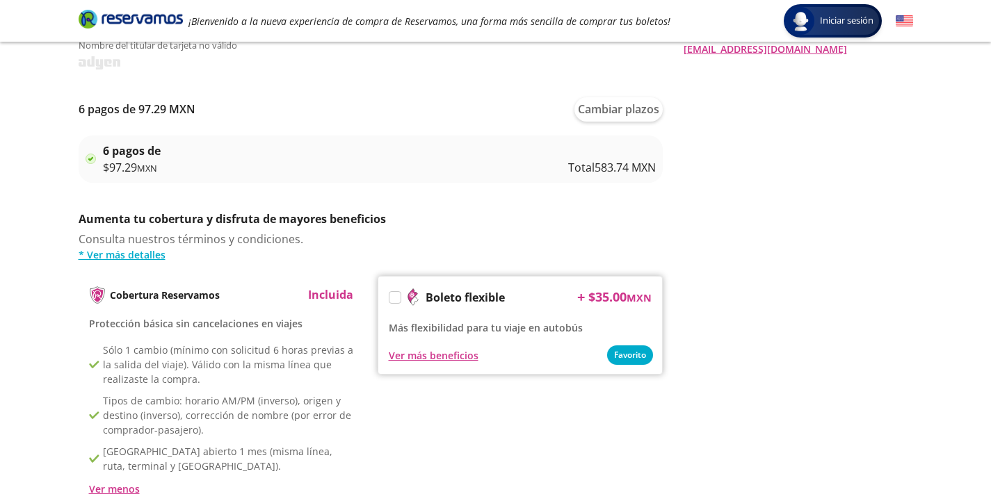
click at [326, 298] on p "Incluida" at bounding box center [330, 295] width 45 height 17
click at [122, 293] on p "Cobertura Reservamos" at bounding box center [165, 295] width 110 height 15
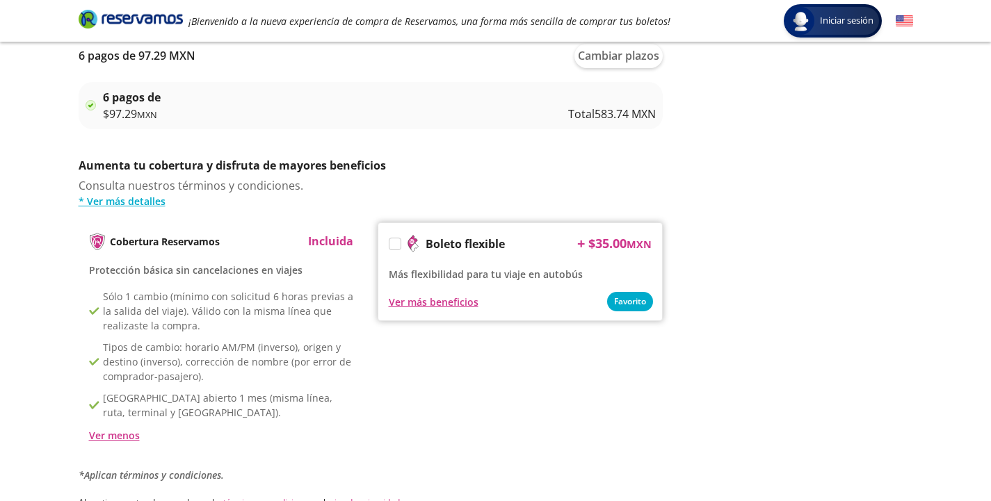
scroll to position [647, 0]
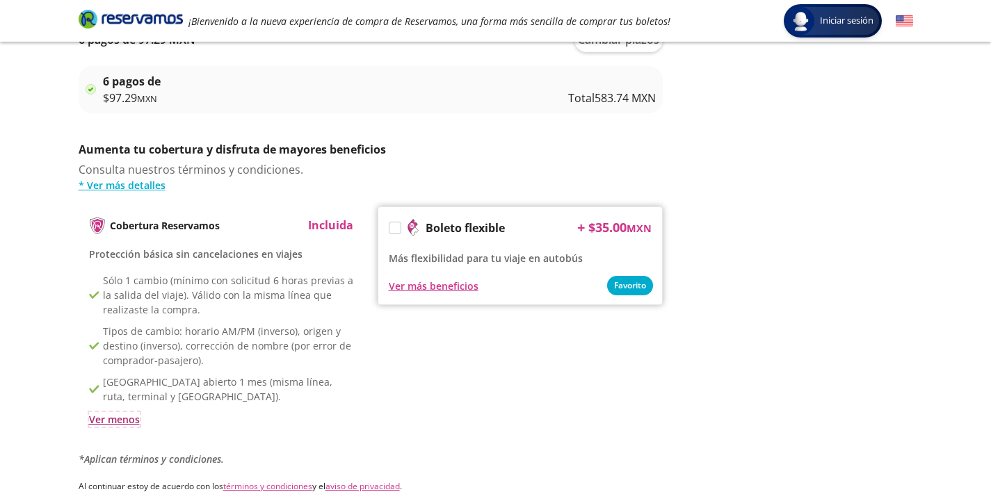
click at [124, 419] on div "Ver menos" at bounding box center [114, 419] width 51 height 15
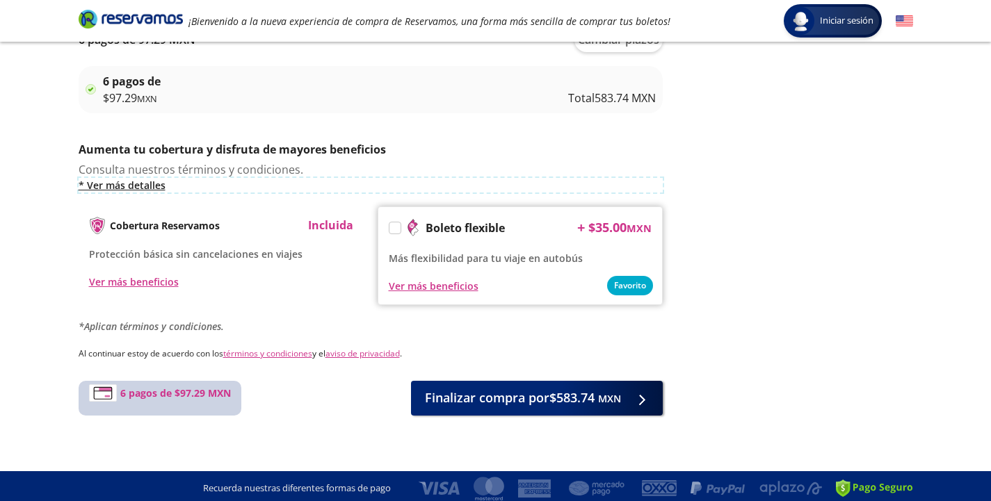
click at [134, 185] on link "* Ver más detalles" at bounding box center [371, 185] width 584 height 15
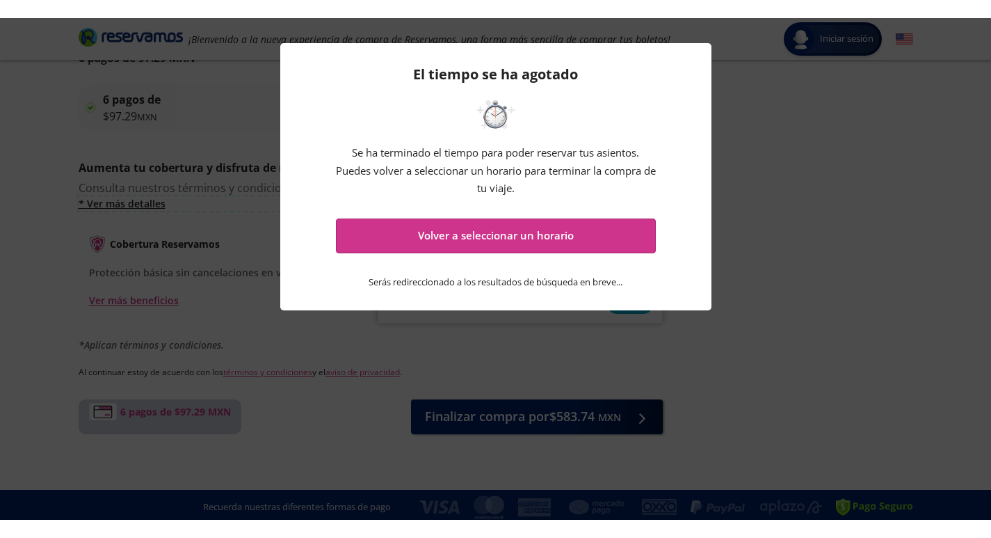
scroll to position [616, 0]
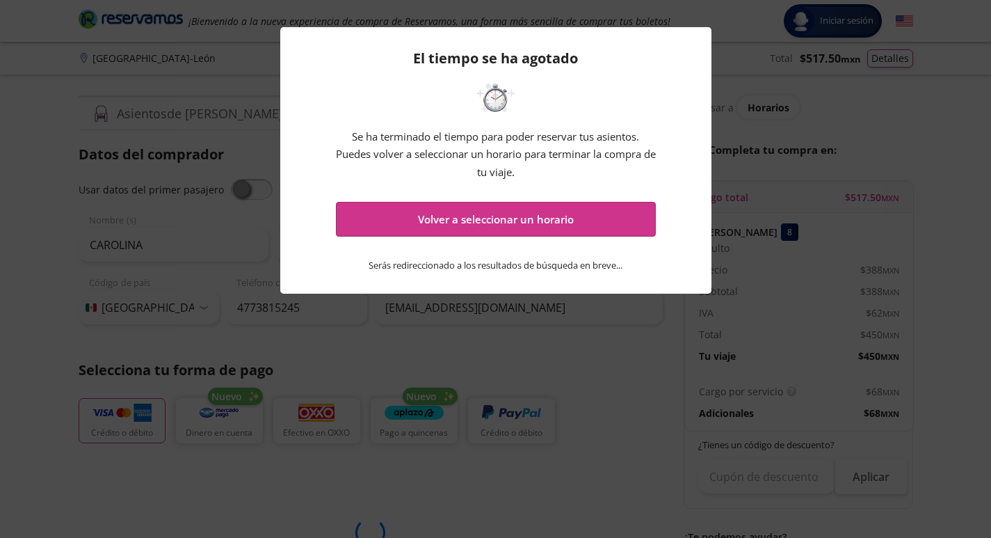
select select "MX"
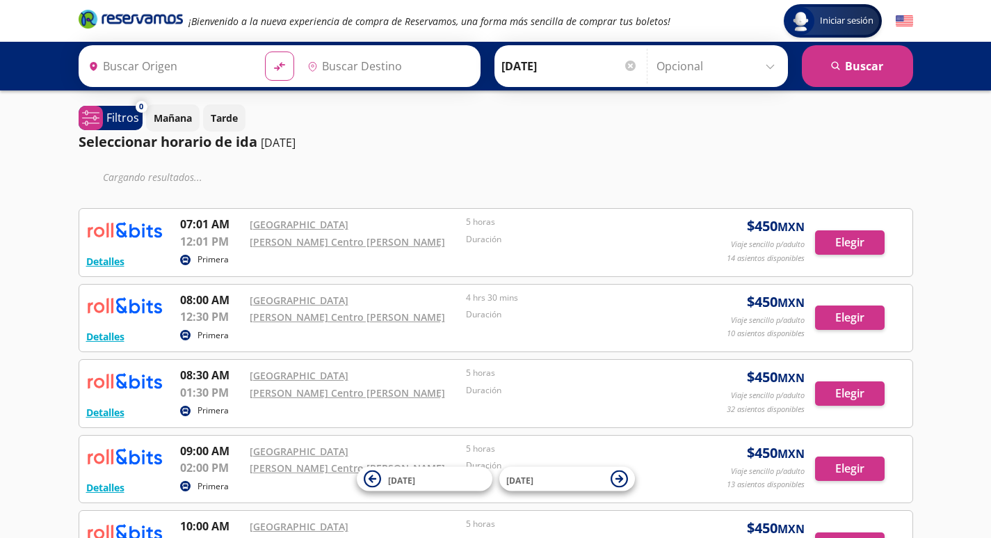
type input "Ciudad de México Auditorio Nacional Cdmx, Distrito Federal"
type input "León Centro Max Wyndham, Guanajuato"
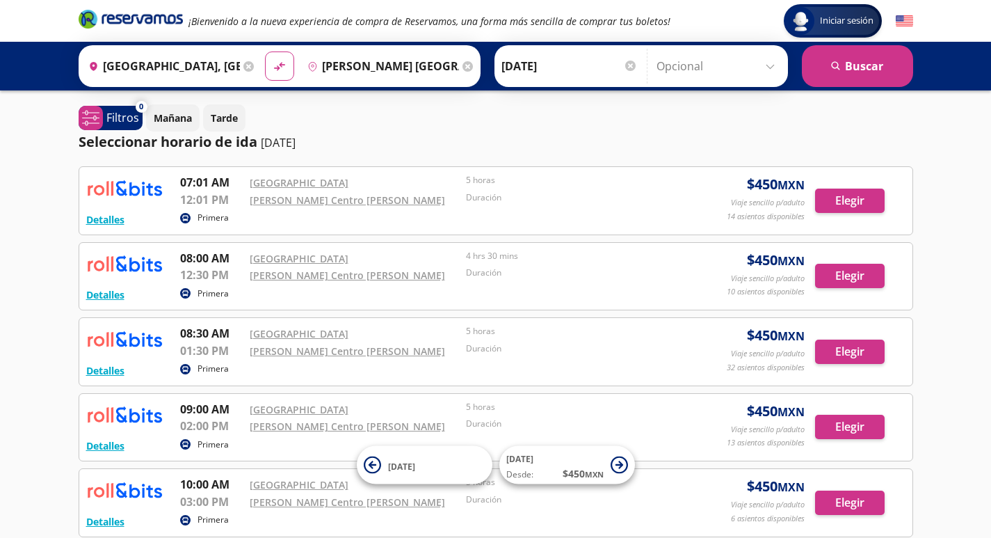
click at [249, 69] on icon at bounding box center [248, 66] width 10 height 10
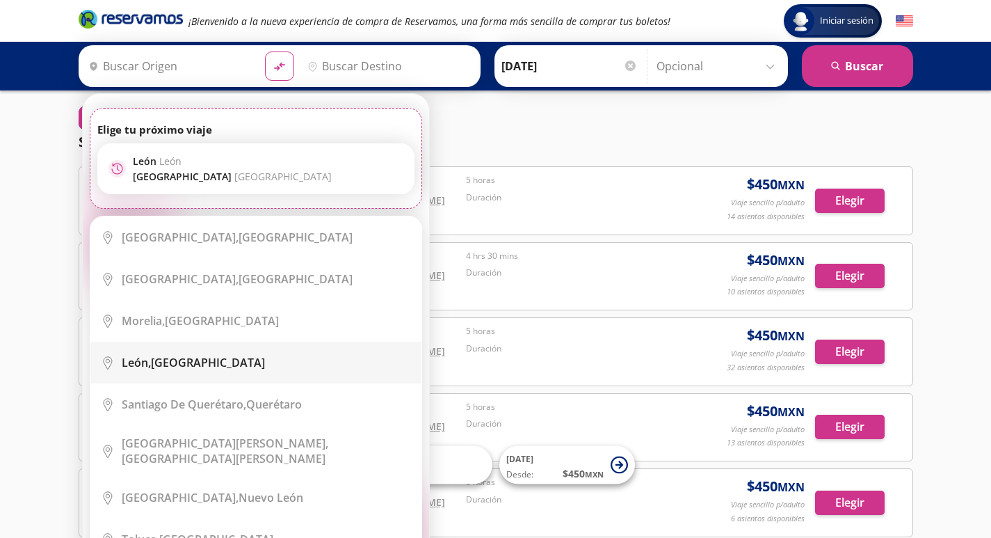
drag, startPoint x: 148, startPoint y: 257, endPoint x: 146, endPoint y: 374, distance: 117.5
click at [146, 374] on ul "City Icon Ciudad de México, Distrito Federal City Icon Guadalajara, Jalisco Cit…" at bounding box center [256, 390] width 332 height 348
click at [146, 373] on li "City Icon León, Guanajuato" at bounding box center [255, 362] width 331 height 42
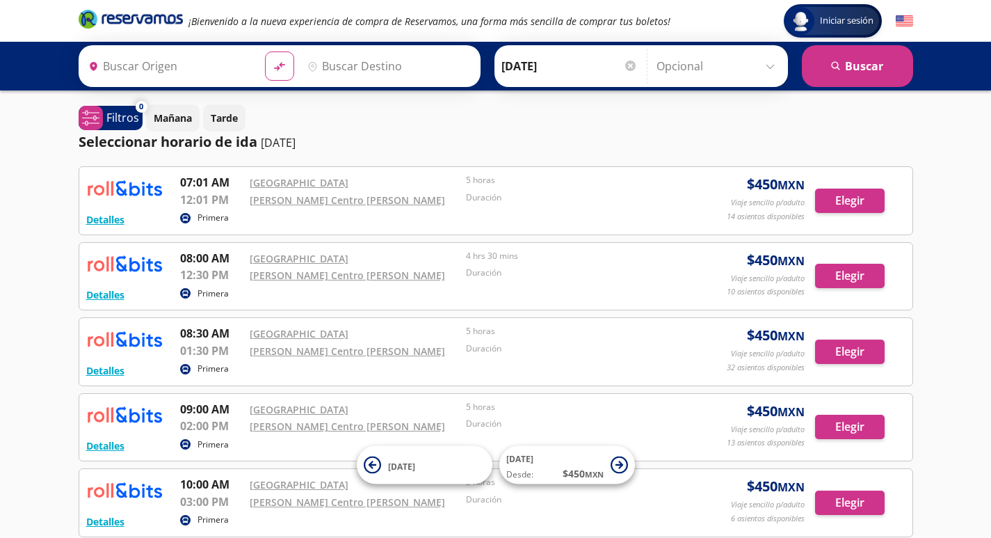
type input "[GEOGRAPHIC_DATA], [GEOGRAPHIC_DATA]"
click at [390, 67] on input "Destino" at bounding box center [387, 66] width 171 height 35
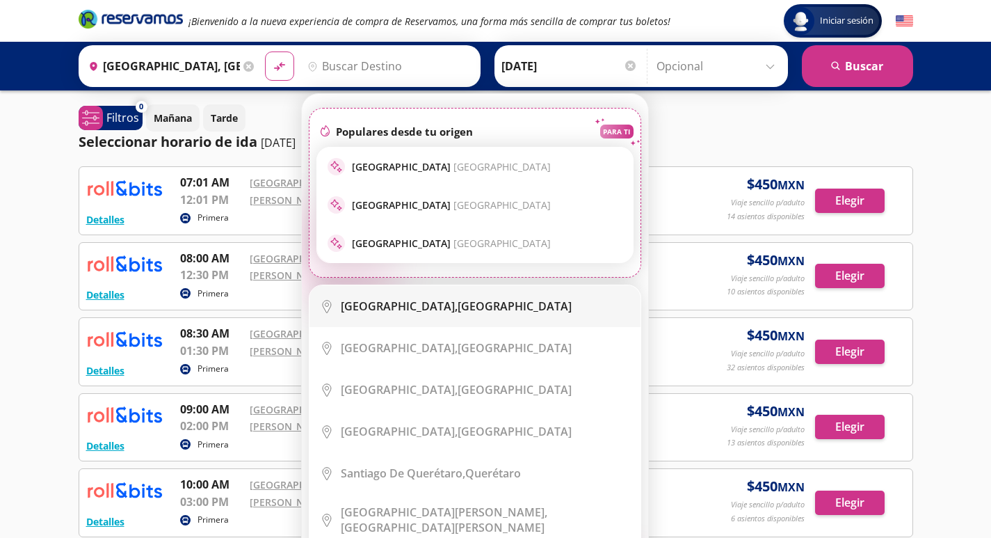
click at [439, 302] on b "[GEOGRAPHIC_DATA]," at bounding box center [399, 305] width 117 height 15
type input "[GEOGRAPHIC_DATA], [GEOGRAPHIC_DATA]"
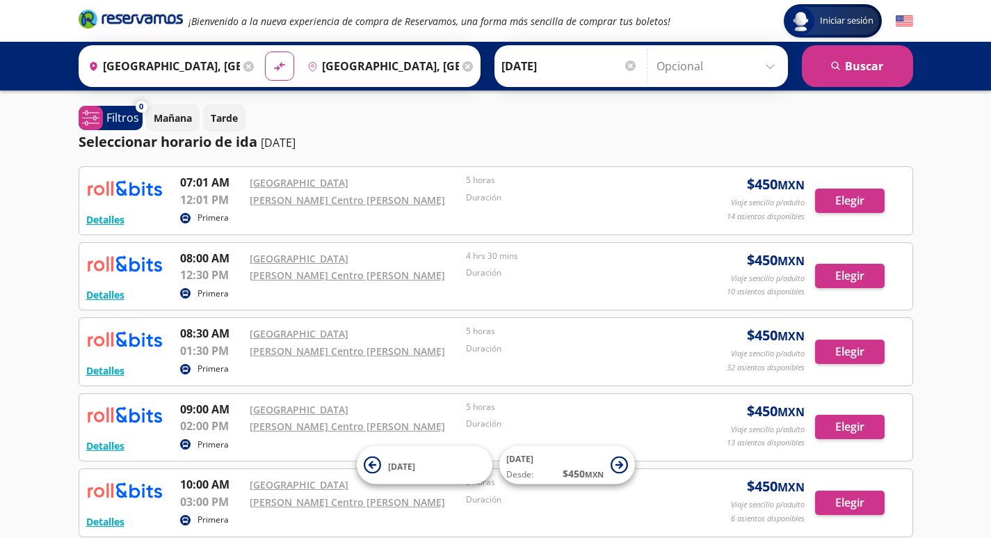
click at [625, 66] on div at bounding box center [630, 66] width 10 height 10
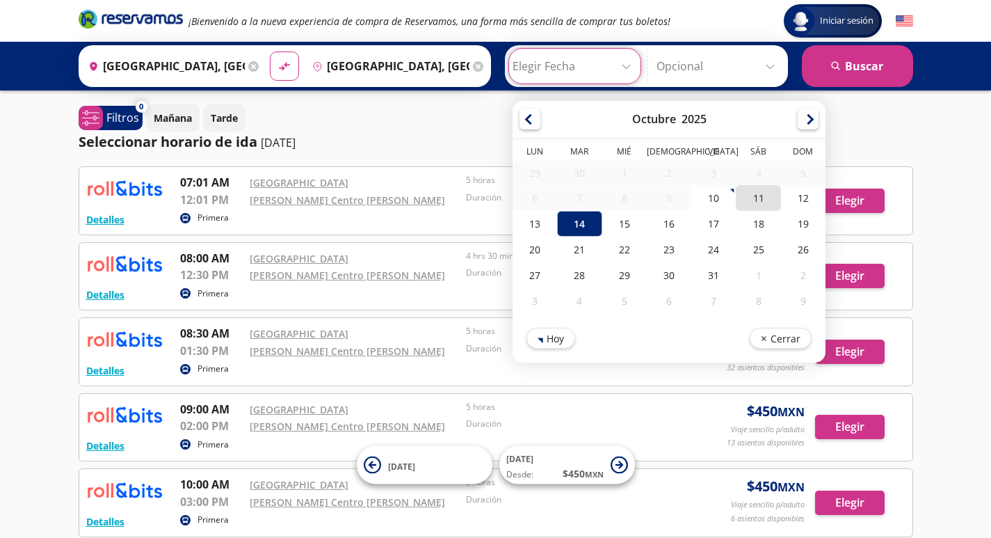
click at [755, 192] on div "11" at bounding box center [758, 198] width 45 height 26
type input "[DATE]"
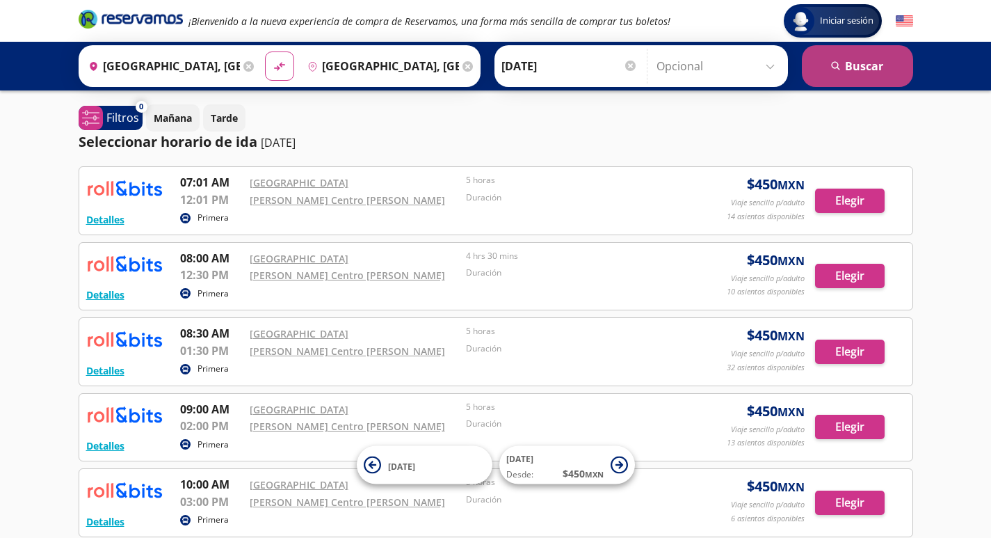
click at [872, 65] on button "search [GEOGRAPHIC_DATA]" at bounding box center [857, 66] width 111 height 42
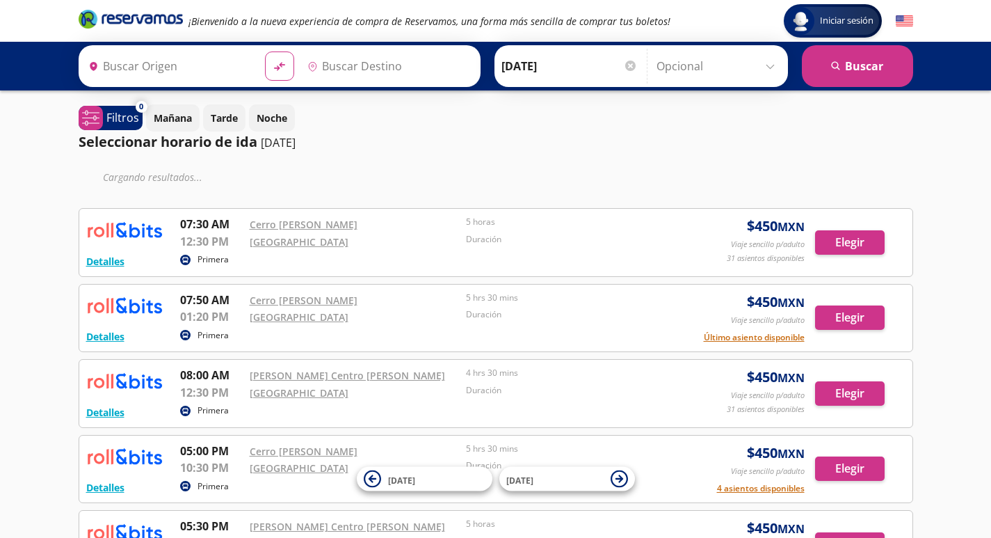
type input "[GEOGRAPHIC_DATA], [GEOGRAPHIC_DATA]"
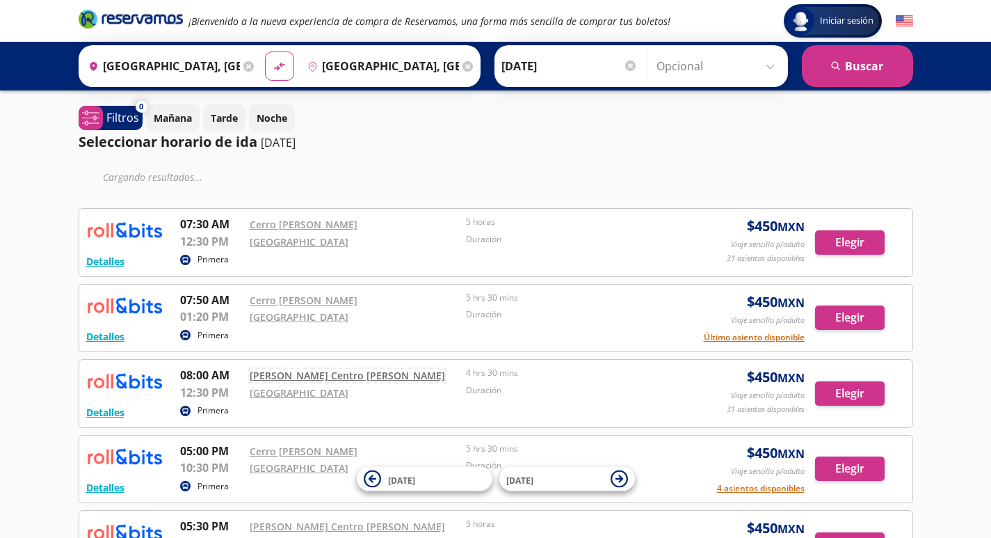
click at [339, 378] on link "[PERSON_NAME] Centro [PERSON_NAME]" at bounding box center [347, 375] width 195 height 13
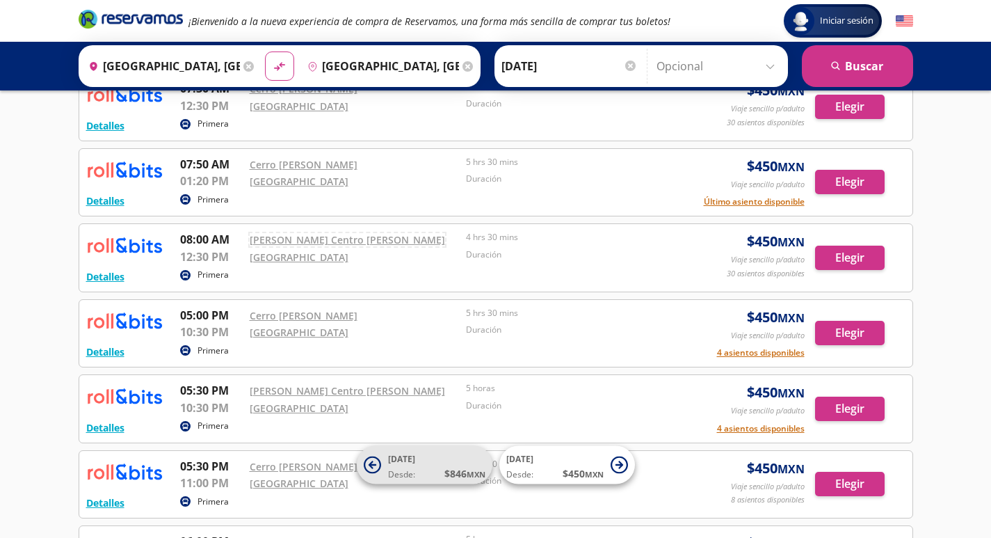
scroll to position [70, 0]
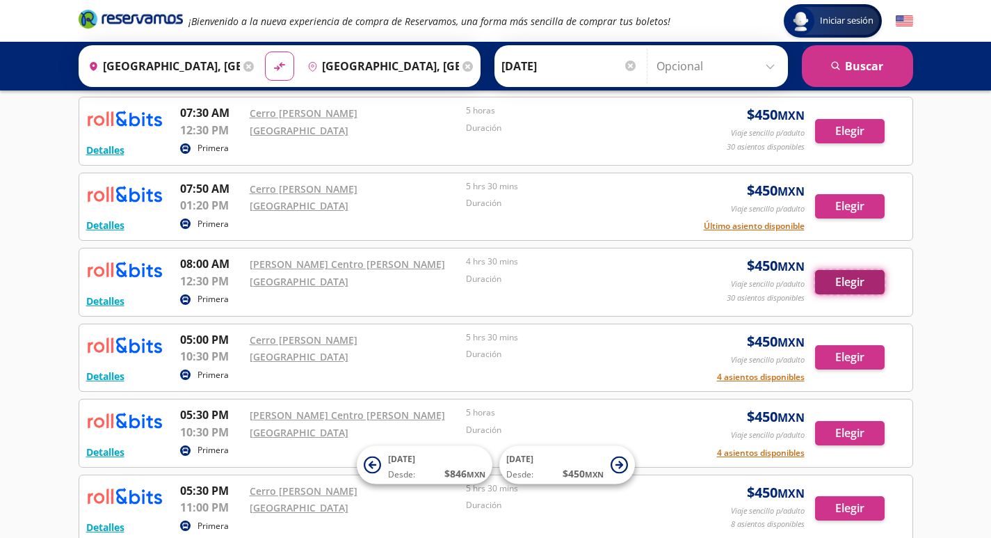
click at [850, 286] on button "Elegir" at bounding box center [850, 282] width 70 height 24
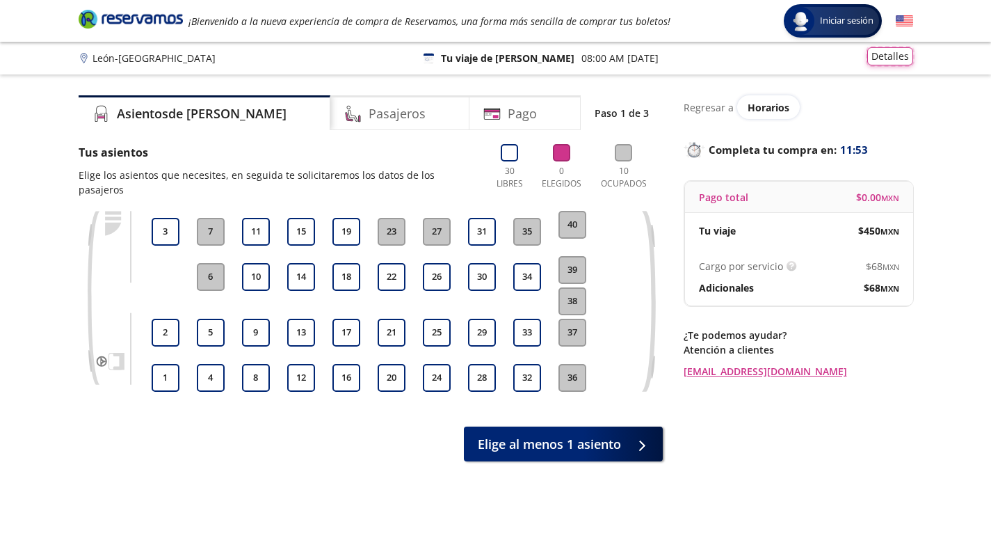
click at [880, 58] on button "Detalles" at bounding box center [890, 56] width 46 height 18
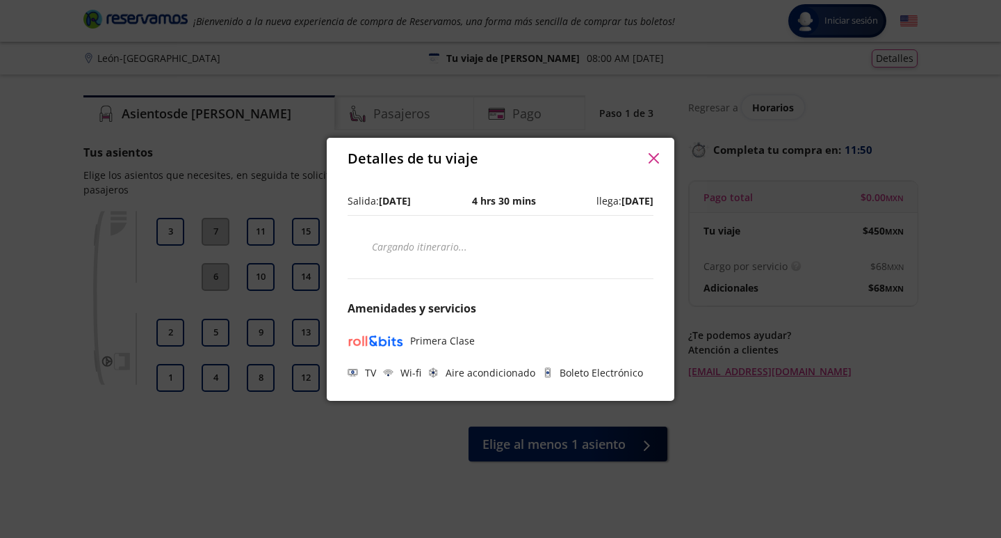
click at [653, 162] on icon "button" at bounding box center [654, 158] width 10 height 10
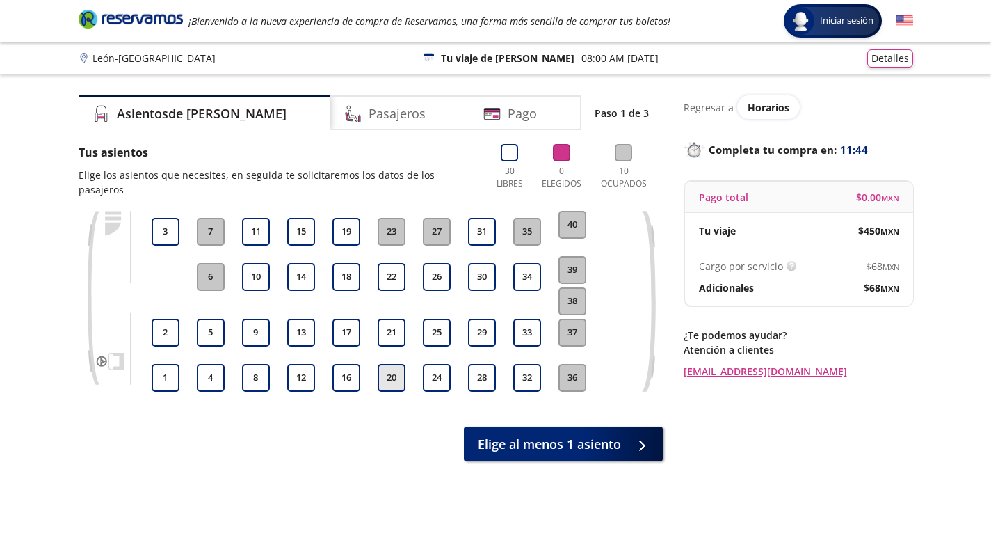
click at [394, 364] on button "20" at bounding box center [392, 378] width 28 height 28
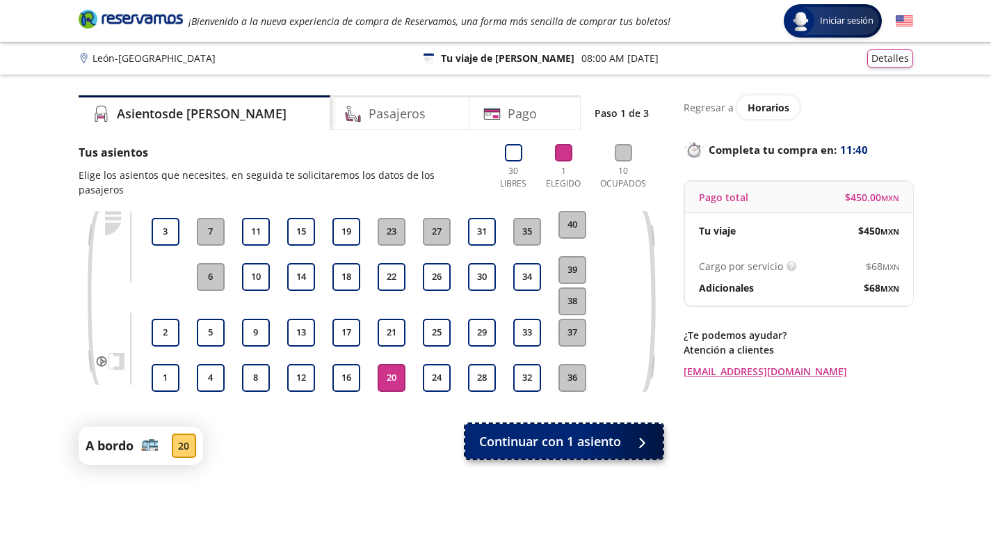
click at [602, 432] on span "Continuar con 1 asiento" at bounding box center [550, 441] width 142 height 19
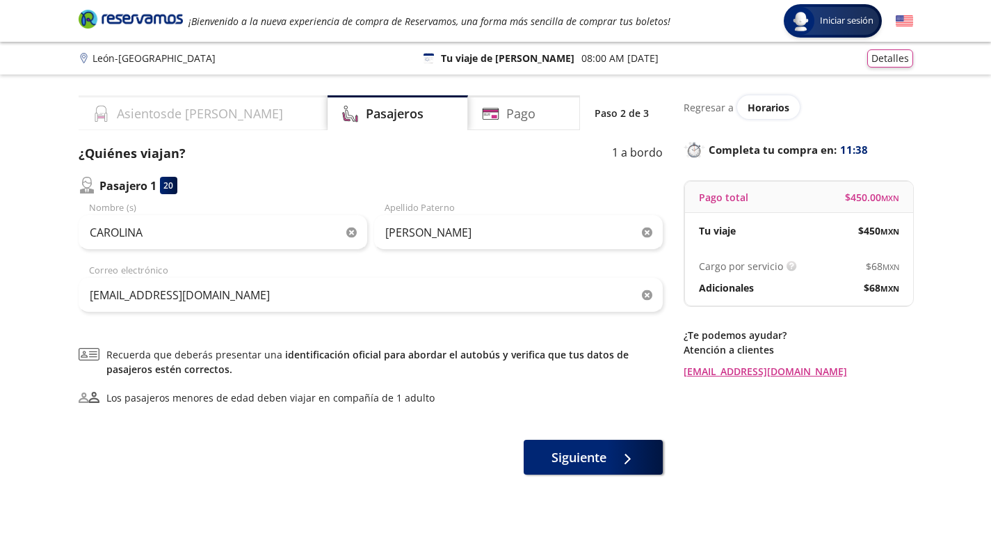
click at [191, 105] on h4 "Asientos de [PERSON_NAME]" at bounding box center [200, 113] width 166 height 19
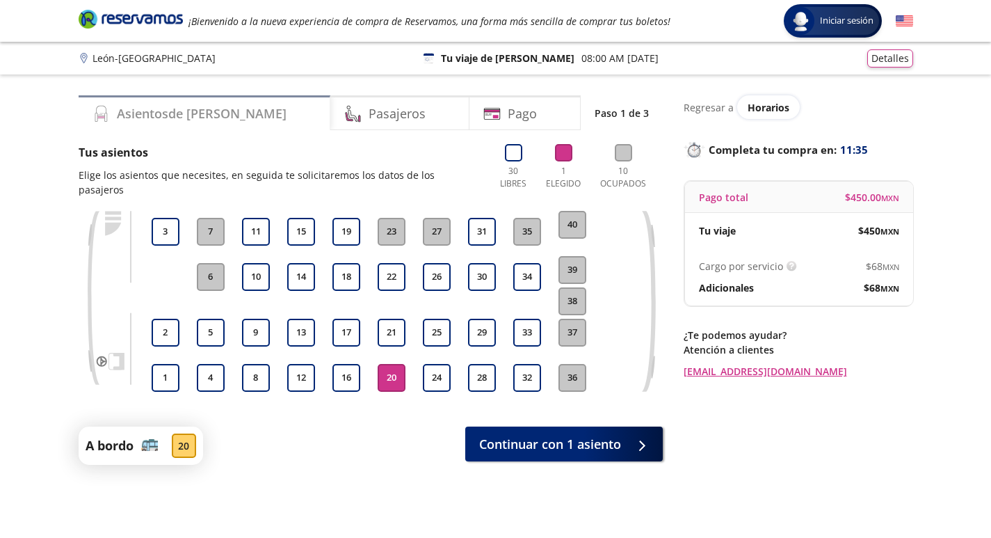
click at [218, 114] on div "Asientos de [PERSON_NAME]" at bounding box center [205, 112] width 252 height 35
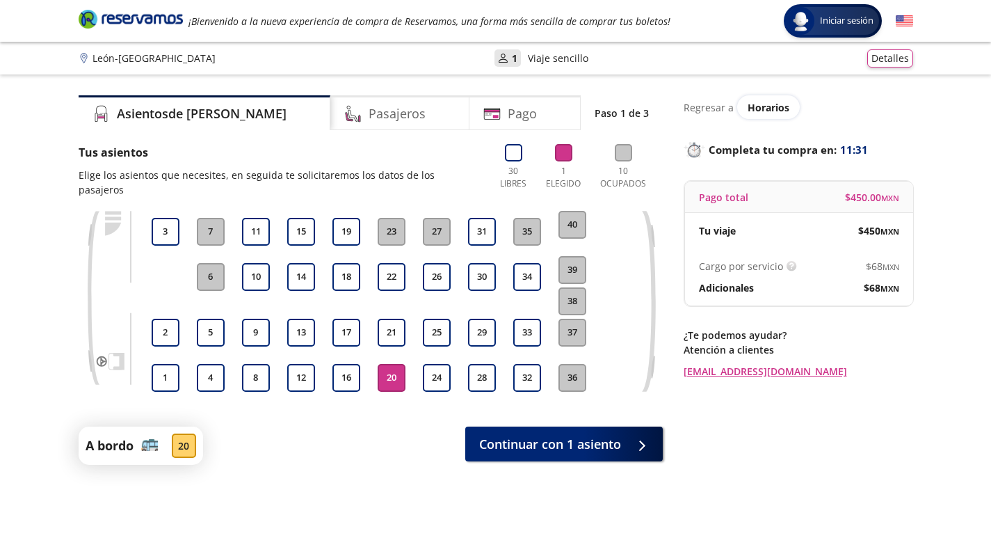
click at [534, 61] on p "Viaje sencillo" at bounding box center [558, 58] width 61 height 15
click at [512, 59] on p "1" at bounding box center [515, 58] width 6 height 15
click at [514, 58] on div "User 1" at bounding box center [507, 57] width 26 height 17
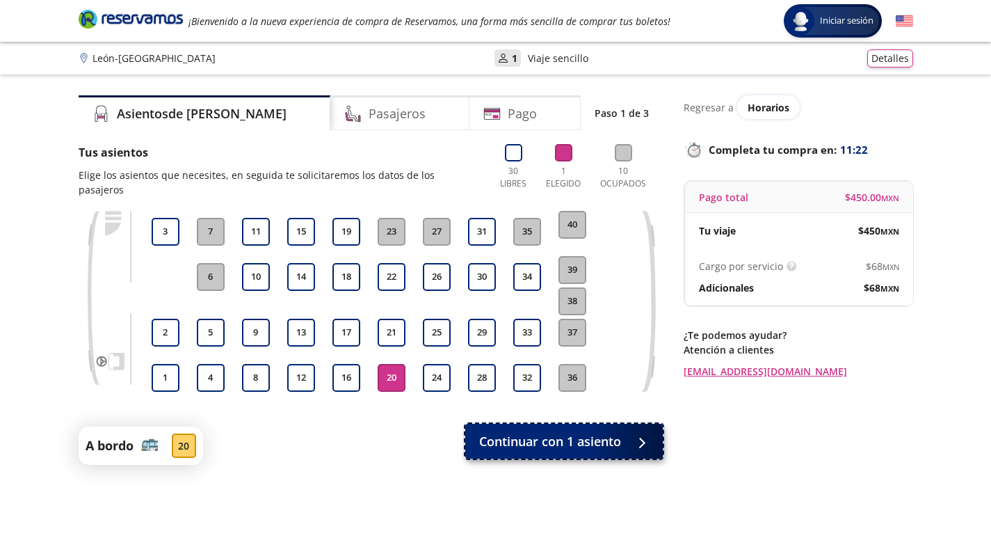
click at [619, 432] on span "Continuar con 1 asiento" at bounding box center [550, 441] width 142 height 19
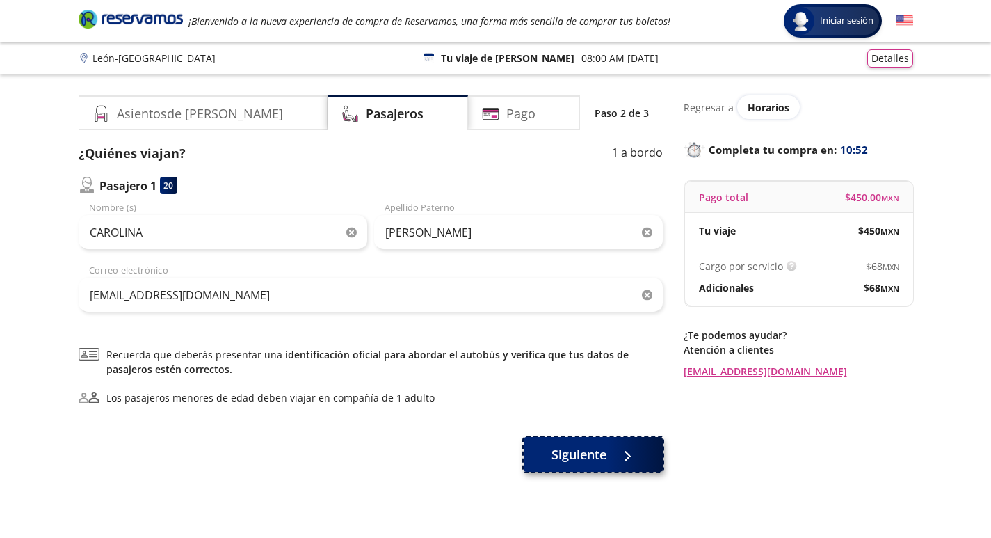
click at [593, 449] on span "Siguiente" at bounding box center [578, 454] width 55 height 19
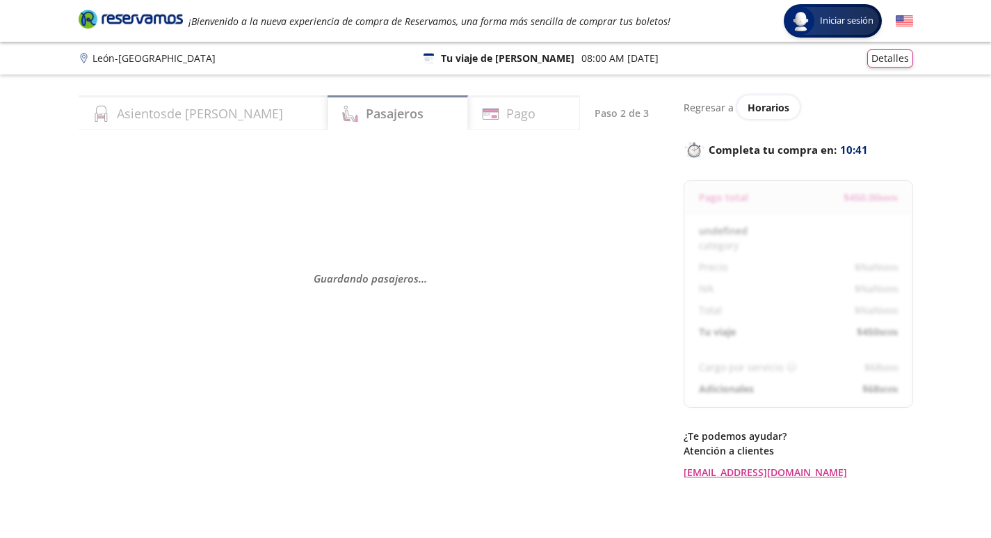
select select "MX"
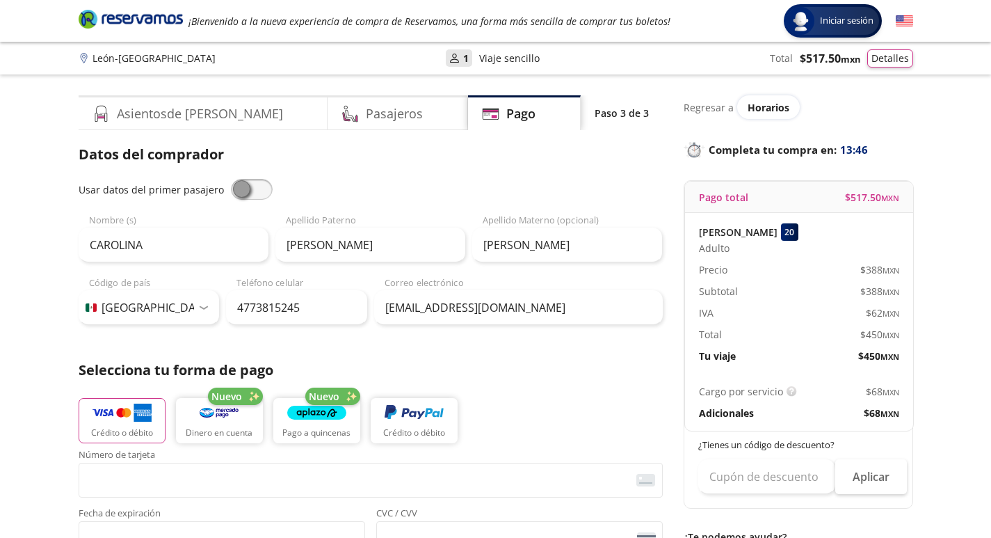
click at [463, 58] on p "1" at bounding box center [466, 58] width 6 height 15
click at [491, 57] on div "126 Tu viaje de ida 08:00 AM - 11 Oct" at bounding box center [492, 58] width 235 height 15
click at [567, 57] on p "08:00 AM [DATE]" at bounding box center [571, 58] width 77 height 15
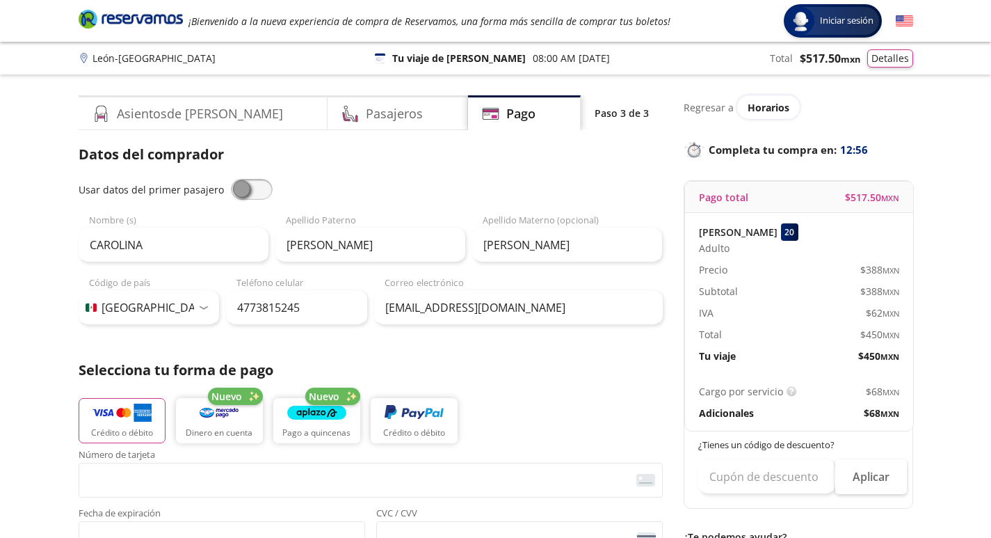
click at [709, 412] on p "Adicionales" at bounding box center [726, 412] width 55 height 15
click at [712, 412] on p "Adicionales" at bounding box center [726, 412] width 55 height 15
click at [743, 412] on p "Adicionales" at bounding box center [726, 412] width 55 height 15
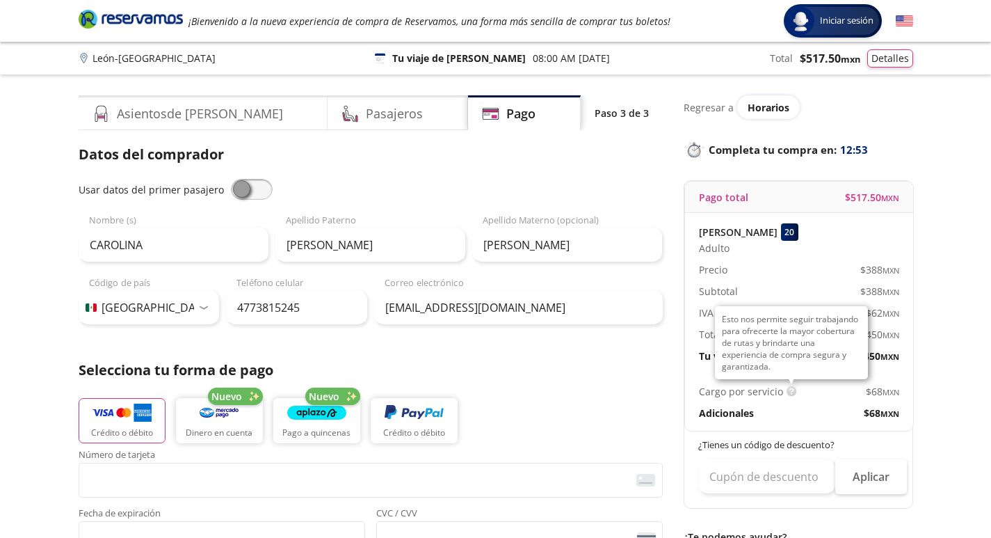
click at [787, 392] on img at bounding box center [792, 391] width 10 height 10
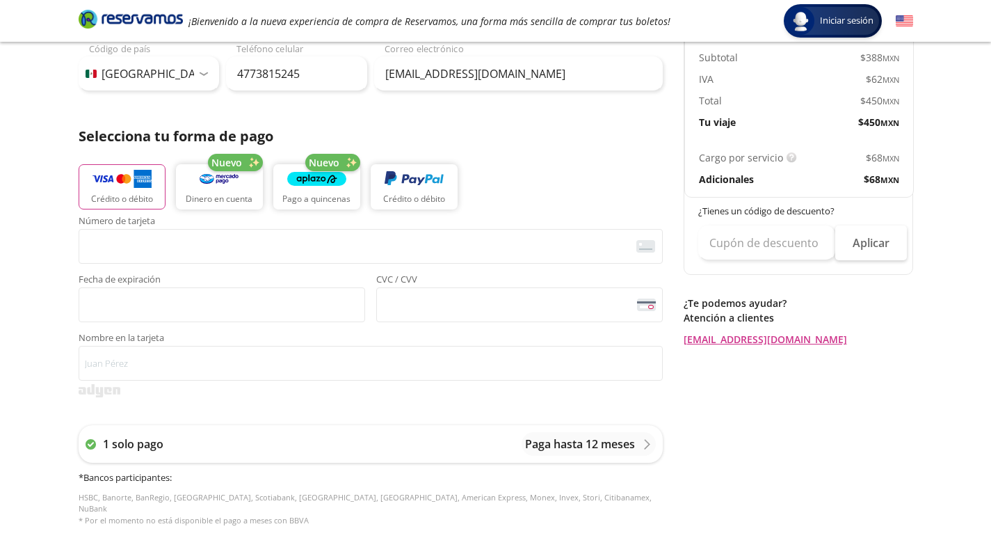
scroll to position [183, 0]
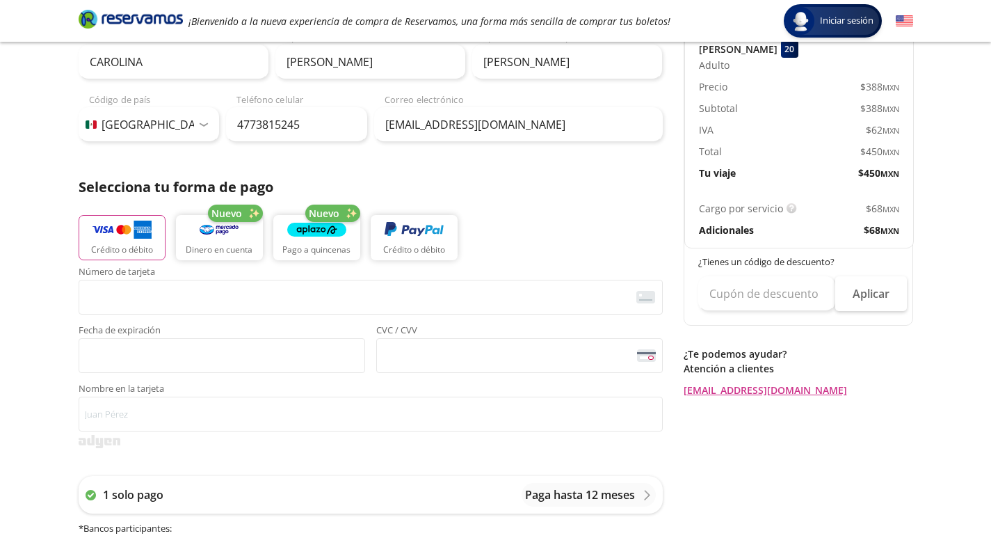
click at [729, 449] on div "Regresar a Horarios Completa tu compra en : 10:08 Pago total $ 517.50 MXN CAROL…" at bounding box center [798, 395] width 229 height 967
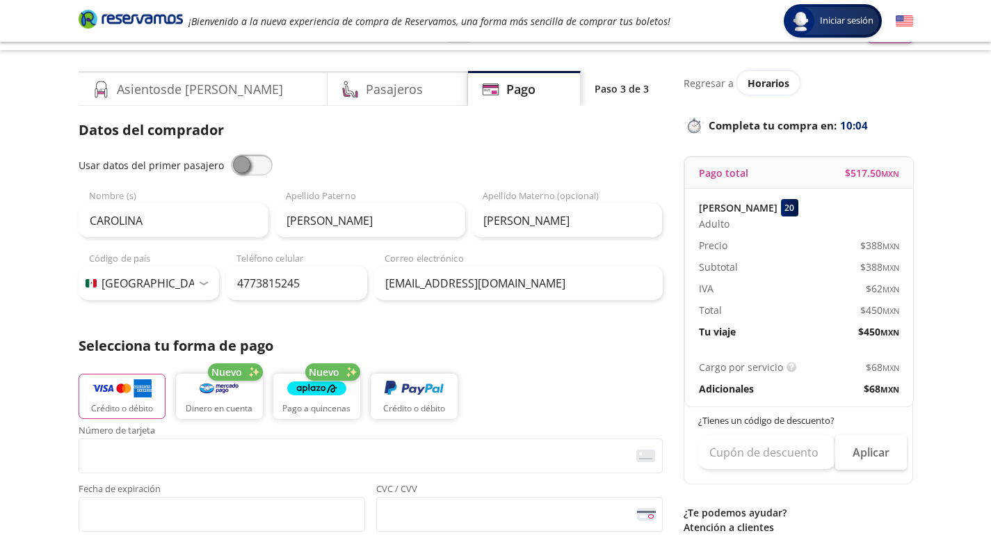
scroll to position [0, 0]
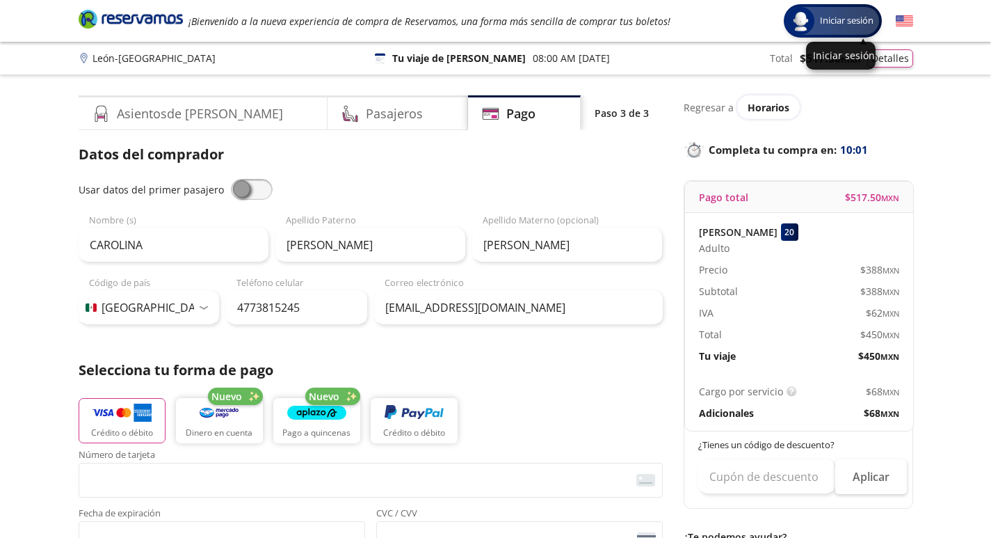
click at [847, 27] on span "Iniciar sesión" at bounding box center [846, 21] width 65 height 14
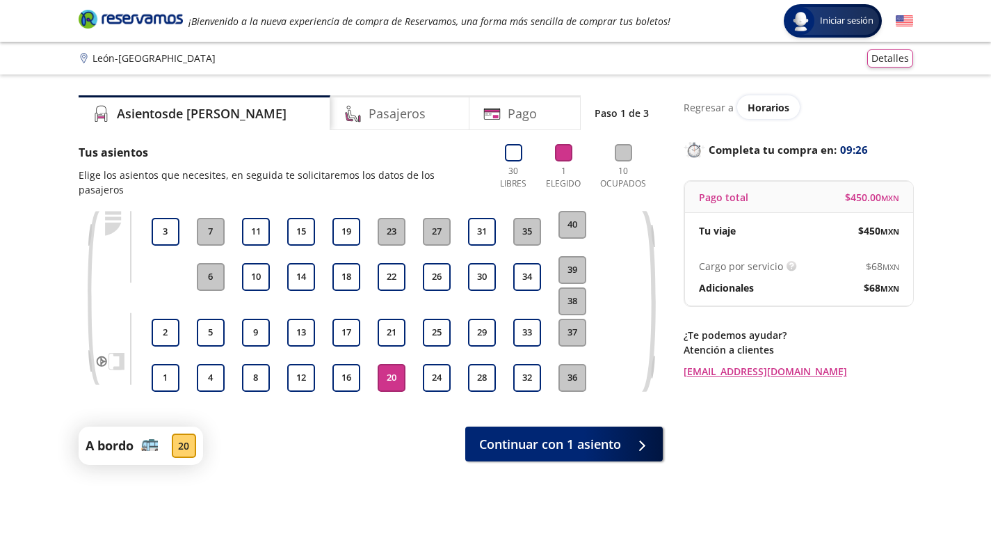
click at [387, 364] on button "20" at bounding box center [392, 378] width 28 height 28
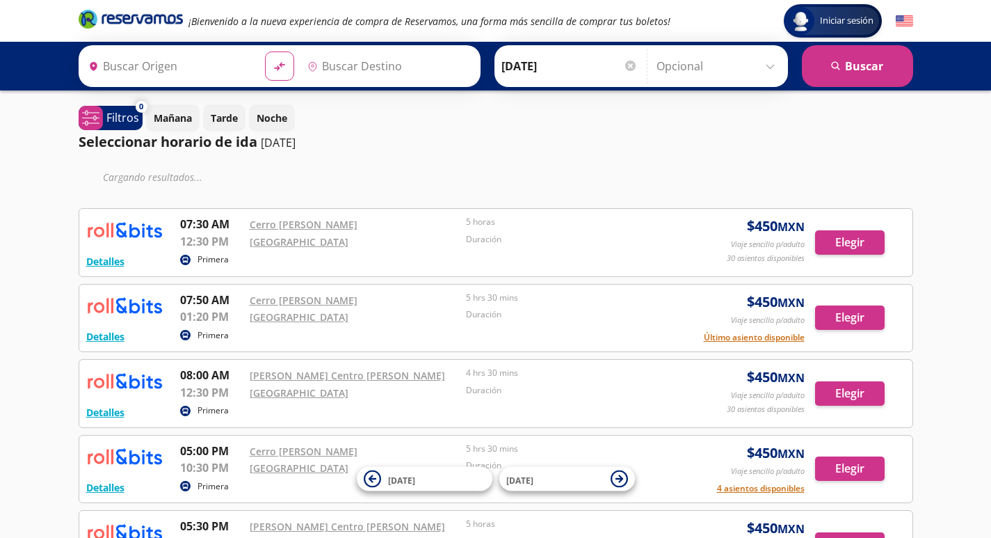
type input "[GEOGRAPHIC_DATA], [GEOGRAPHIC_DATA]"
